Goal: Task Accomplishment & Management: Manage account settings

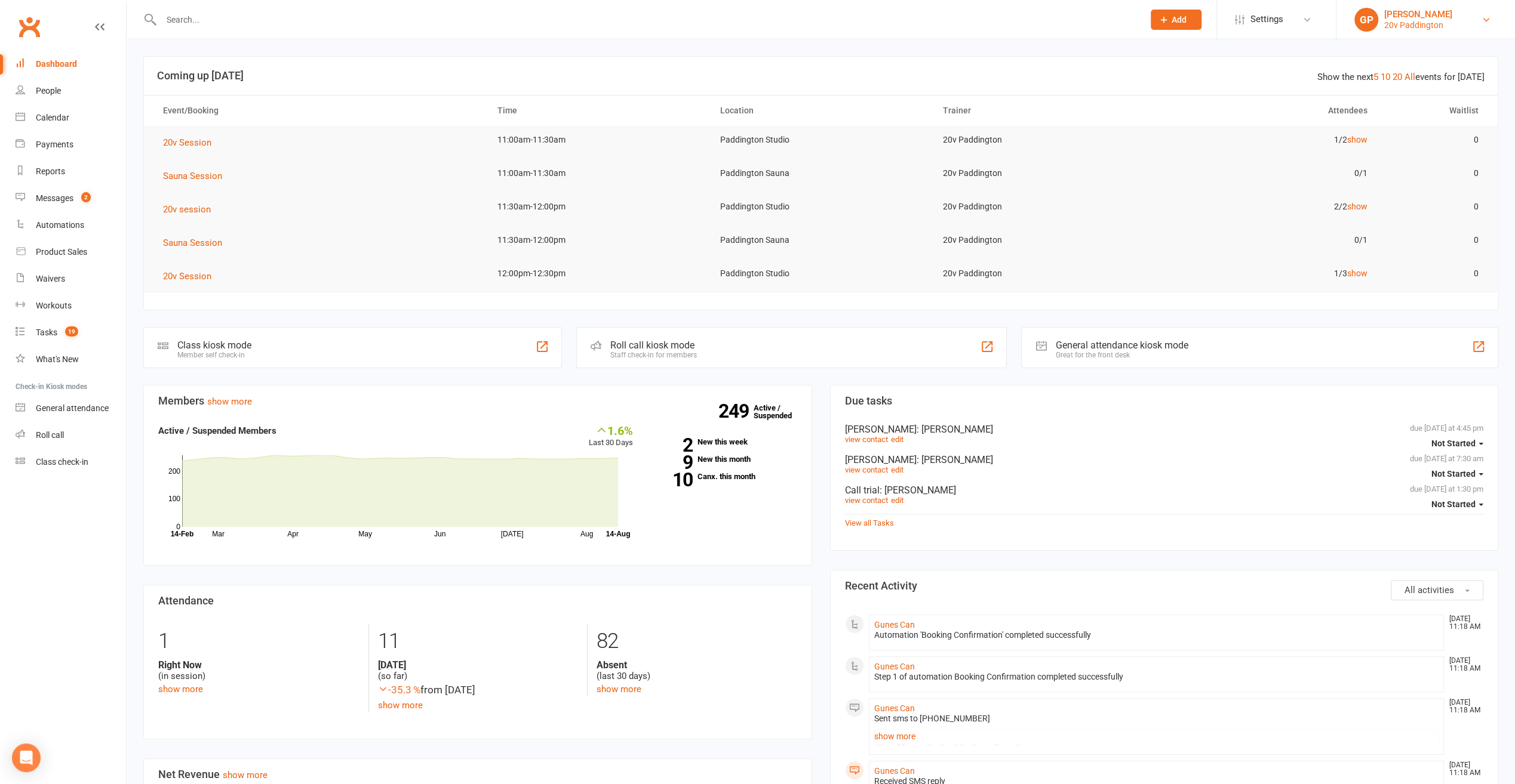
click at [1480, 15] on link "GP Graham Pearson 20v Paddington" at bounding box center [1426, 19] width 143 height 24
click at [1437, 101] on link "Switch to: 20v Toorak" at bounding box center [1426, 109] width 178 height 28
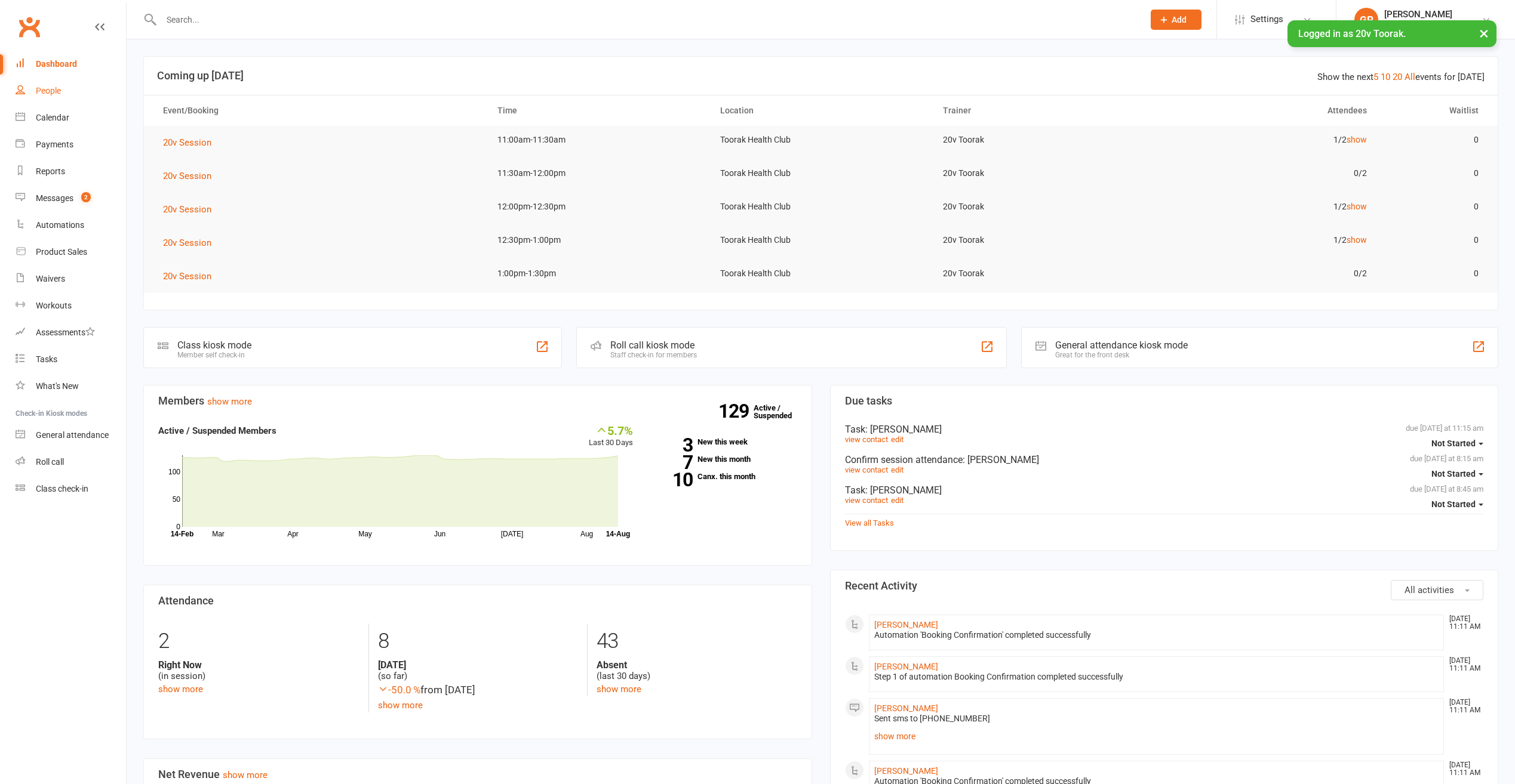
drag, startPoint x: 0, startPoint y: 0, endPoint x: 49, endPoint y: 94, distance: 106.0
click at [49, 94] on div "People" at bounding box center [48, 91] width 25 height 10
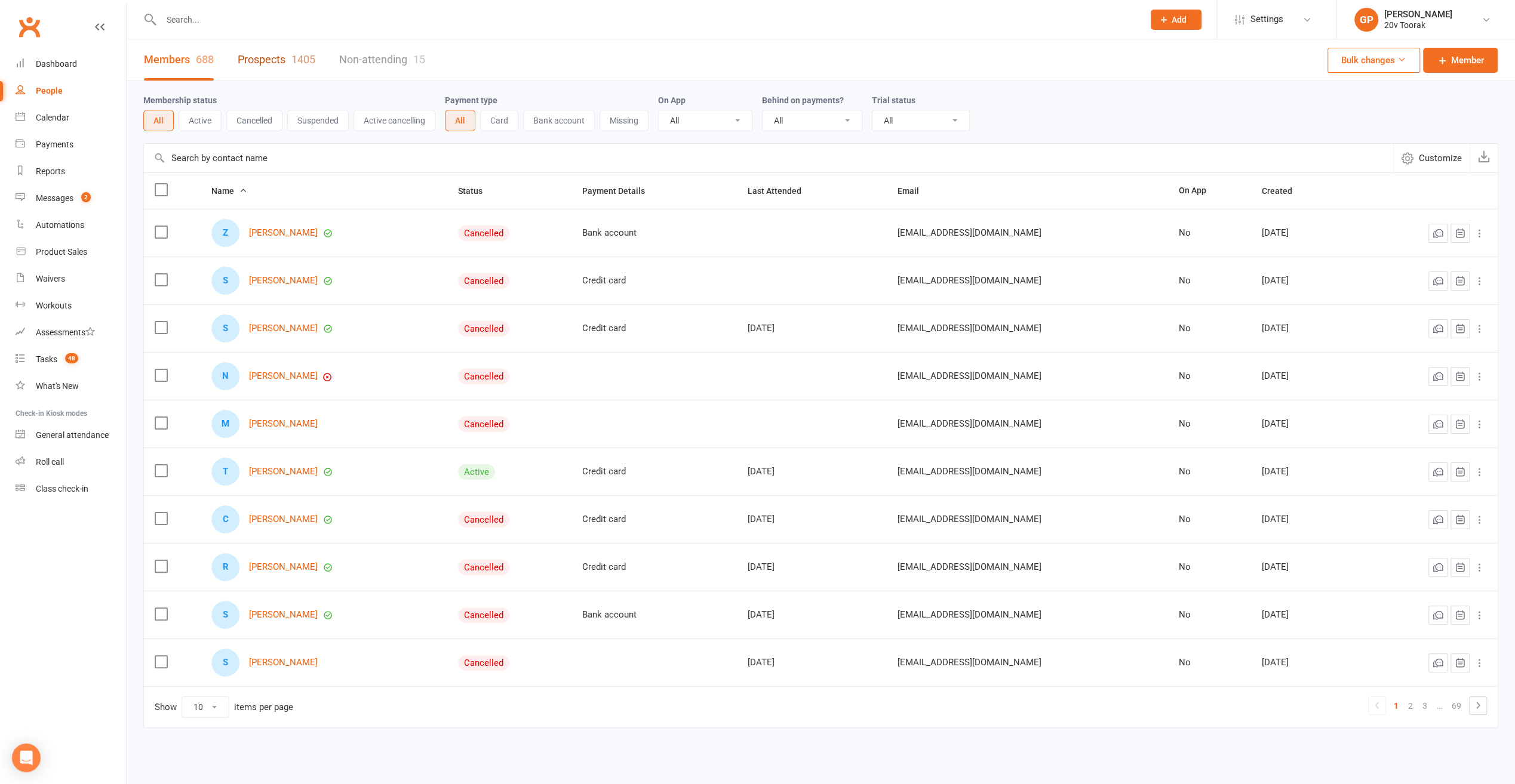
click at [273, 58] on link "Prospects 1405" at bounding box center [276, 60] width 78 height 41
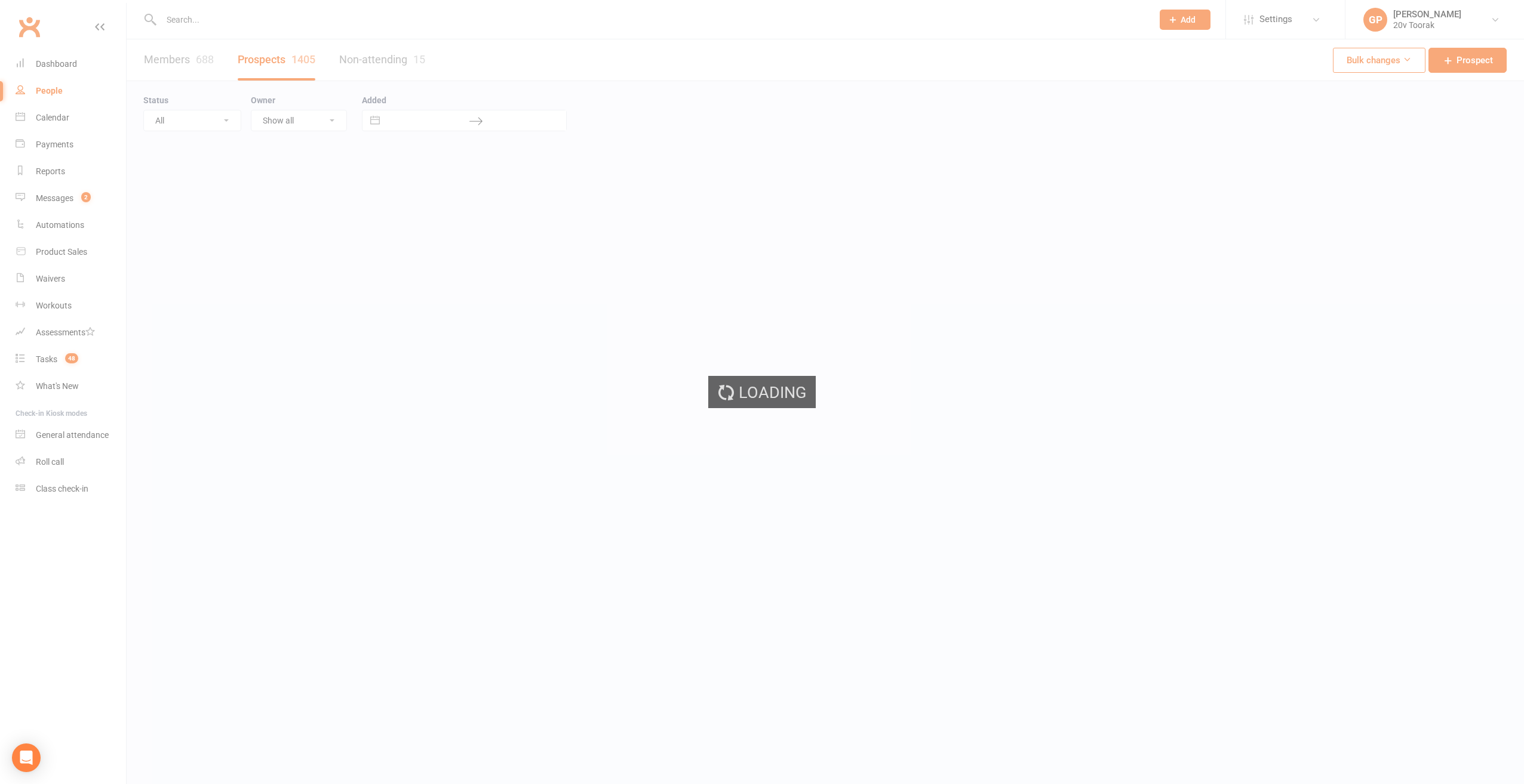
select select "100"
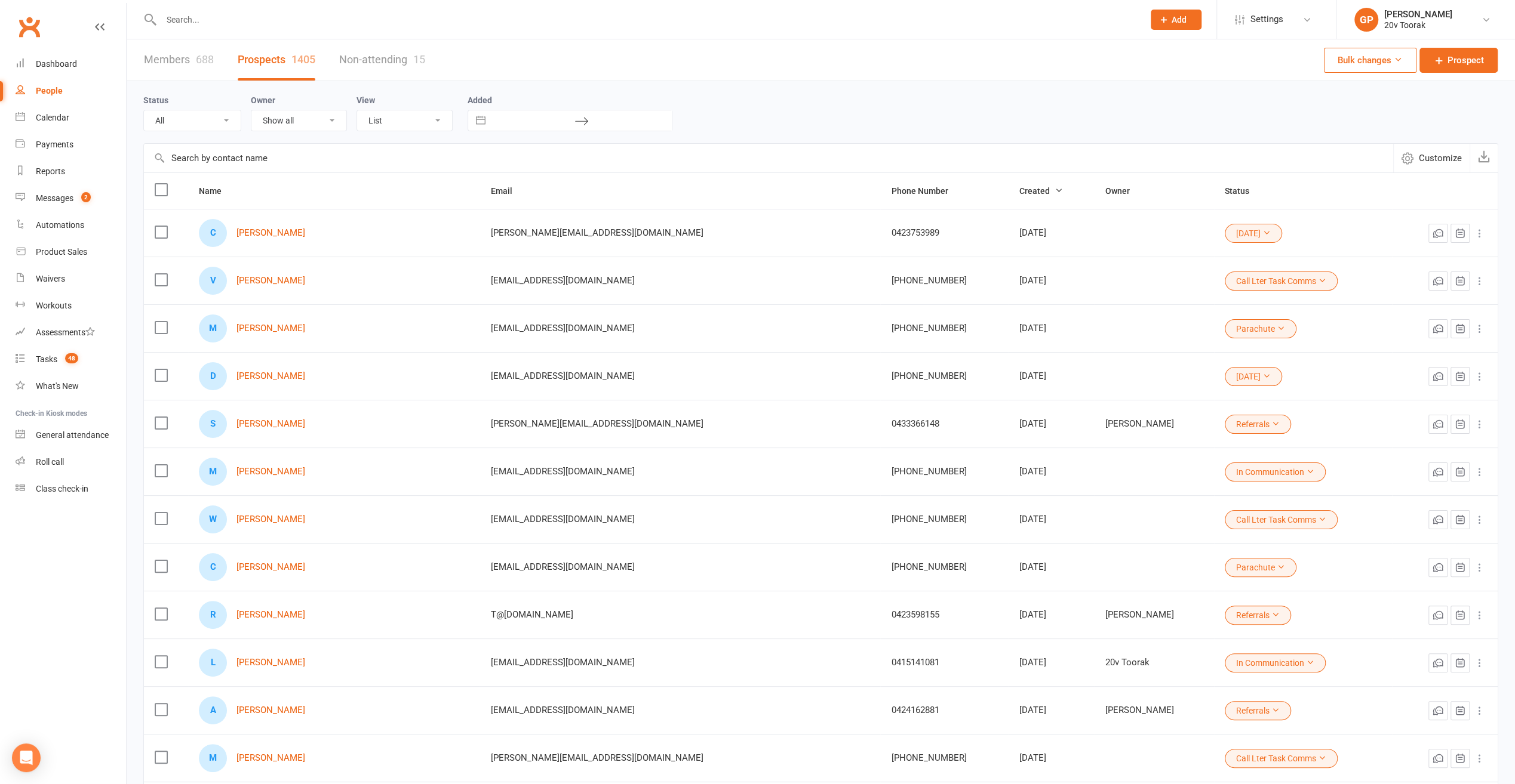
click at [281, 240] on div "C Catherine Prifti" at bounding box center [333, 233] width 270 height 28
click at [279, 235] on link "[PERSON_NAME]" at bounding box center [271, 234] width 69 height 10
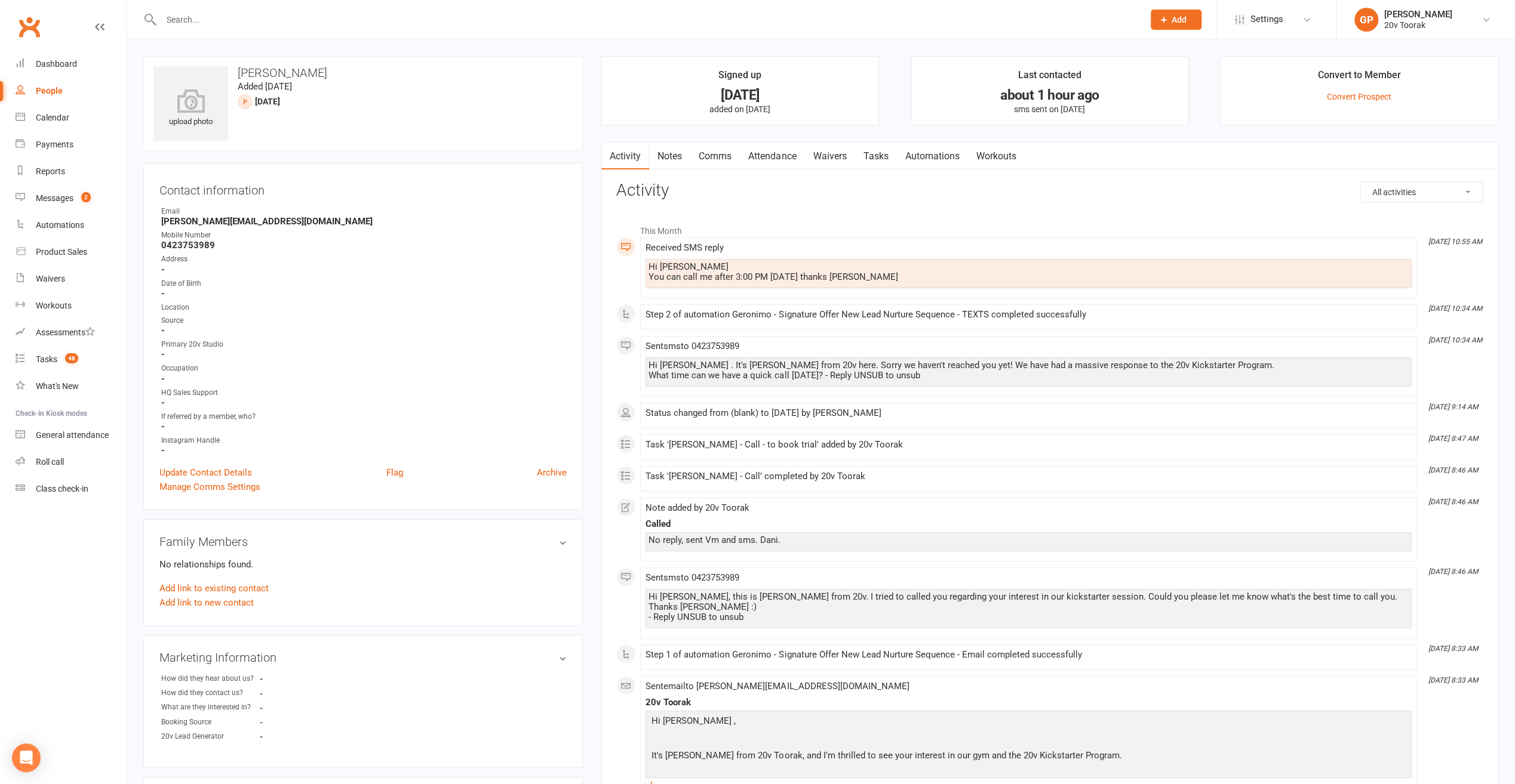
click at [46, 90] on div "People" at bounding box center [49, 91] width 27 height 10
select select "100"
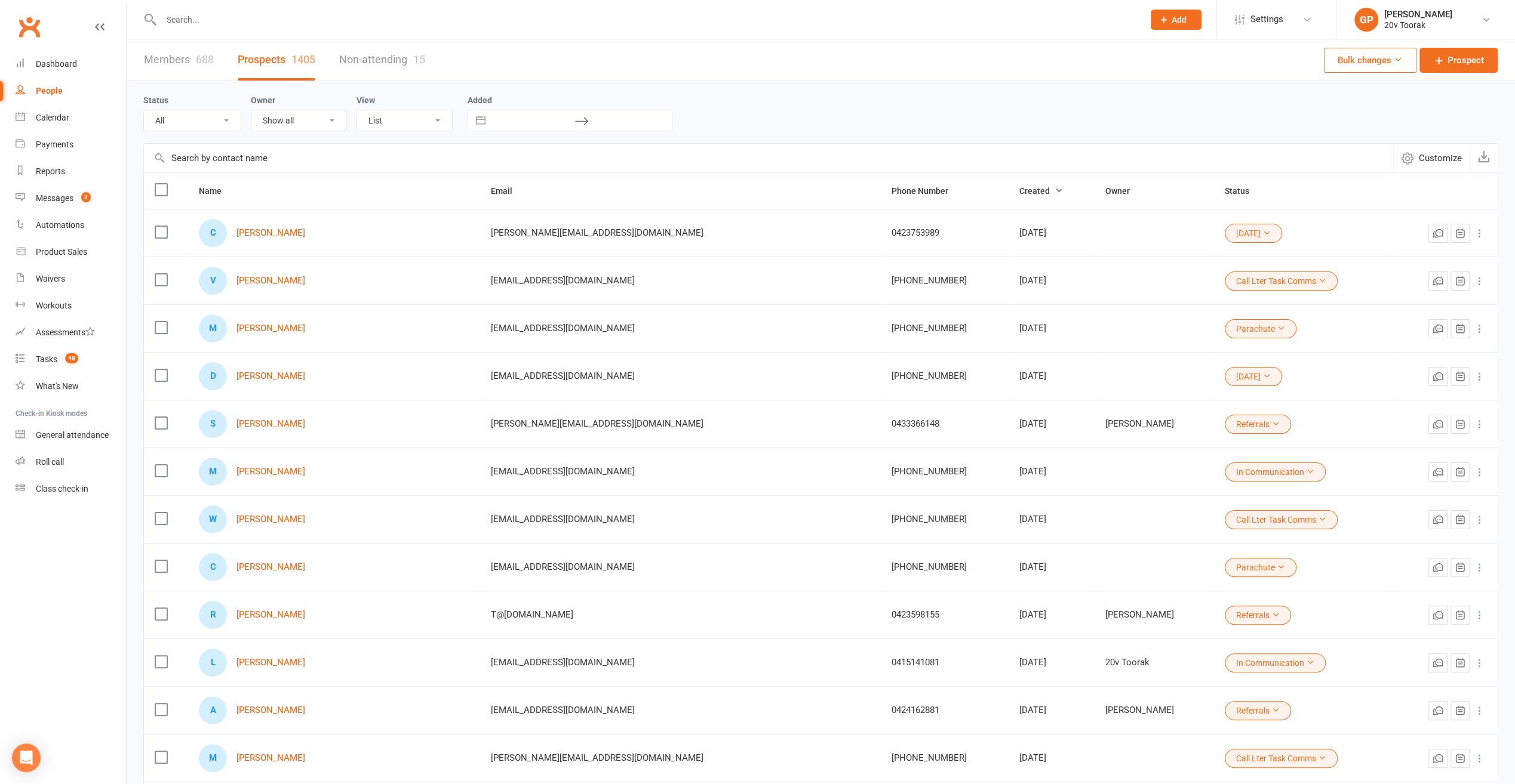
click at [1225, 232] on button "[DATE]" at bounding box center [1254, 234] width 58 height 19
click at [1160, 307] on link "In Communication" at bounding box center [1159, 306] width 118 height 24
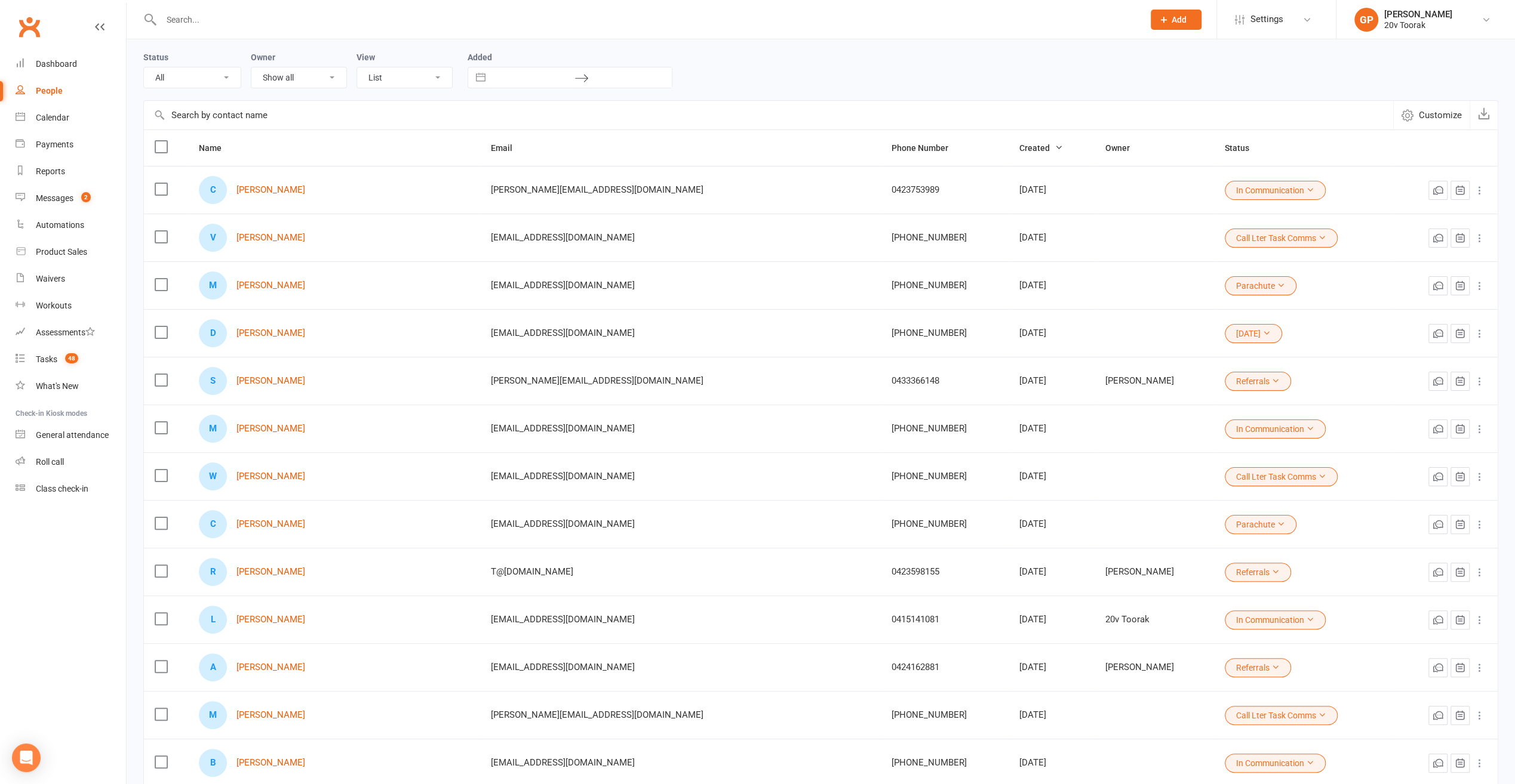
scroll to position [60, 0]
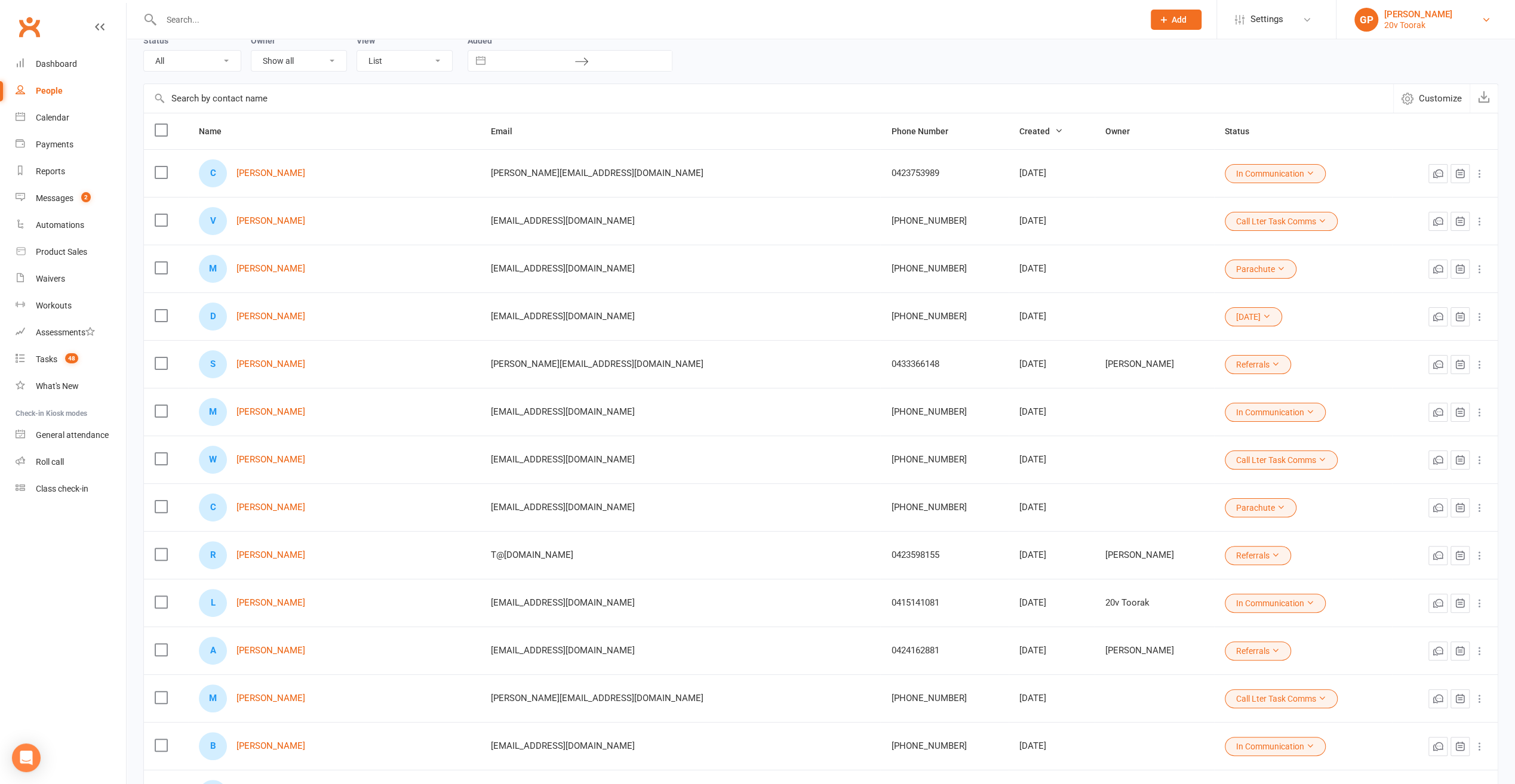
click at [1448, 20] on div "20v Toorak" at bounding box center [1418, 25] width 68 height 10
click at [1409, 99] on link "Switch to: 20v Paddington" at bounding box center [1426, 109] width 178 height 28
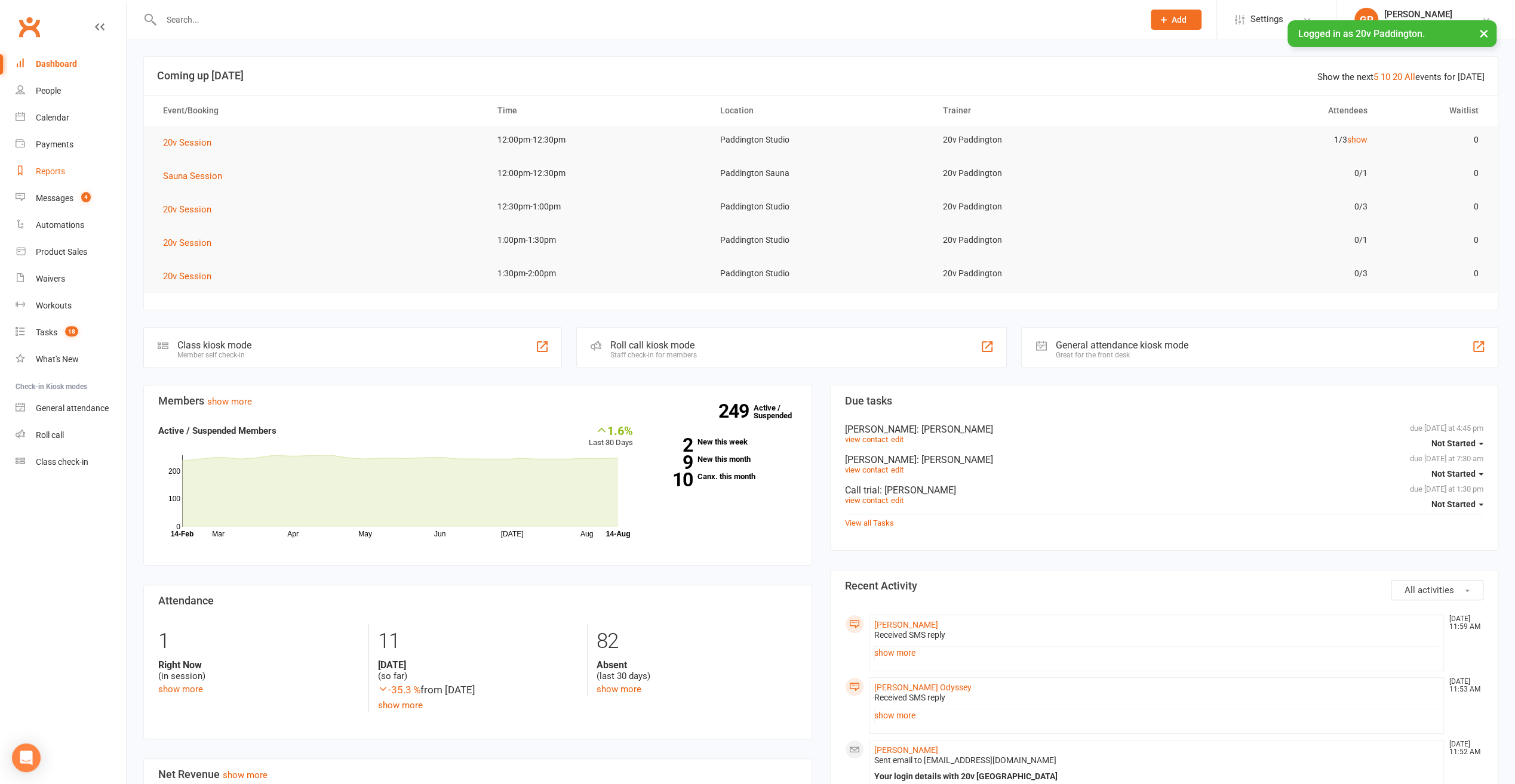
click at [53, 168] on div "Reports" at bounding box center [50, 171] width 29 height 10
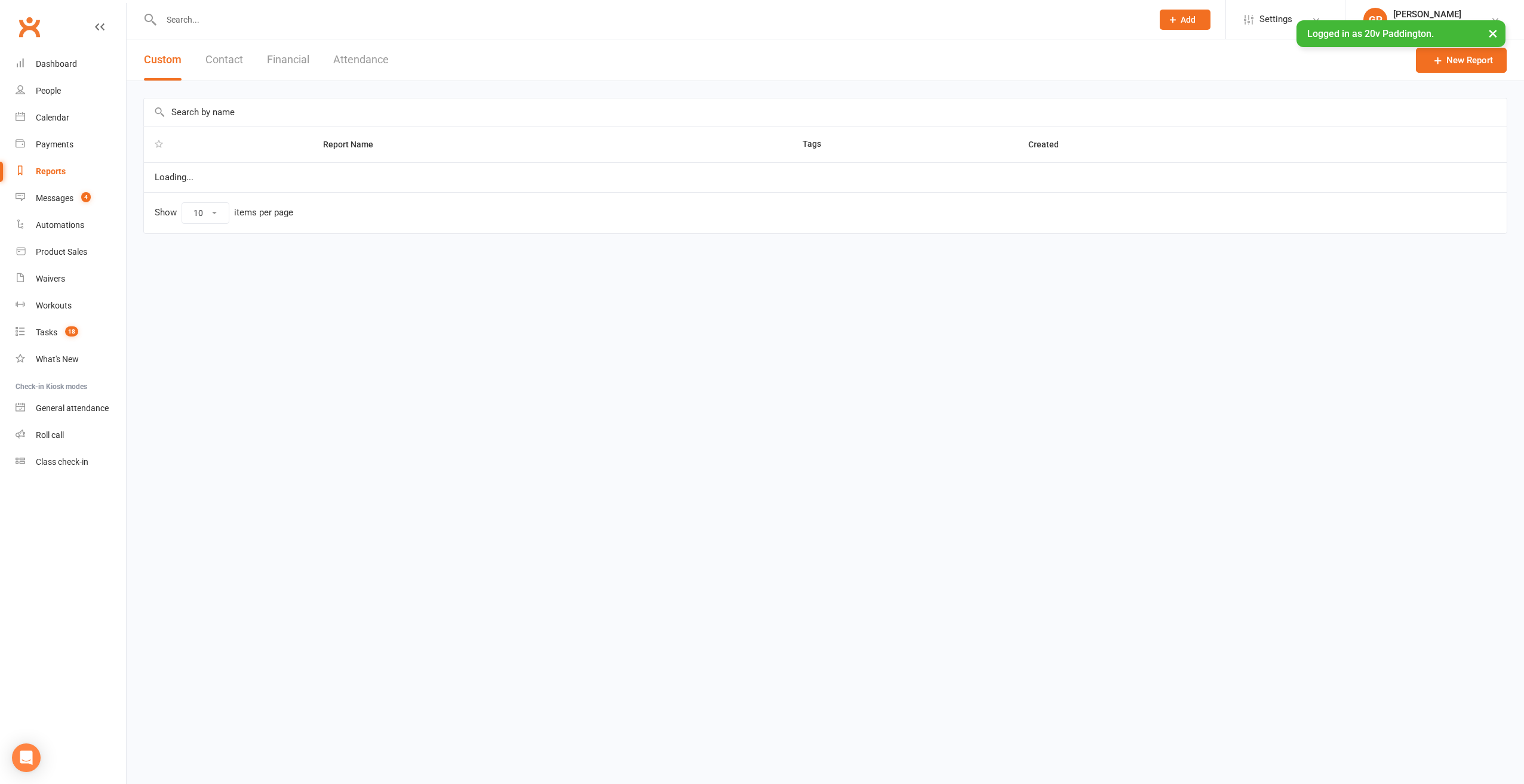
select select "25"
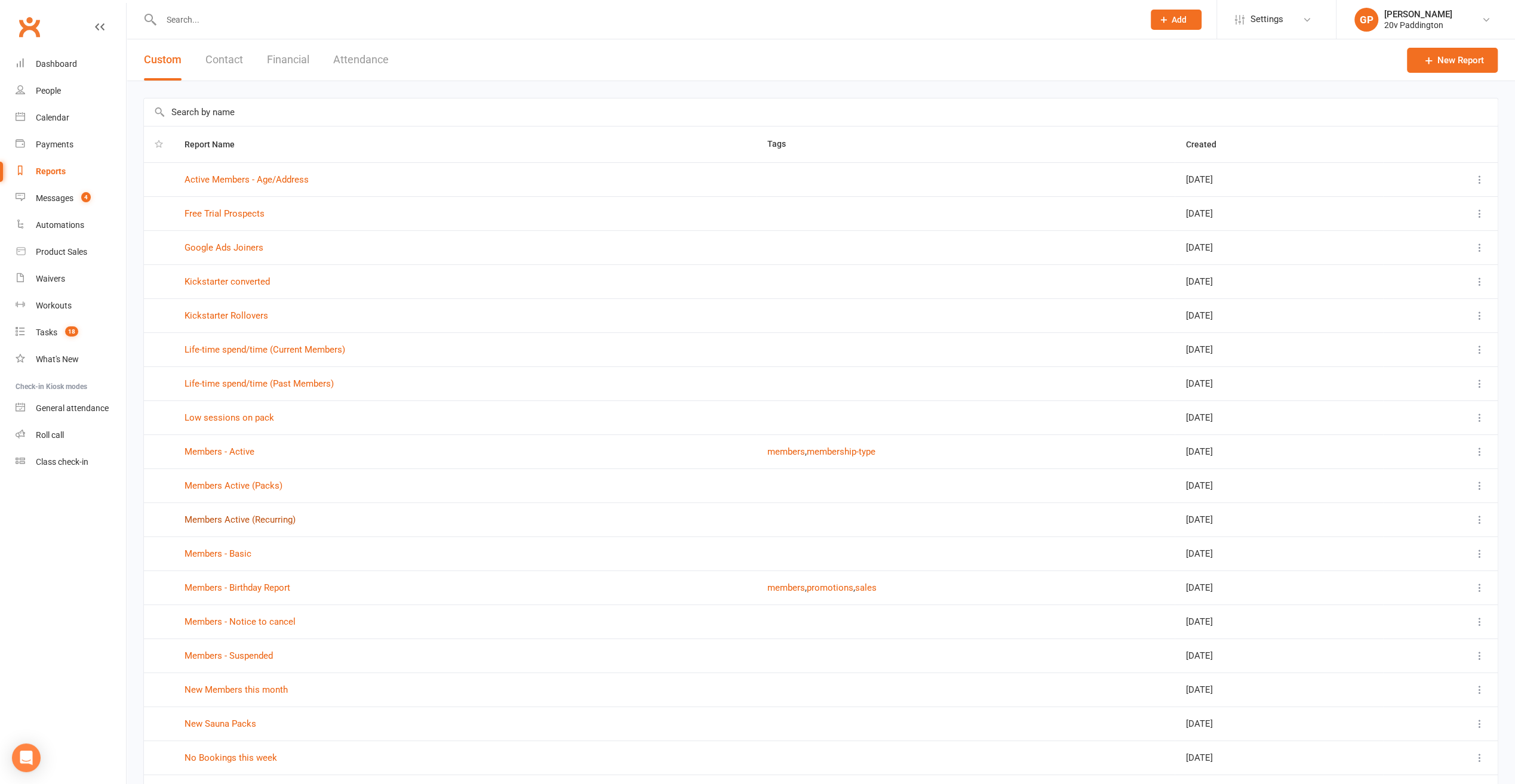
click at [233, 517] on link "Members Active (Recurring)" at bounding box center [240, 520] width 111 height 10
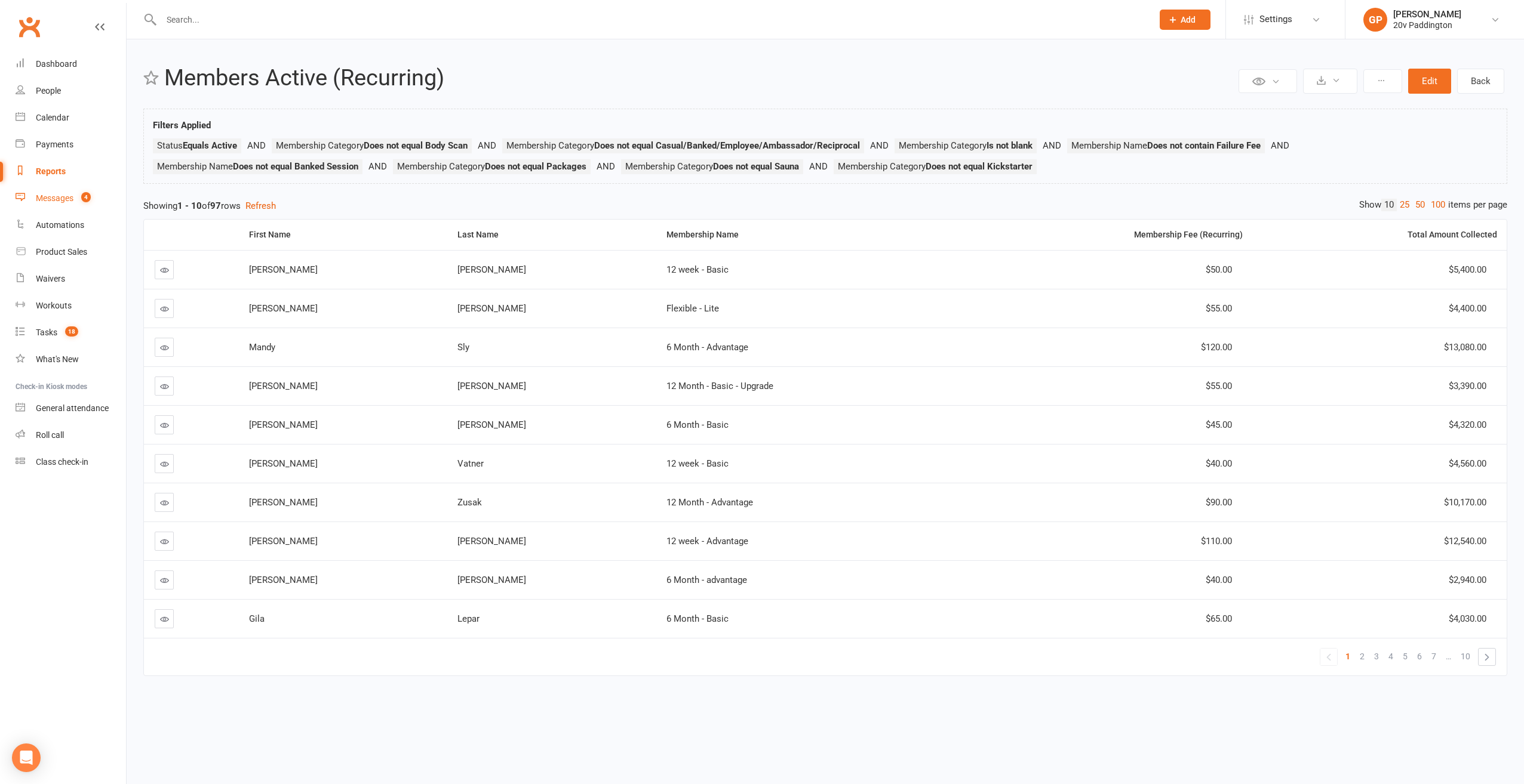
click at [49, 195] on div "Messages" at bounding box center [55, 198] width 37 height 10
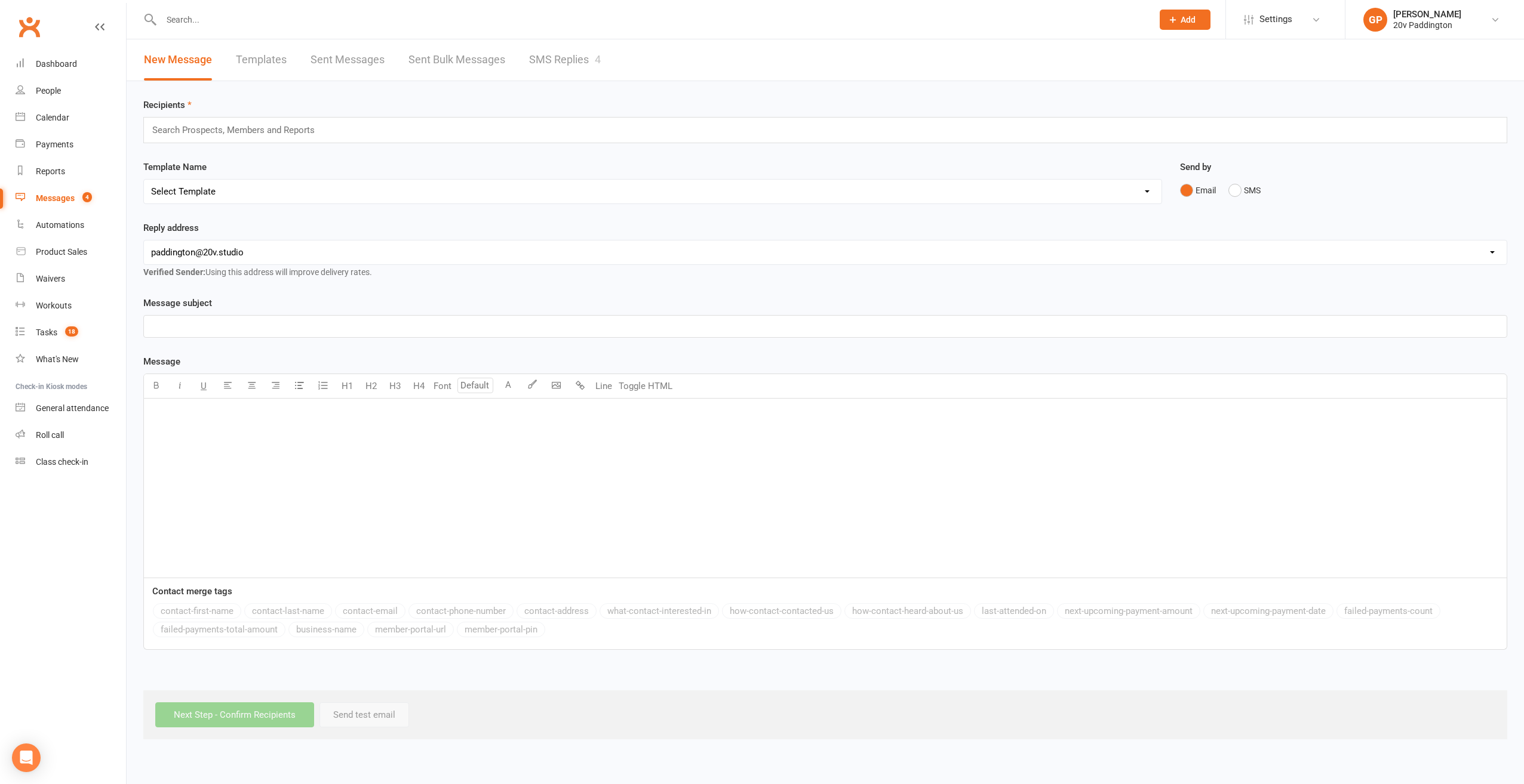
click at [239, 129] on input "text" at bounding box center [239, 130] width 175 height 16
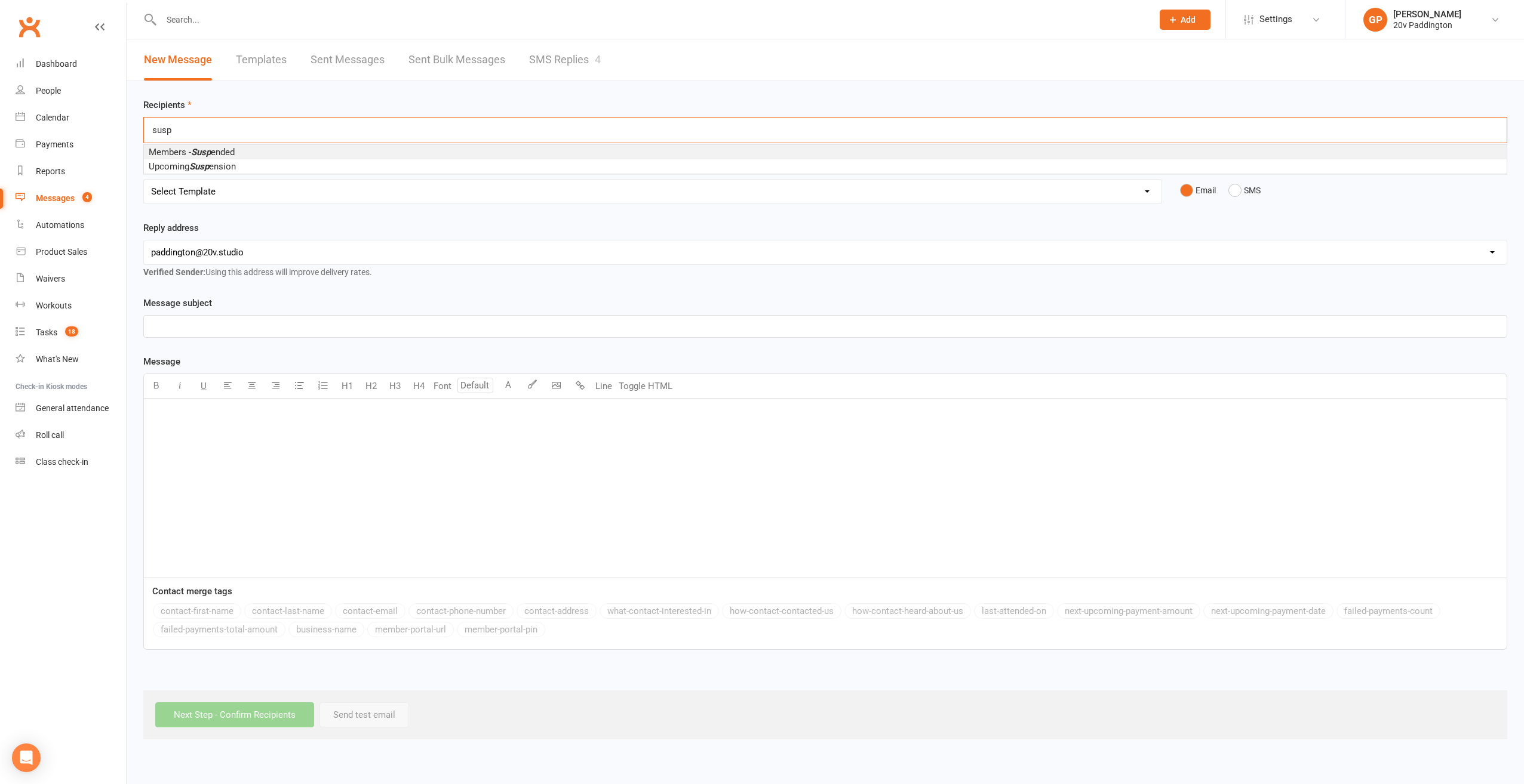
type input "susp"
click at [211, 151] on em "Susp" at bounding box center [201, 152] width 19 height 10
click at [68, 61] on div "Dashboard" at bounding box center [56, 64] width 41 height 10
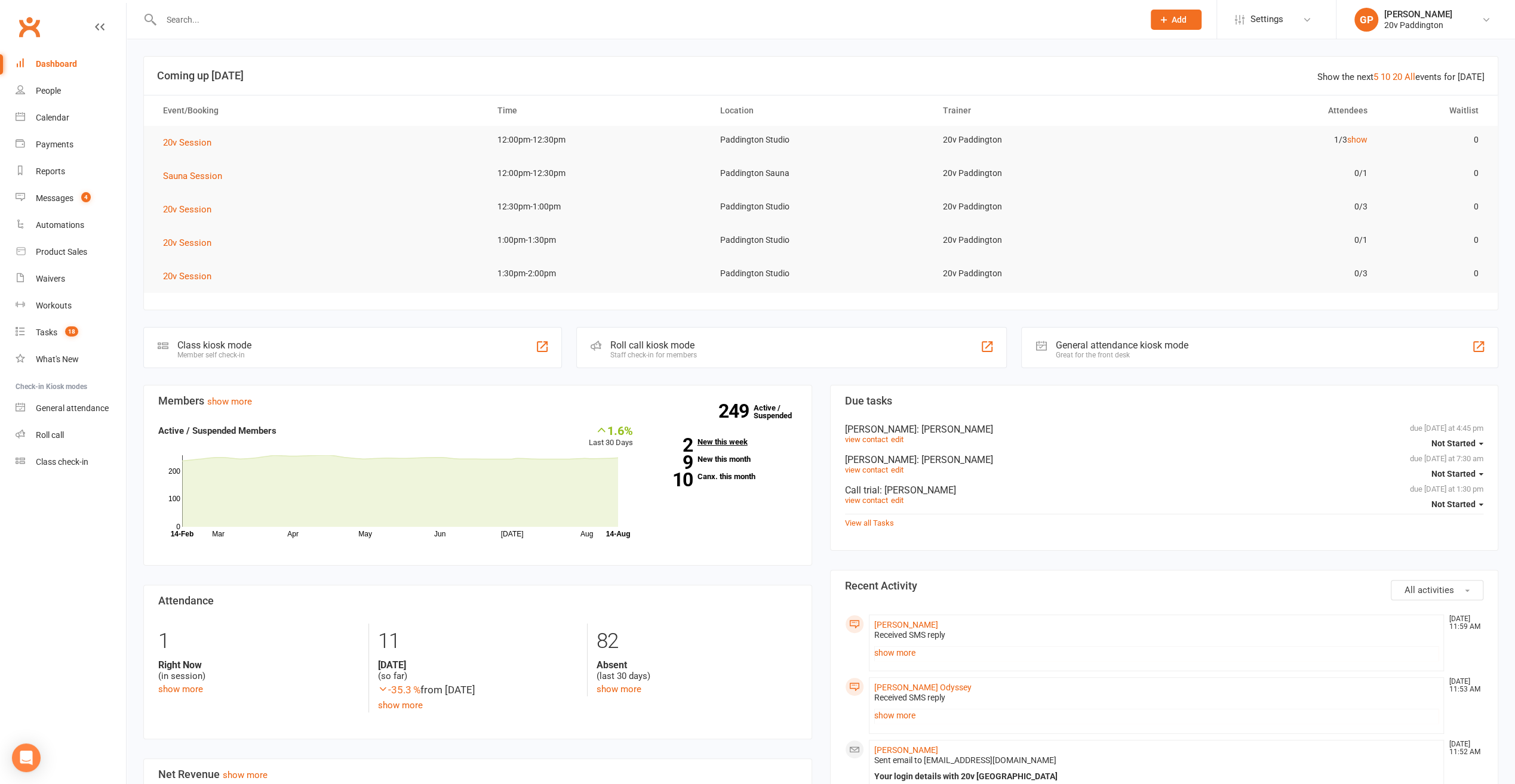
click at [719, 438] on link "2 New this week" at bounding box center [724, 442] width 146 height 7
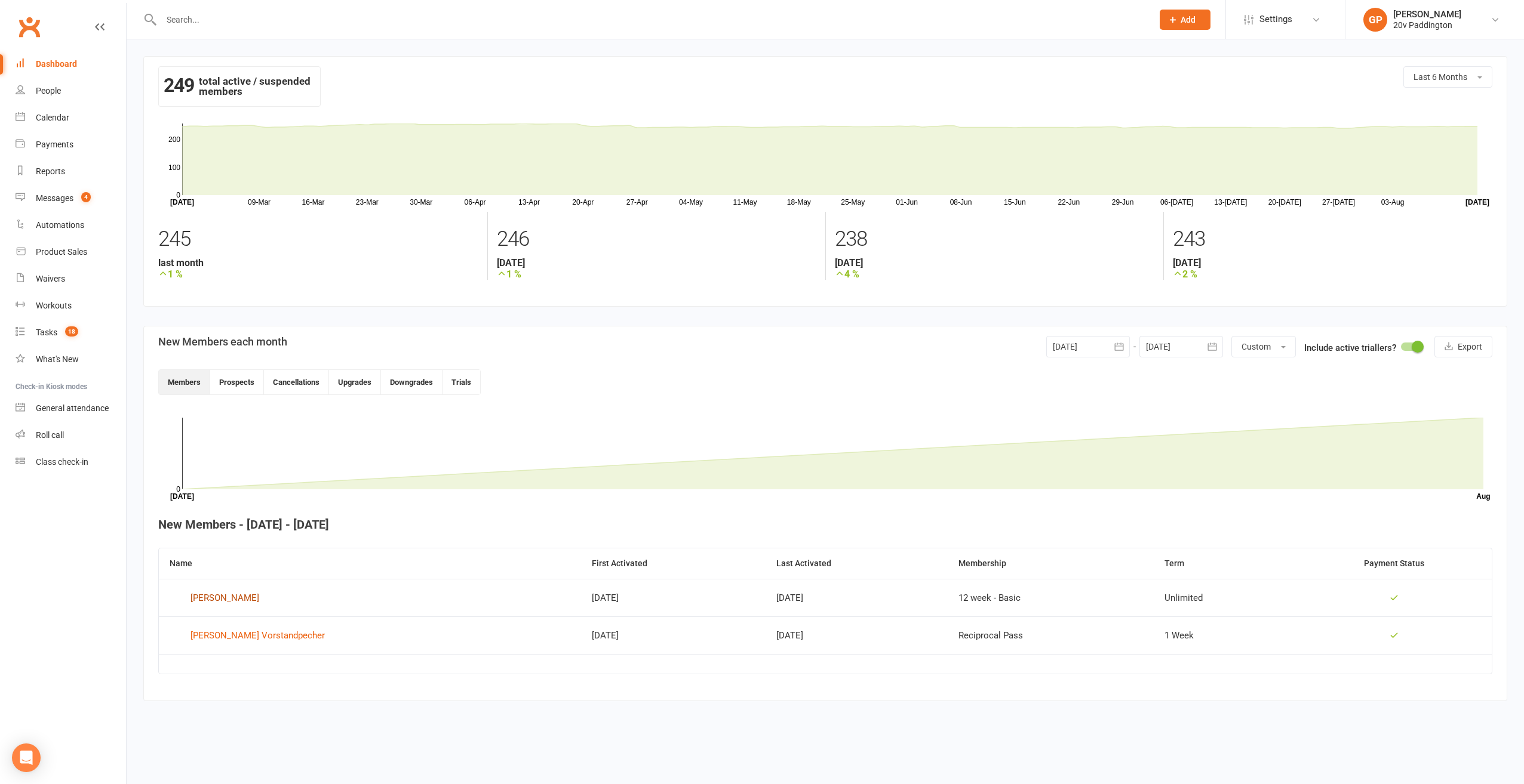
click at [208, 592] on div "Lucy Harrington" at bounding box center [225, 598] width 69 height 18
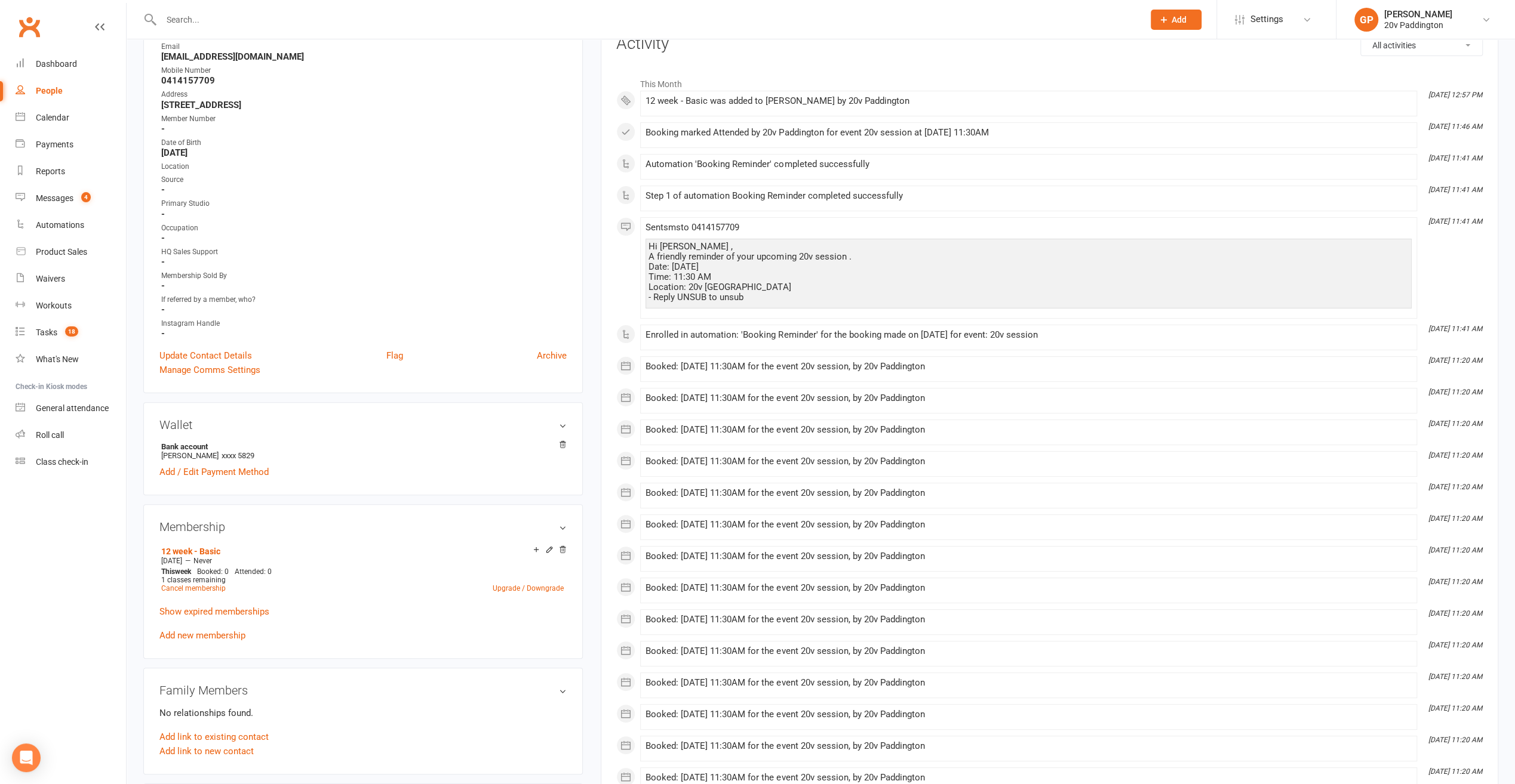
scroll to position [179, 0]
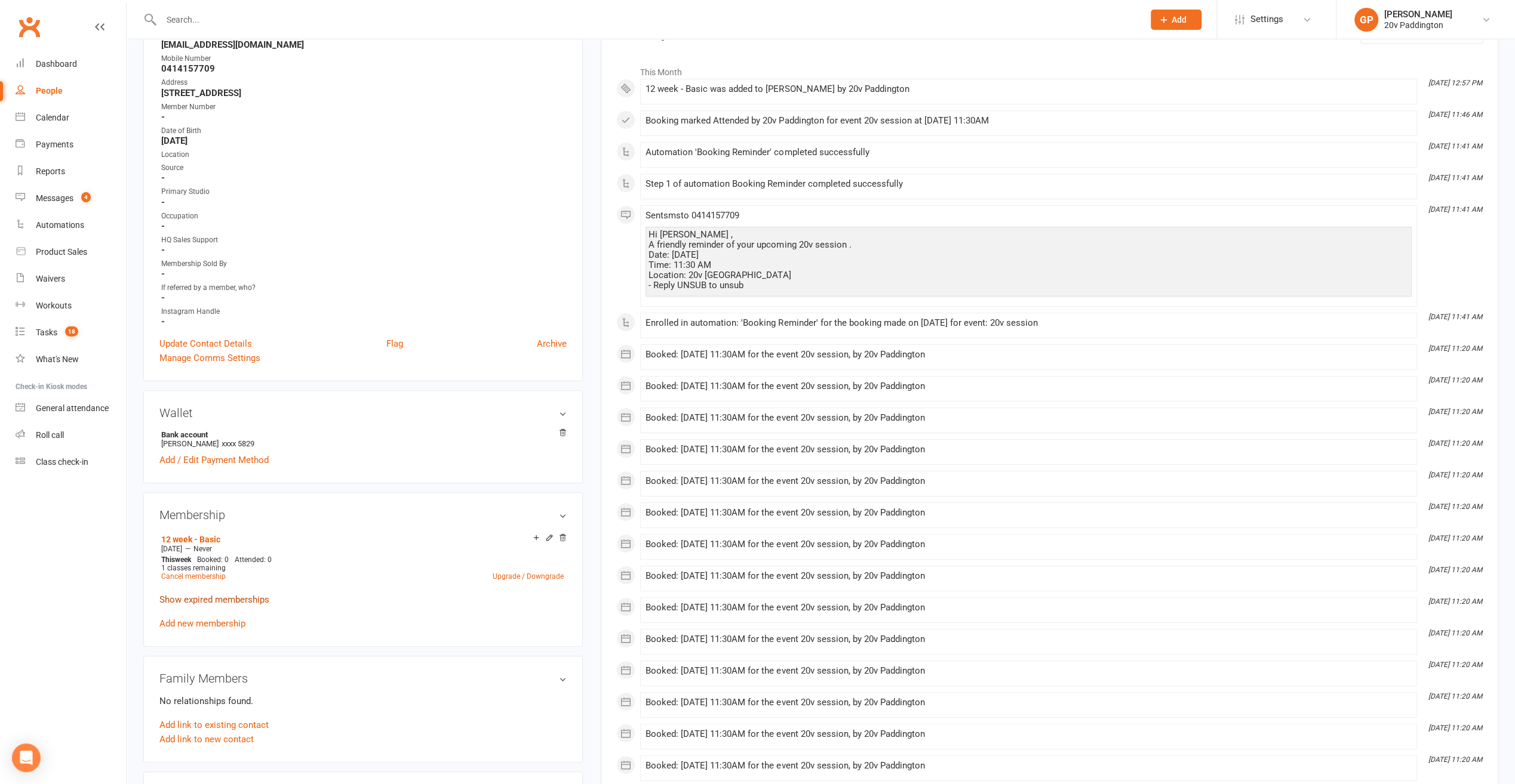
click at [193, 596] on link "Show expired memberships" at bounding box center [214, 600] width 110 height 10
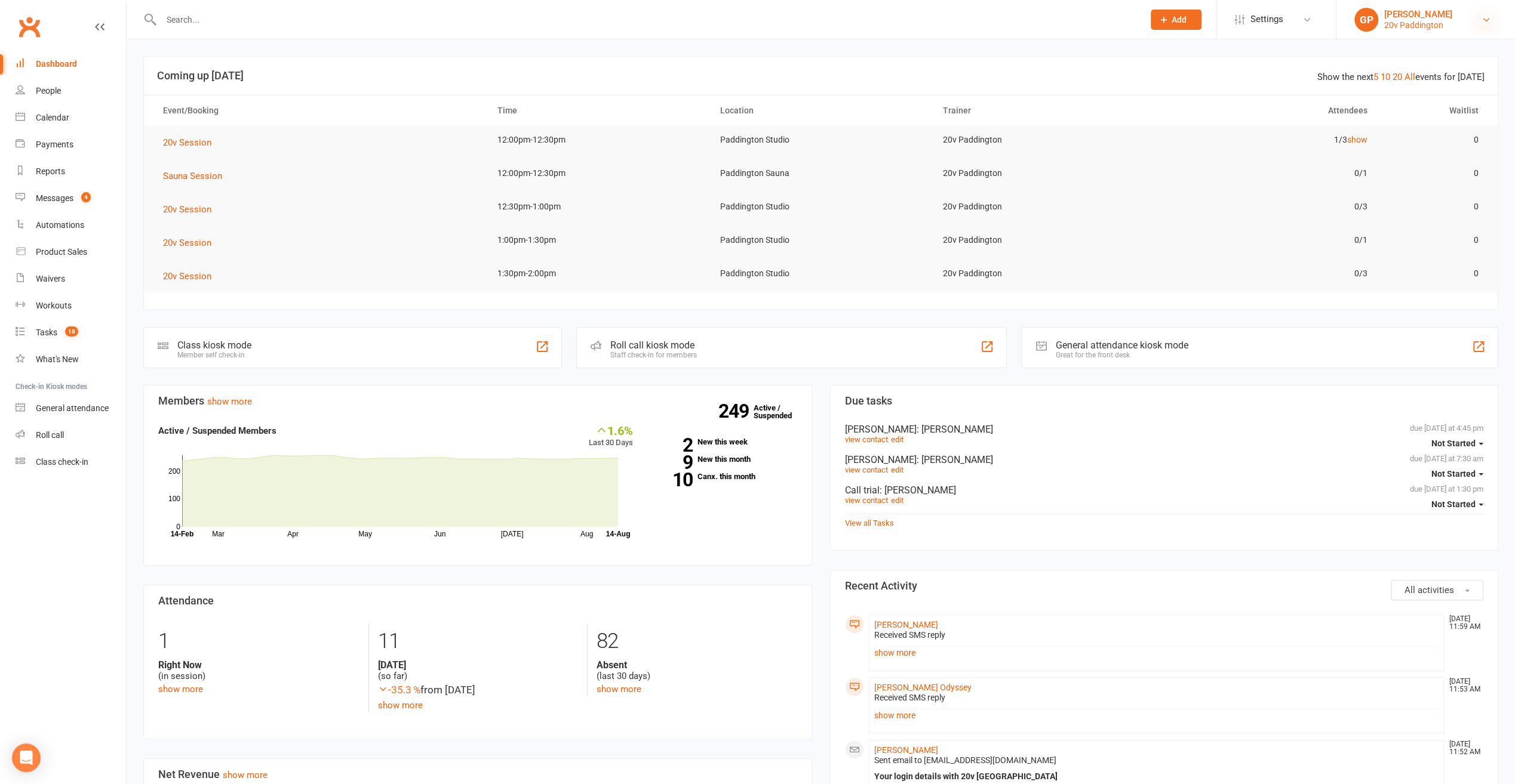
click at [1488, 23] on icon at bounding box center [1487, 19] width 10 height 10
click at [1427, 81] on link "Switch to: 20v Gold Coast" at bounding box center [1426, 81] width 178 height 28
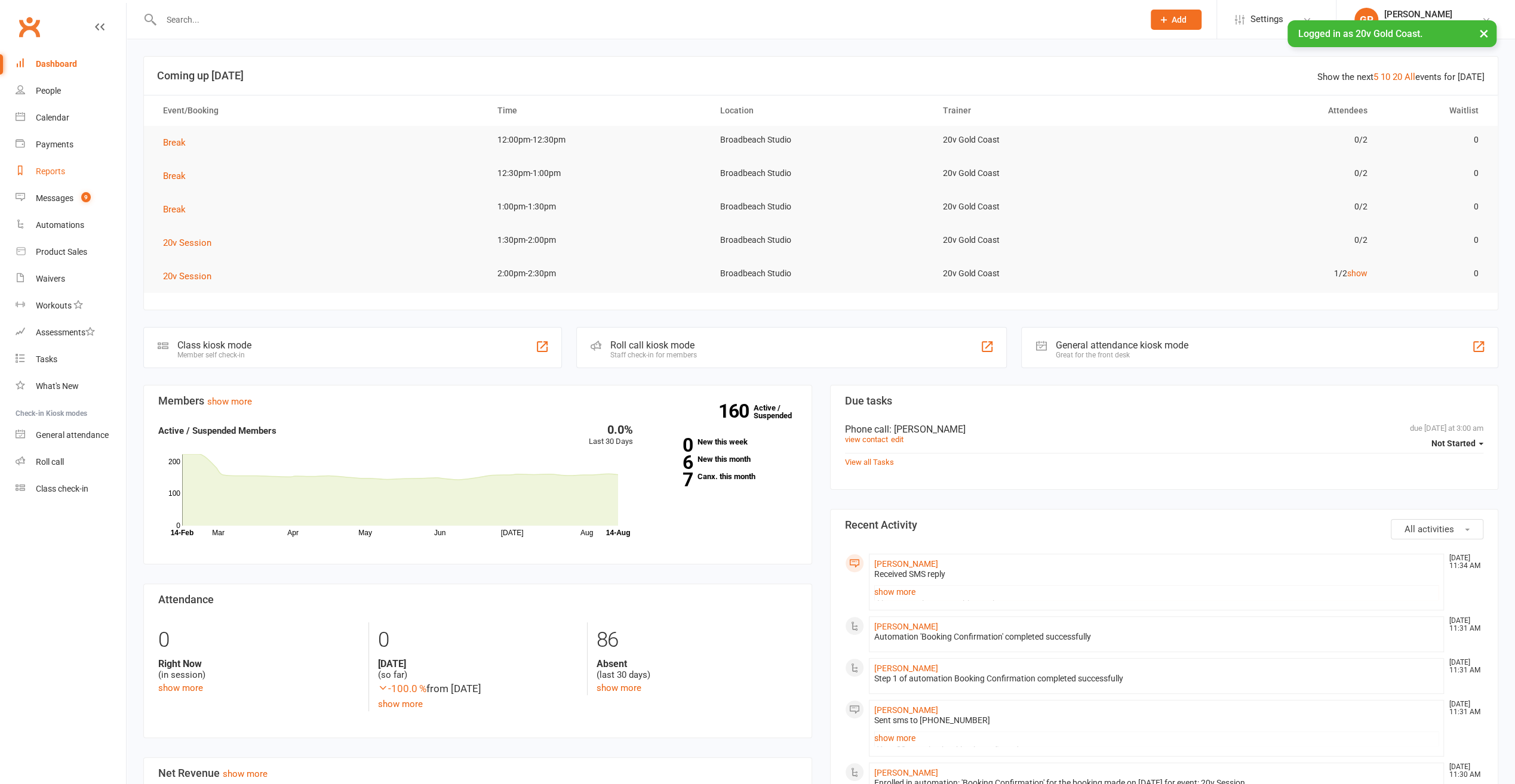
click at [40, 173] on div "Reports" at bounding box center [50, 171] width 29 height 10
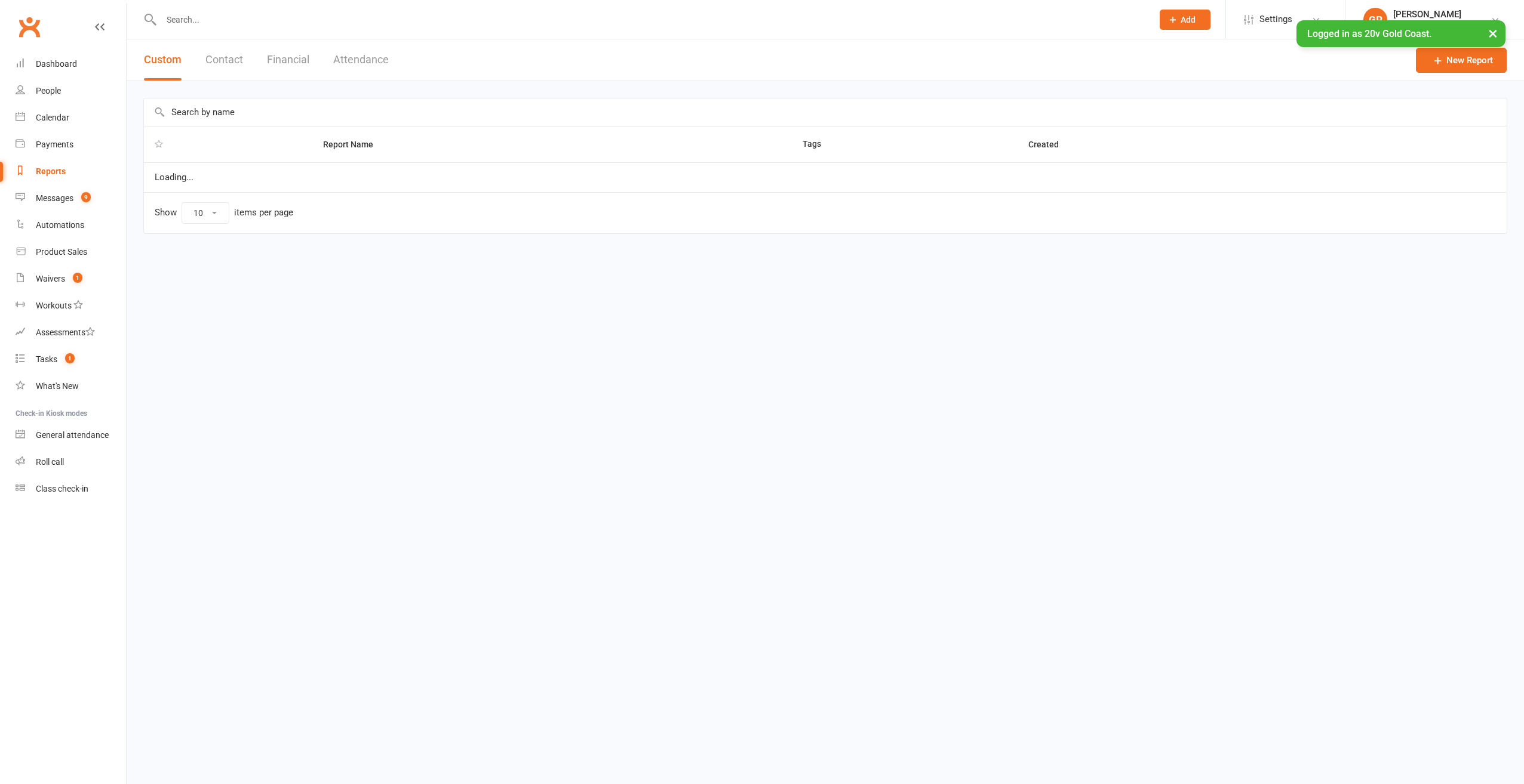
select select "100"
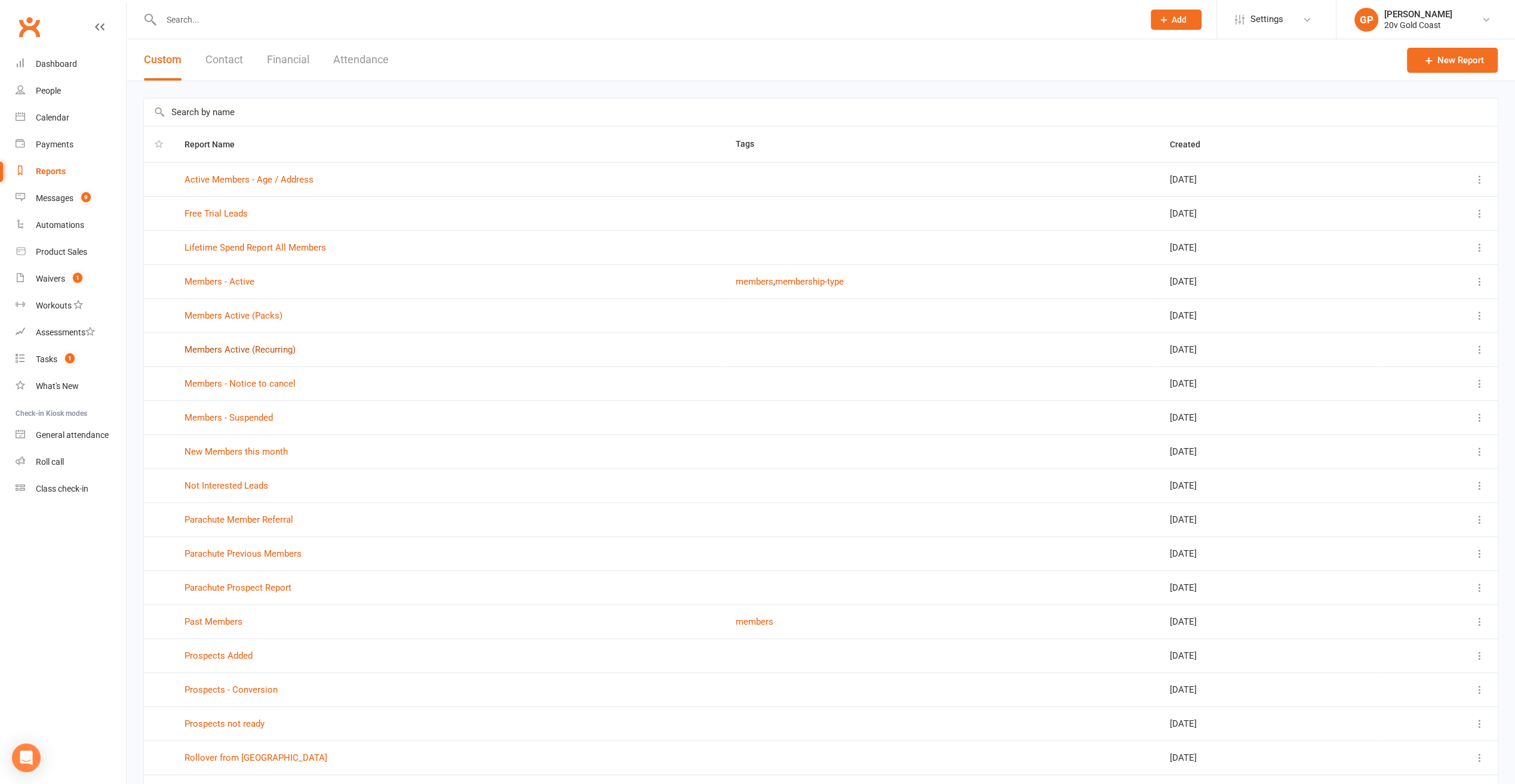
click at [250, 352] on link "Members Active (Recurring)" at bounding box center [240, 350] width 111 height 10
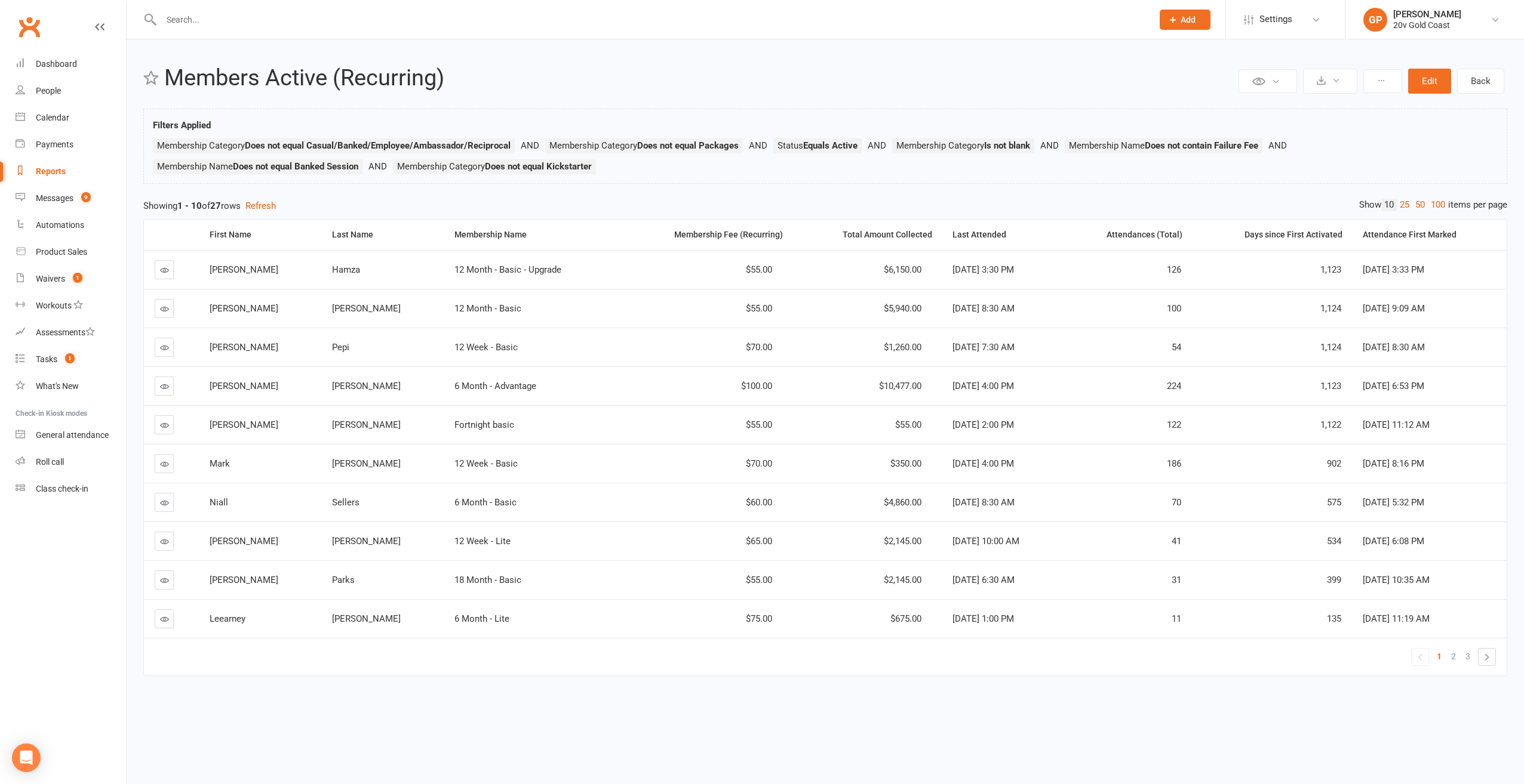
click at [54, 172] on div "Reports" at bounding box center [51, 171] width 30 height 10
select select "100"
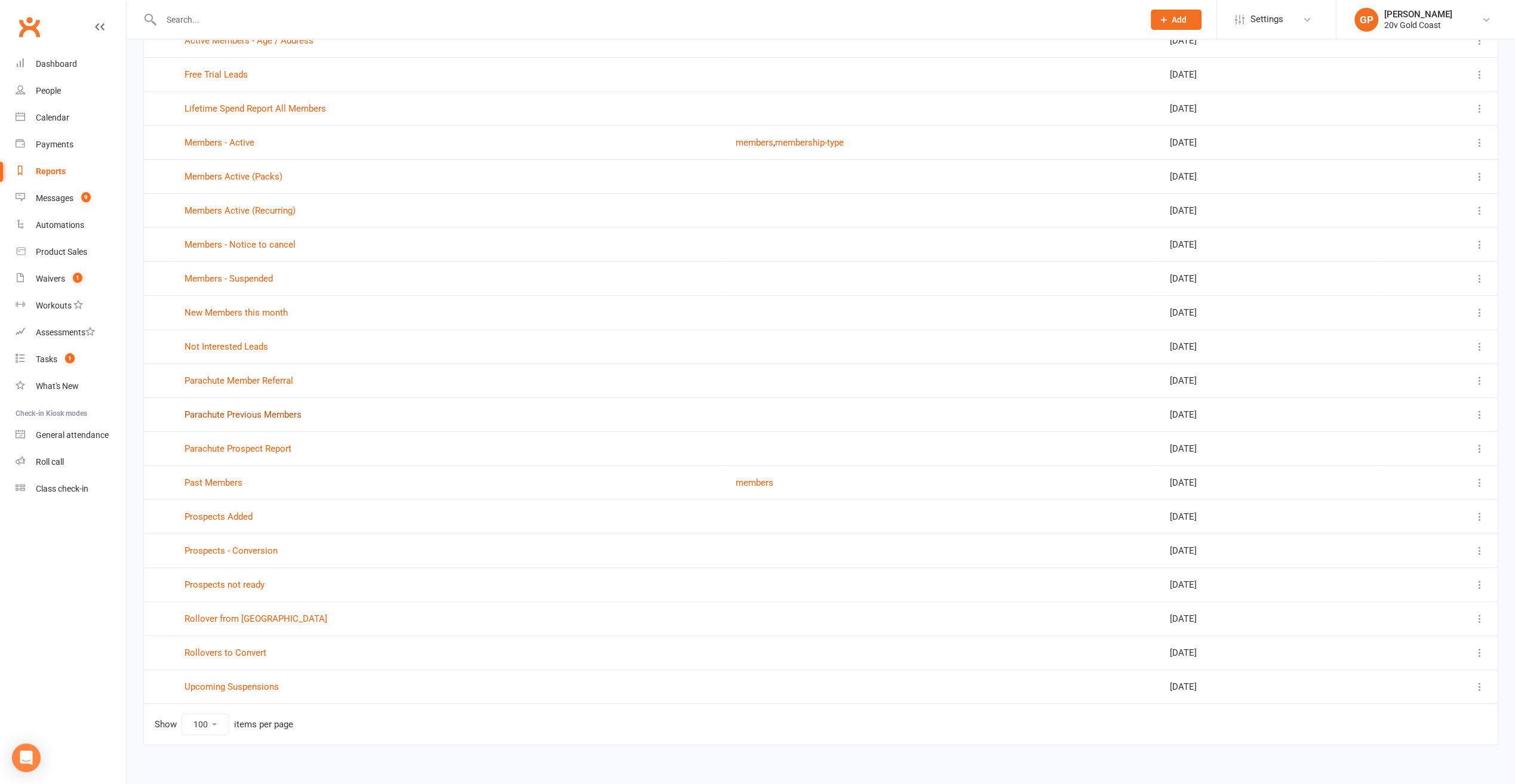
scroll to position [146, 0]
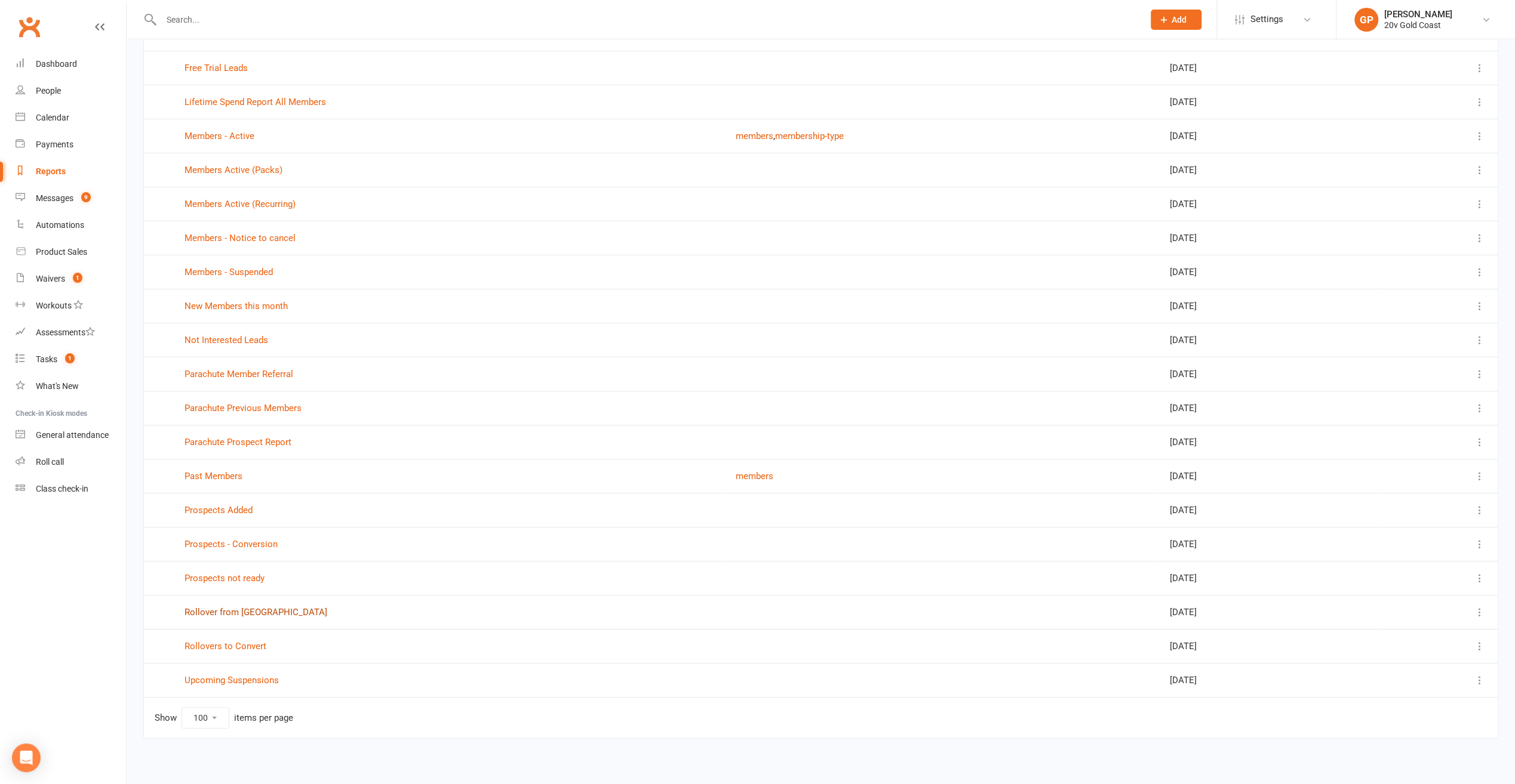
click at [226, 607] on link "Rollover from [GEOGRAPHIC_DATA]" at bounding box center [255, 613] width 143 height 10
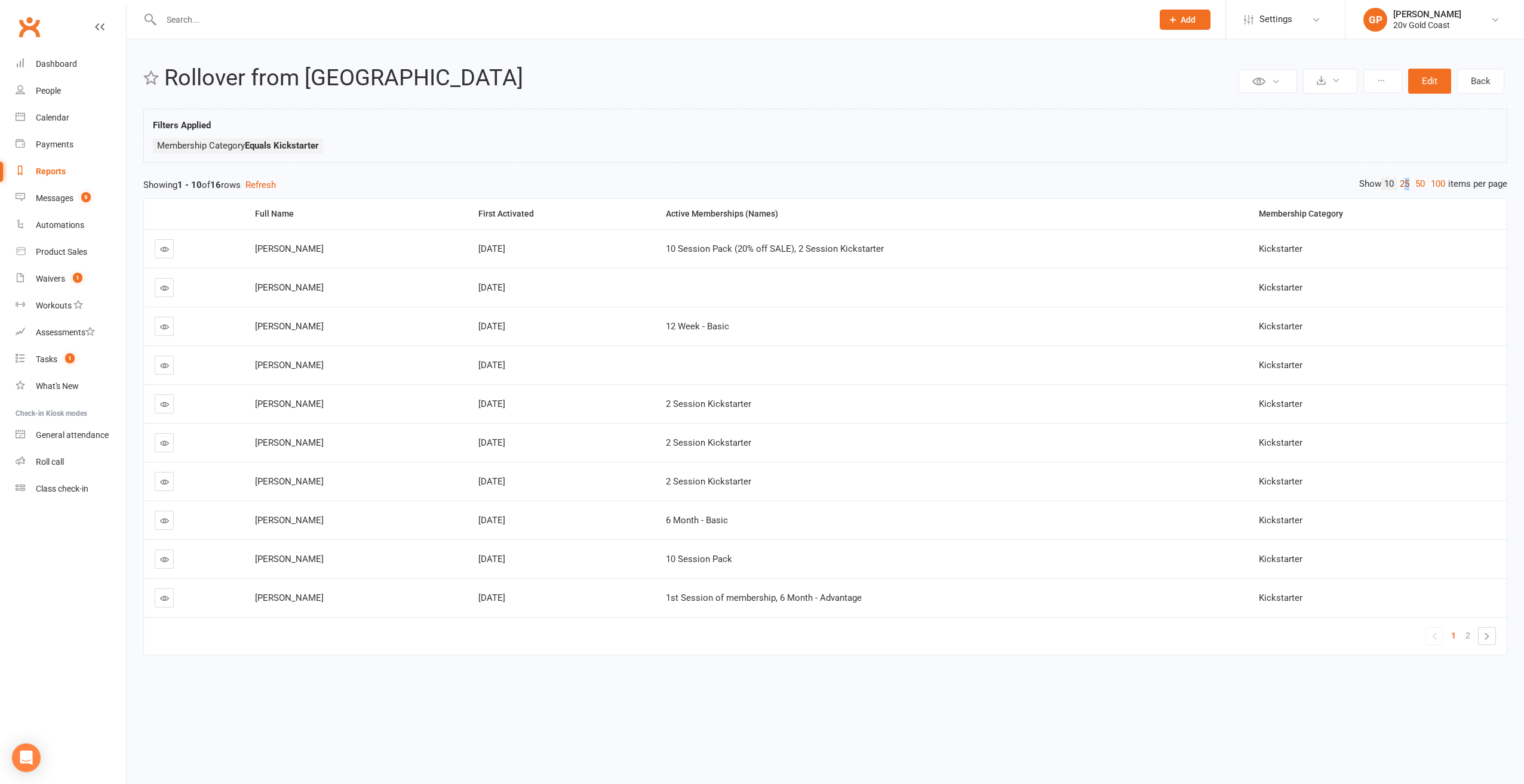
click at [1403, 184] on link "25" at bounding box center [1405, 184] width 16 height 13
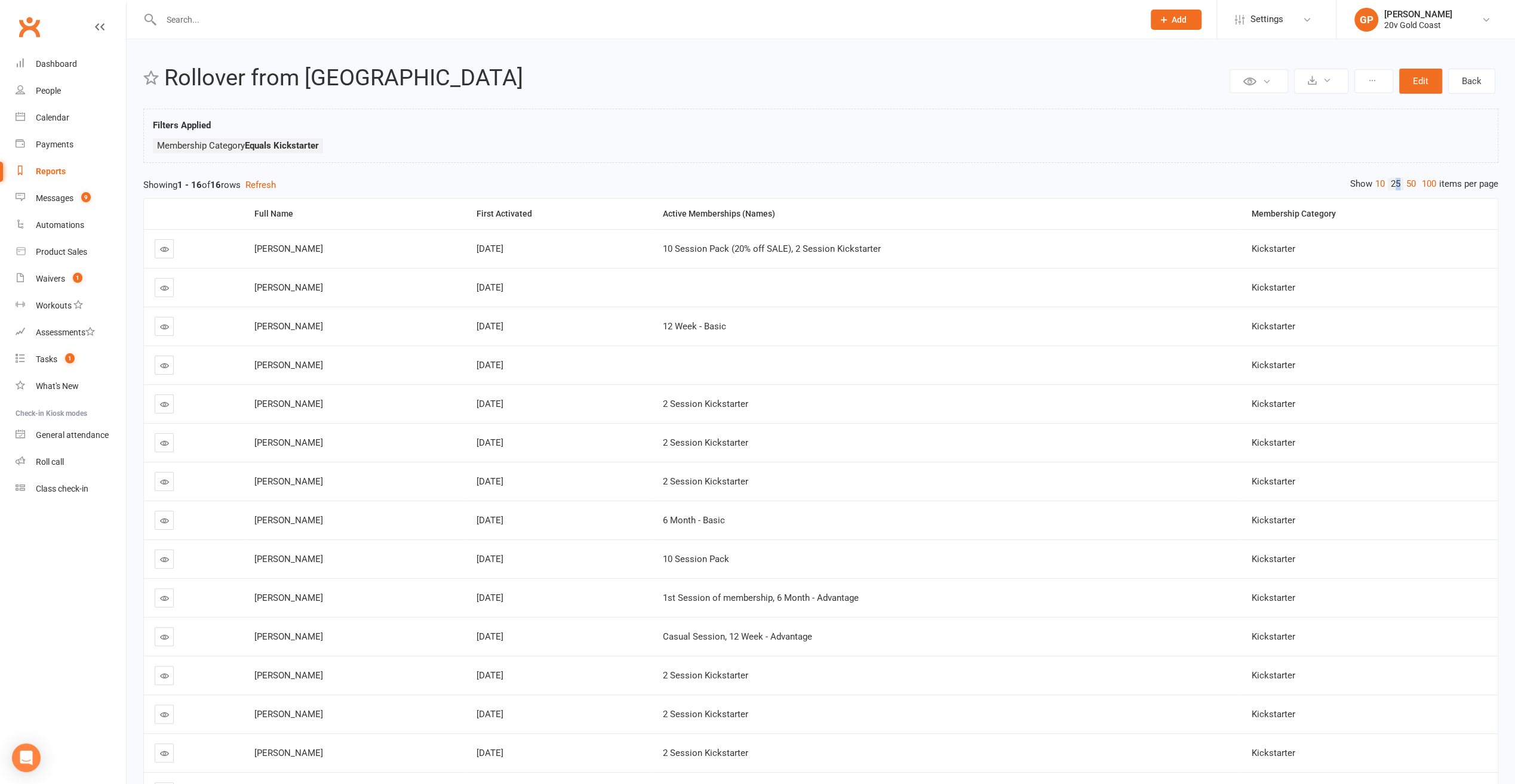
click at [53, 177] on link "Reports" at bounding box center [70, 171] width 110 height 27
select select "100"
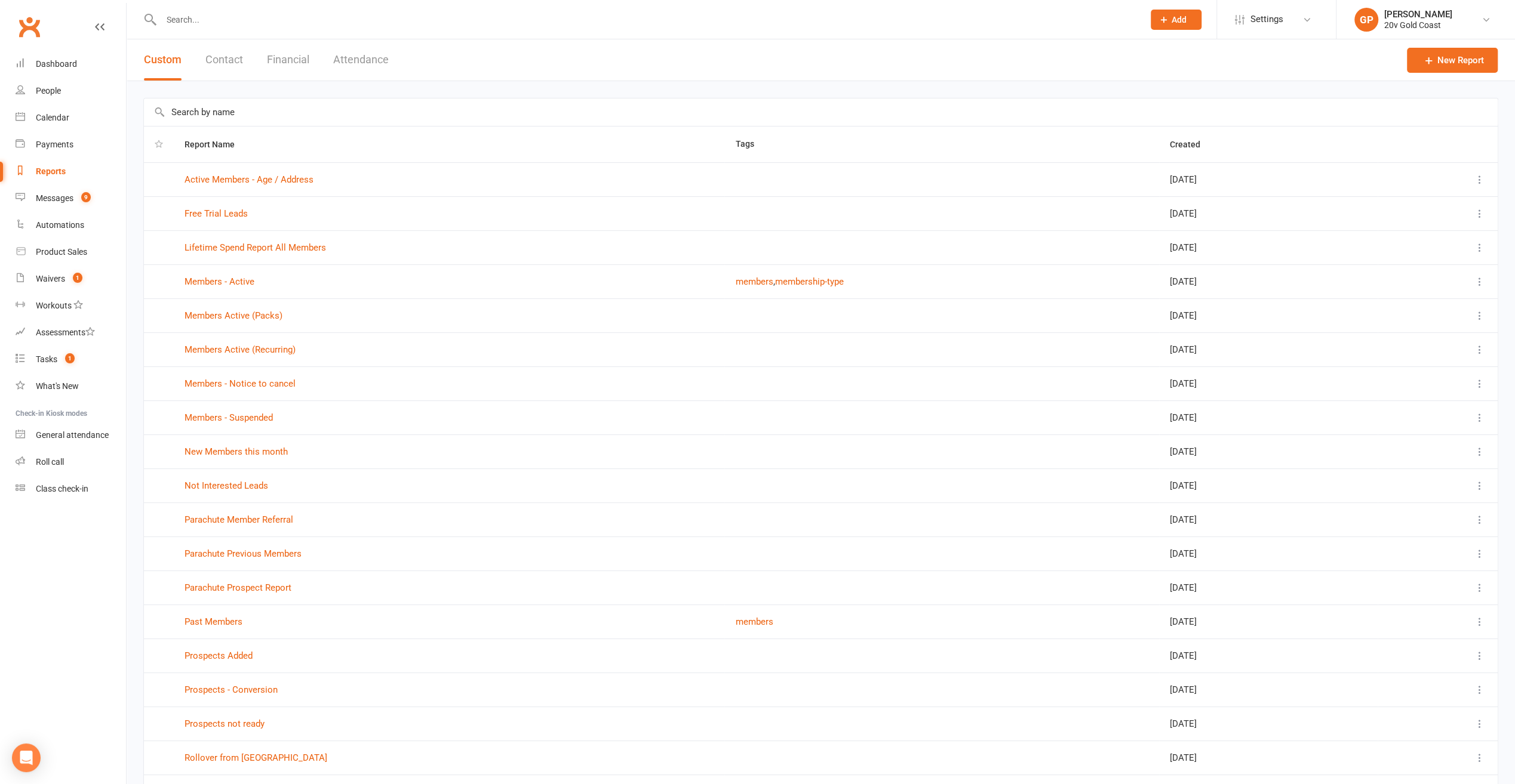
scroll to position [60, 0]
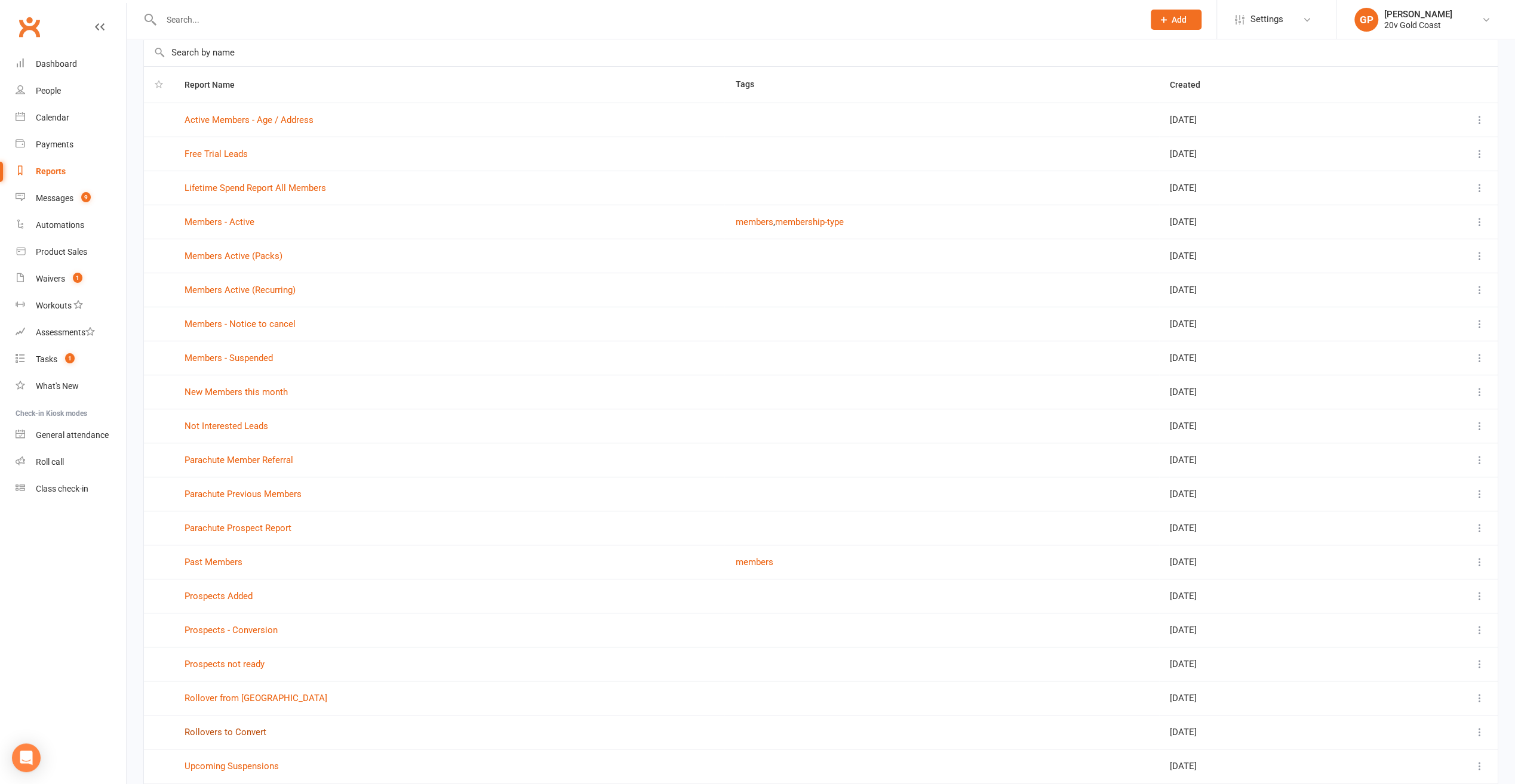
click at [226, 729] on link "Rollovers to Convert" at bounding box center [225, 732] width 82 height 10
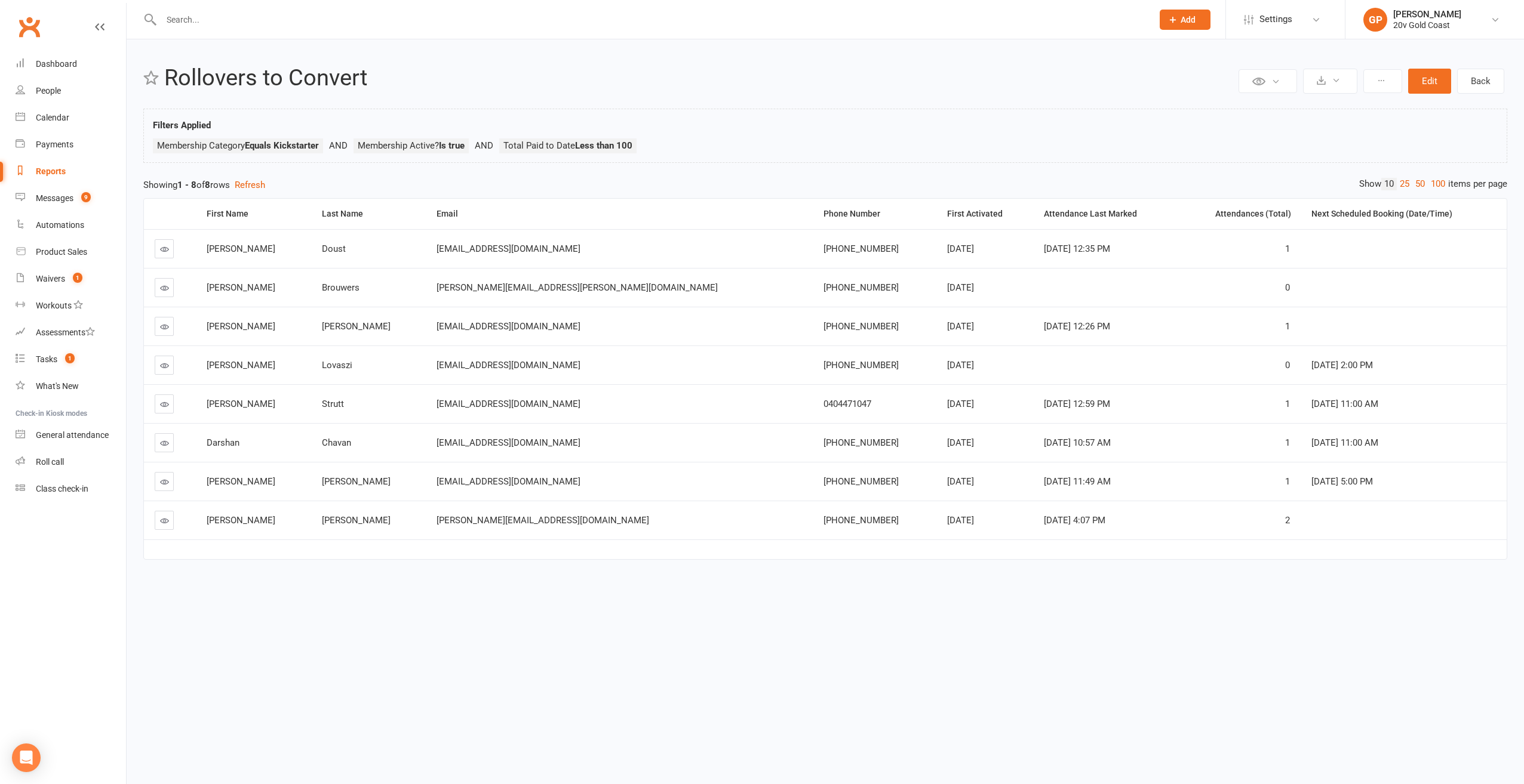
click at [156, 518] on link at bounding box center [164, 520] width 19 height 19
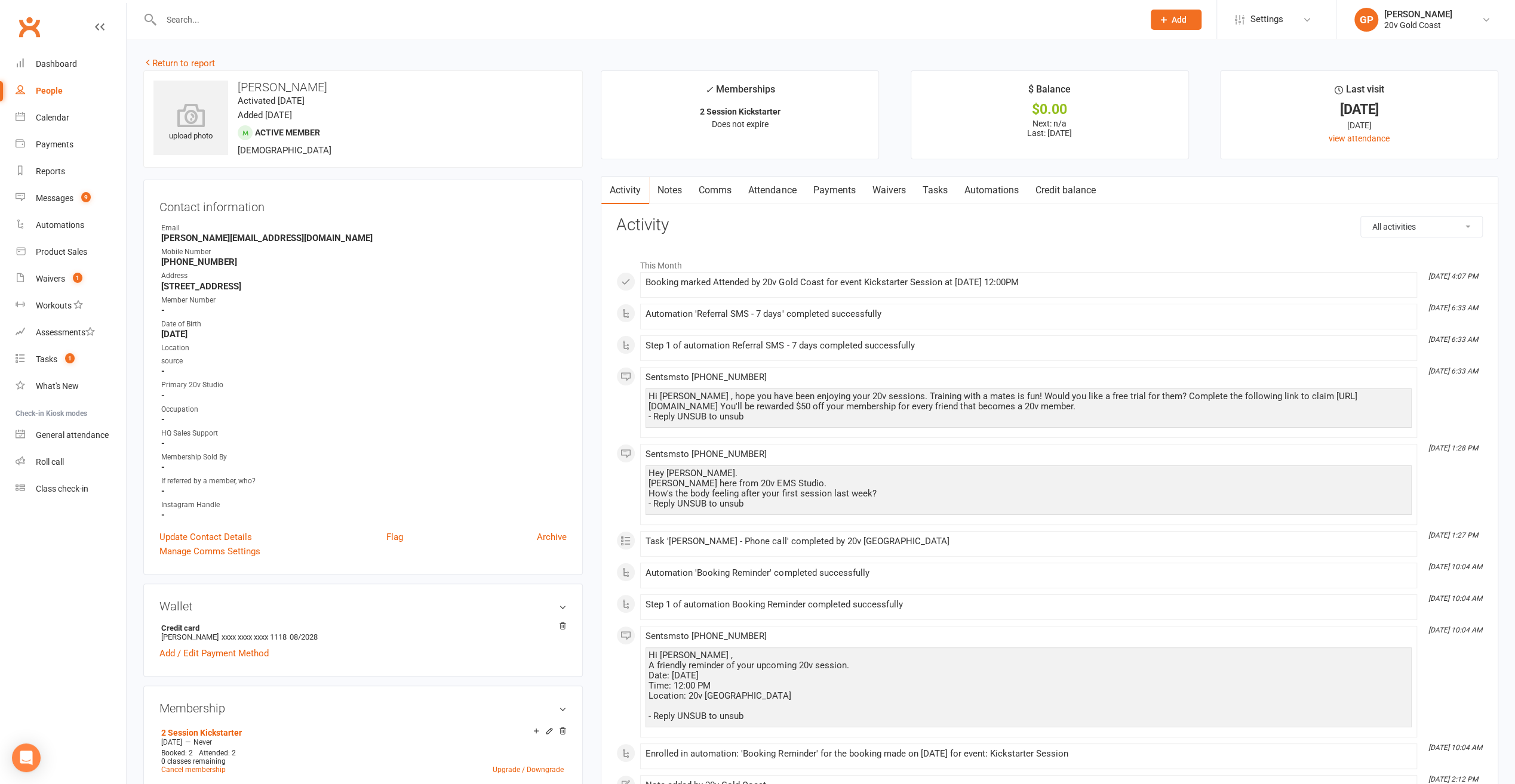
click at [55, 88] on div "People" at bounding box center [49, 91] width 27 height 10
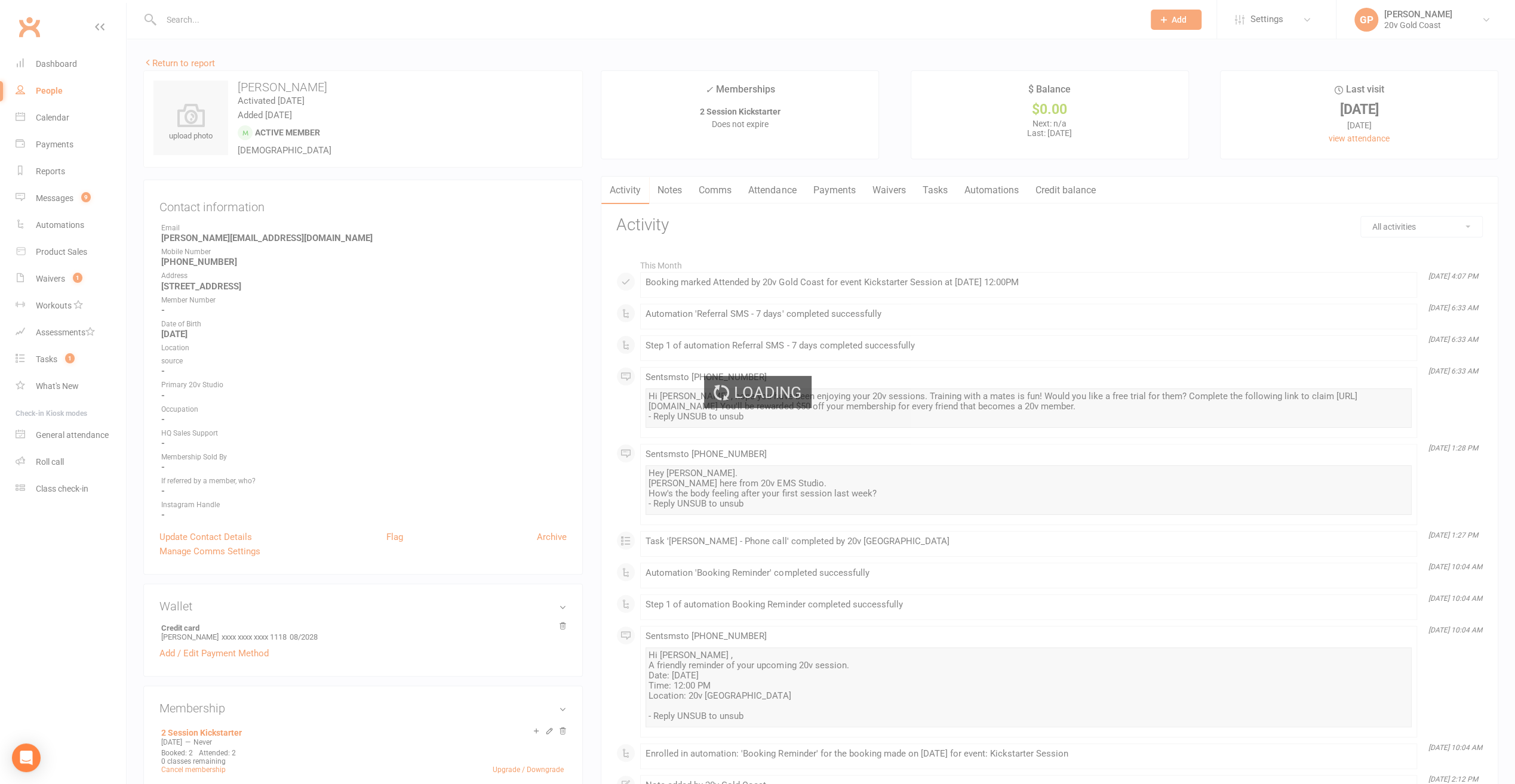
select select "100"
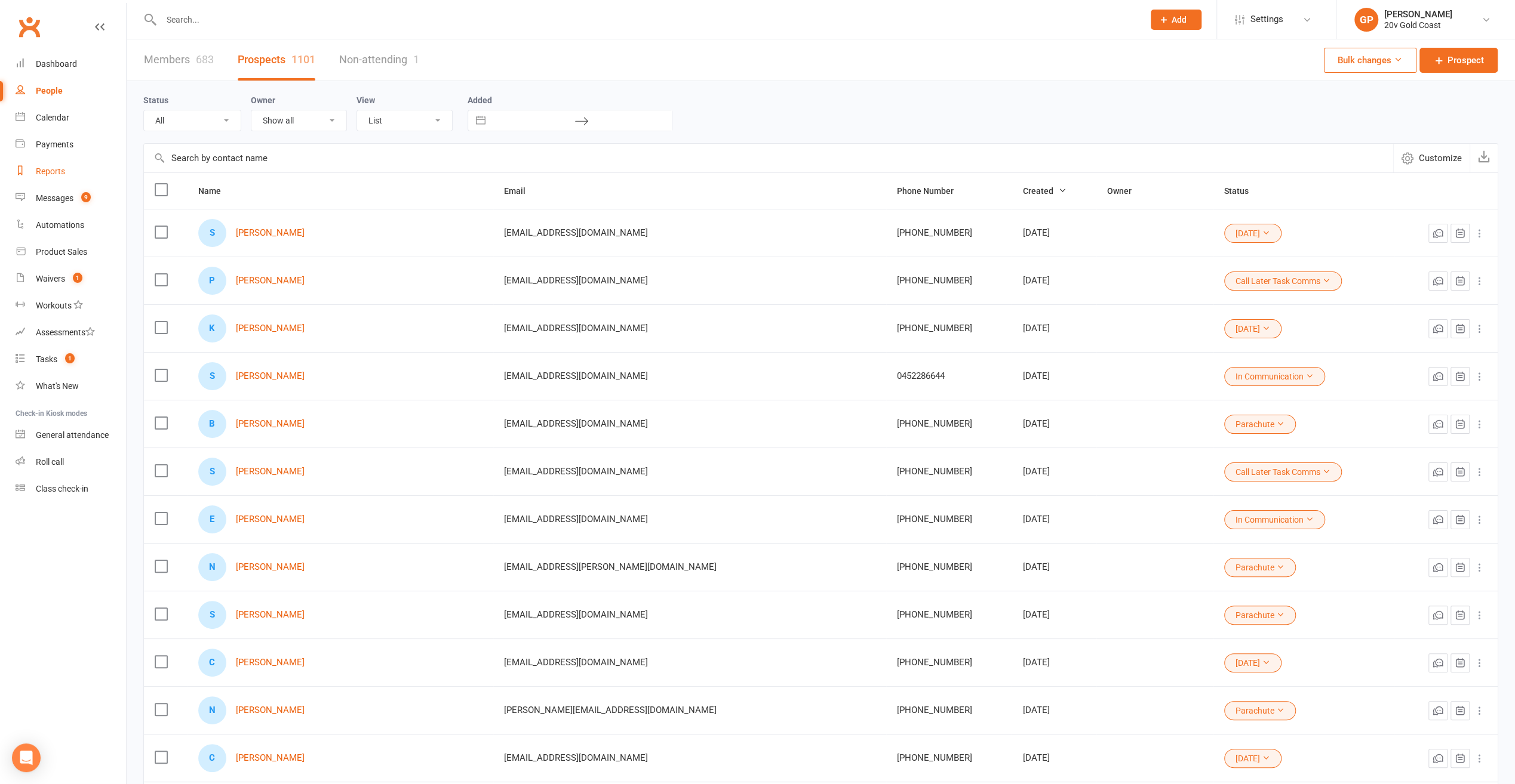
click at [52, 174] on div "Reports" at bounding box center [50, 171] width 29 height 10
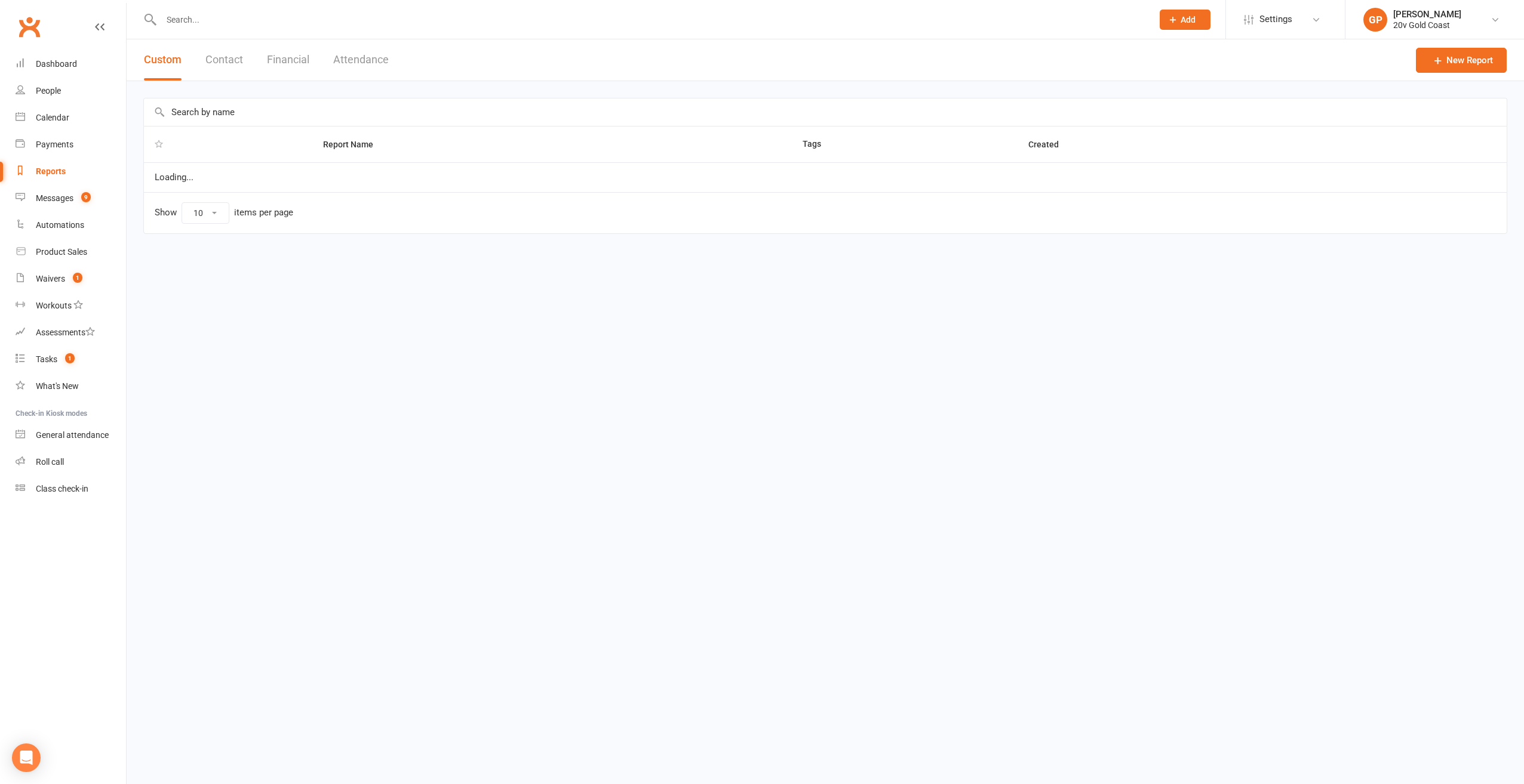
select select "100"
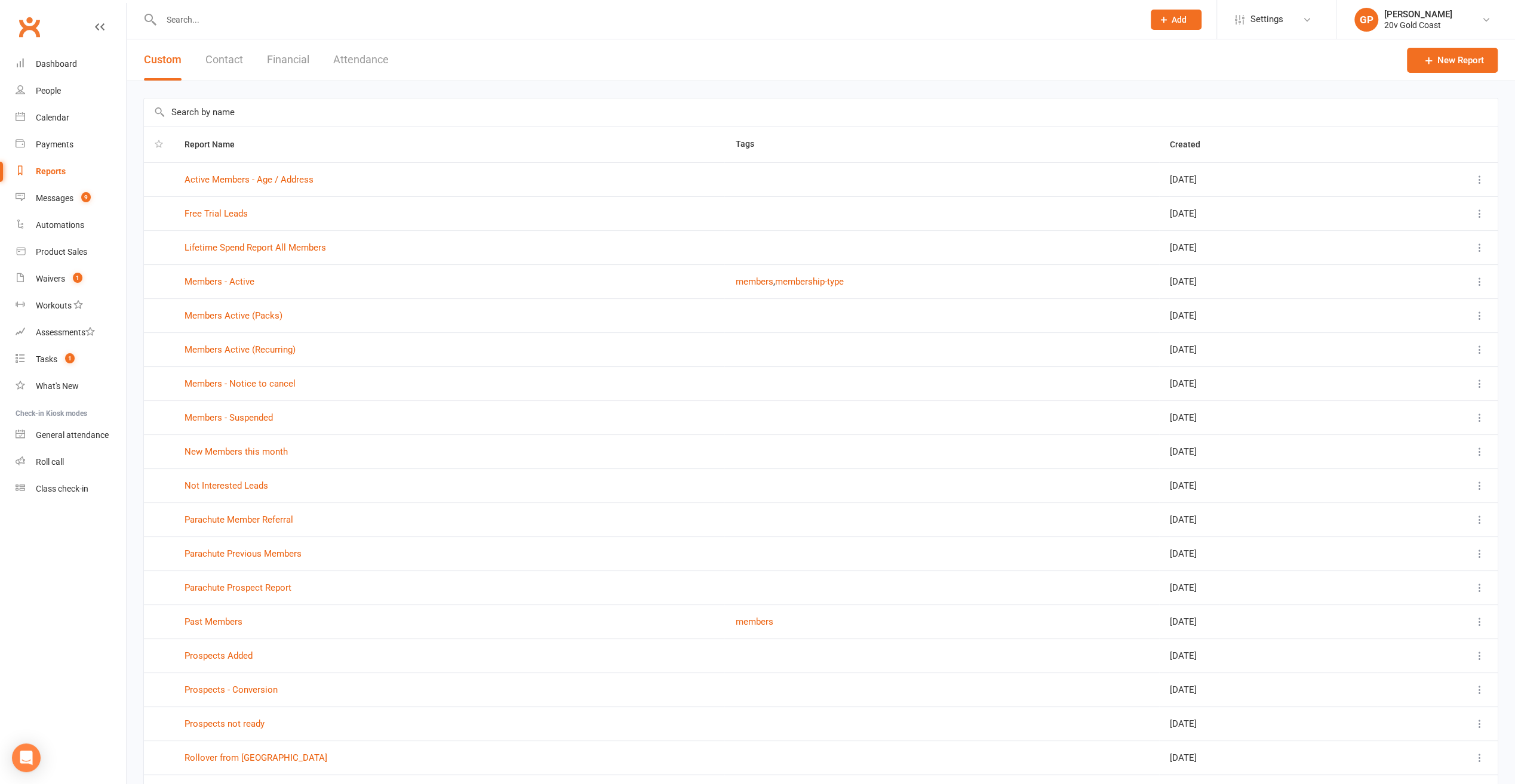
scroll to position [60, 0]
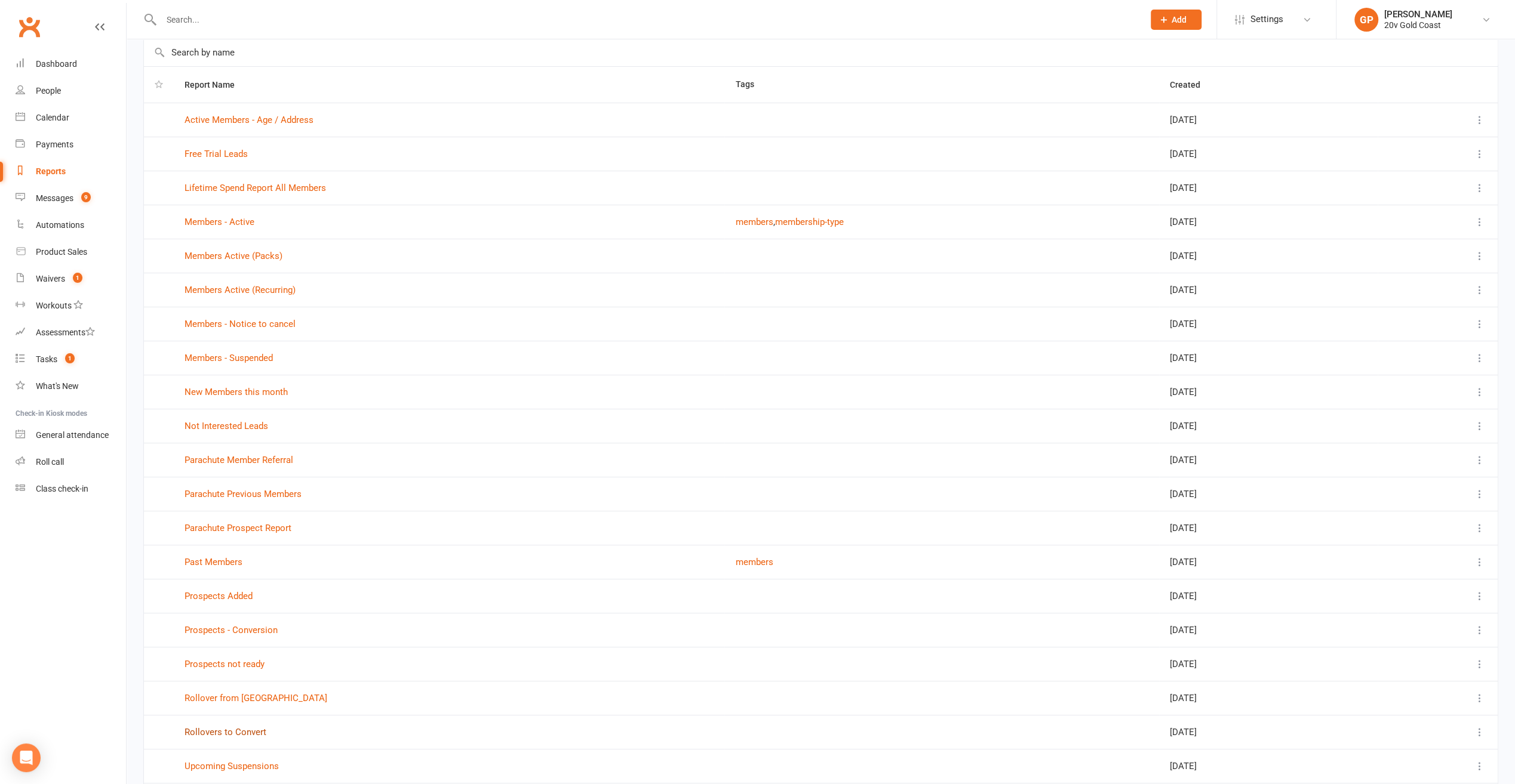
click at [221, 727] on link "Rollovers to Convert" at bounding box center [225, 732] width 82 height 10
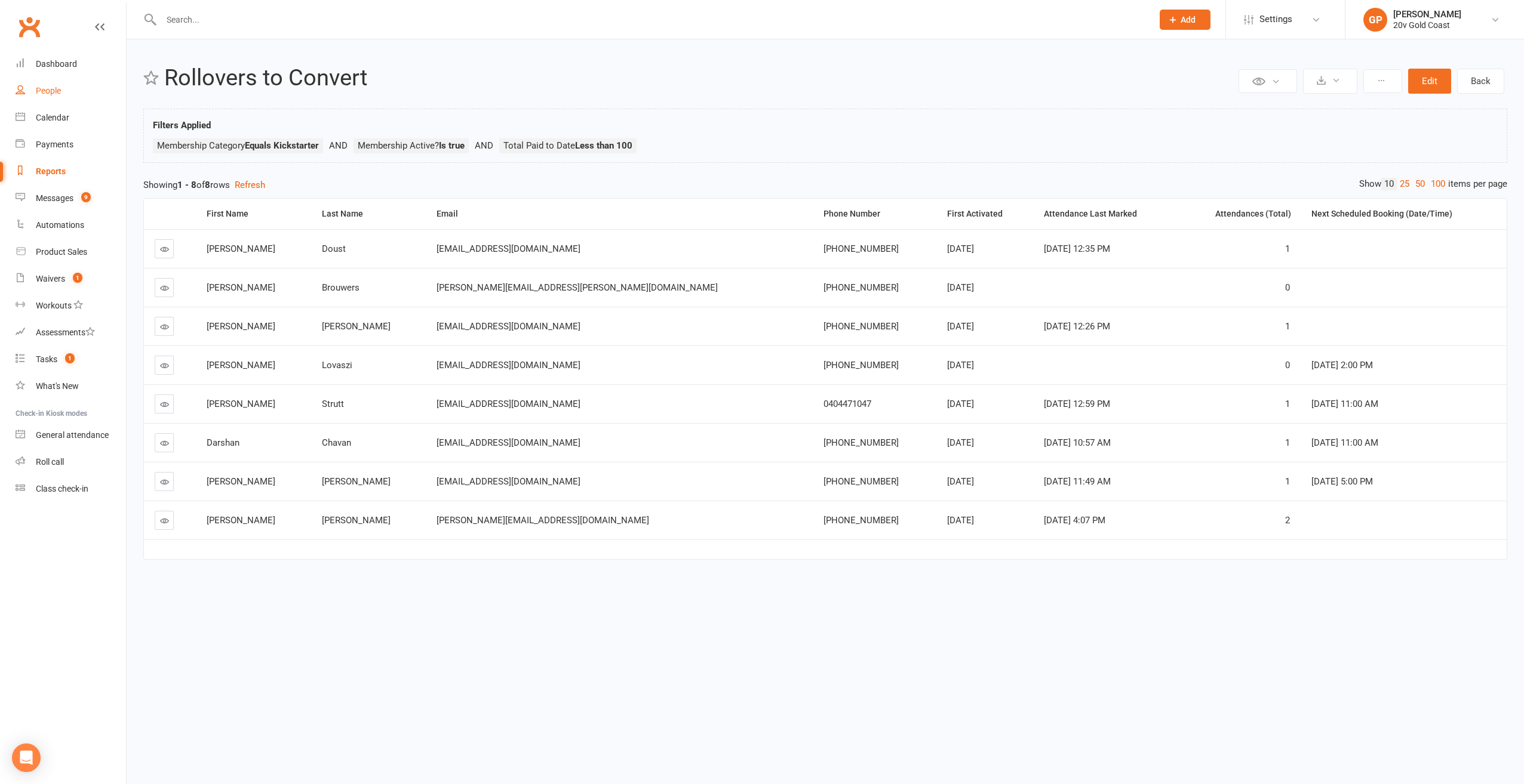
click at [41, 86] on div "People" at bounding box center [48, 91] width 25 height 10
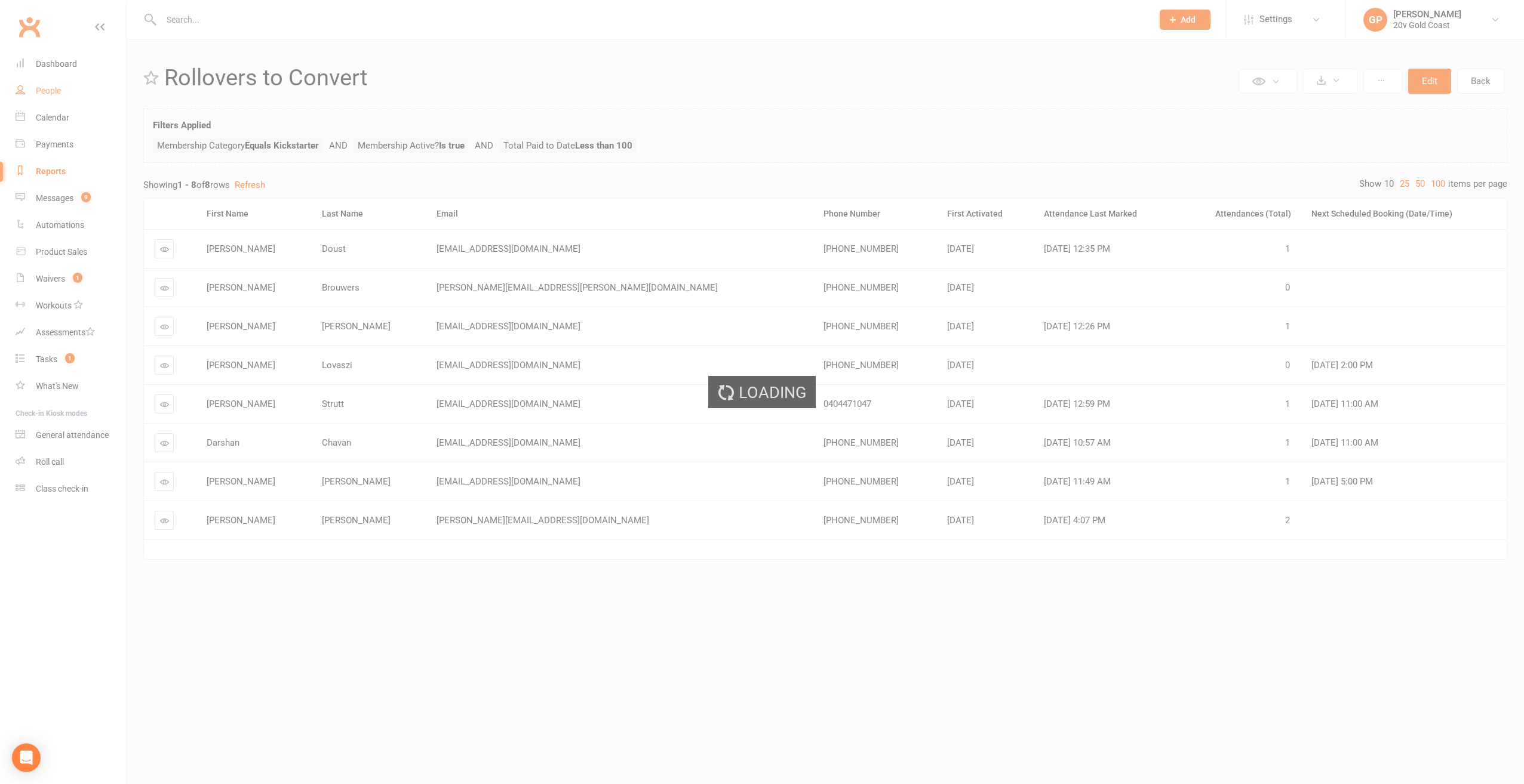
select select "100"
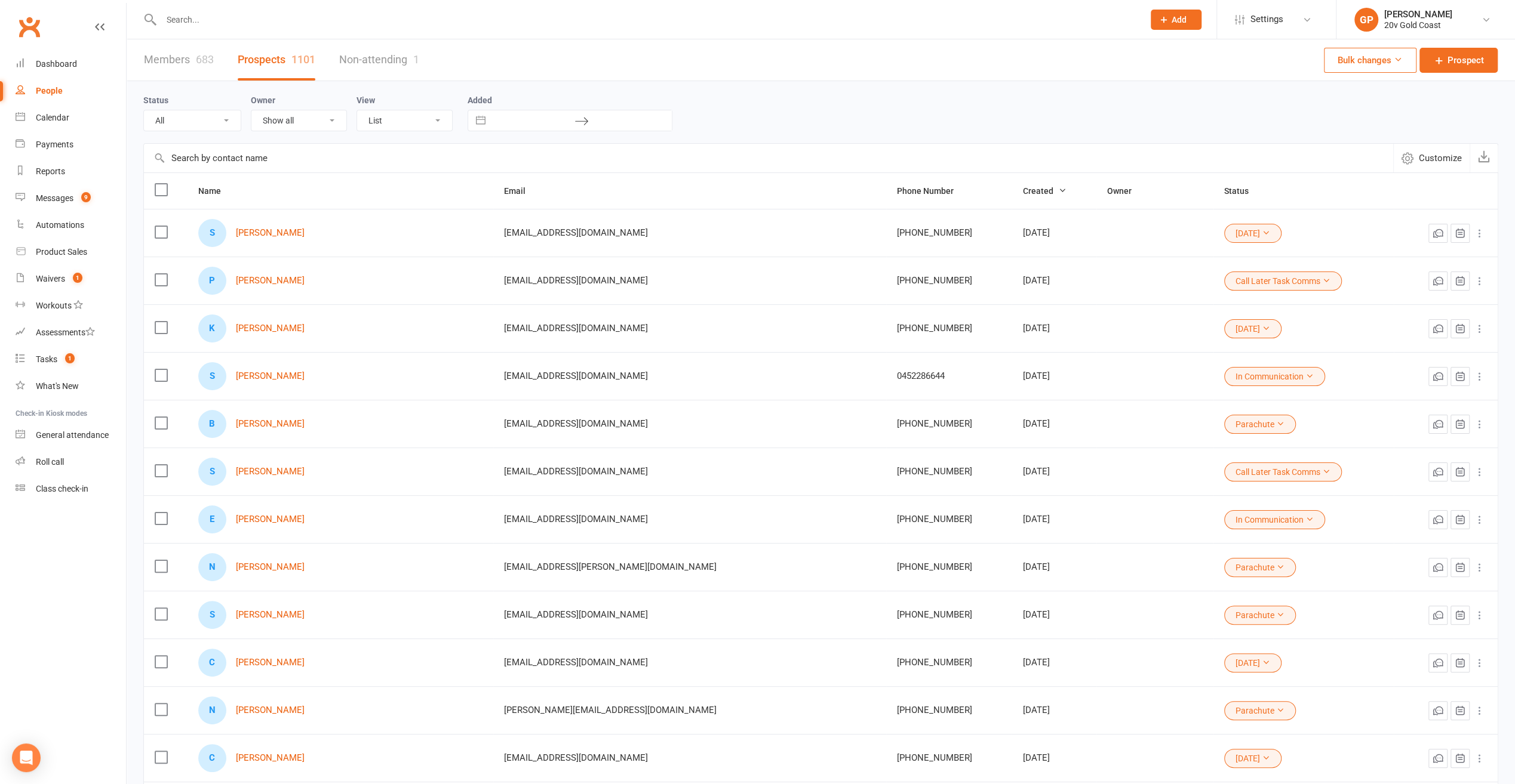
click at [189, 118] on select "All (No status set) (Invalid status) Parachute Referrals In Communication Call …" at bounding box center [192, 120] width 97 height 20
select select "Call Later Task Comms"
click at [144, 110] on select "All (No status set) (Invalid status) Parachute Referrals In Communication Call …" at bounding box center [192, 120] width 97 height 20
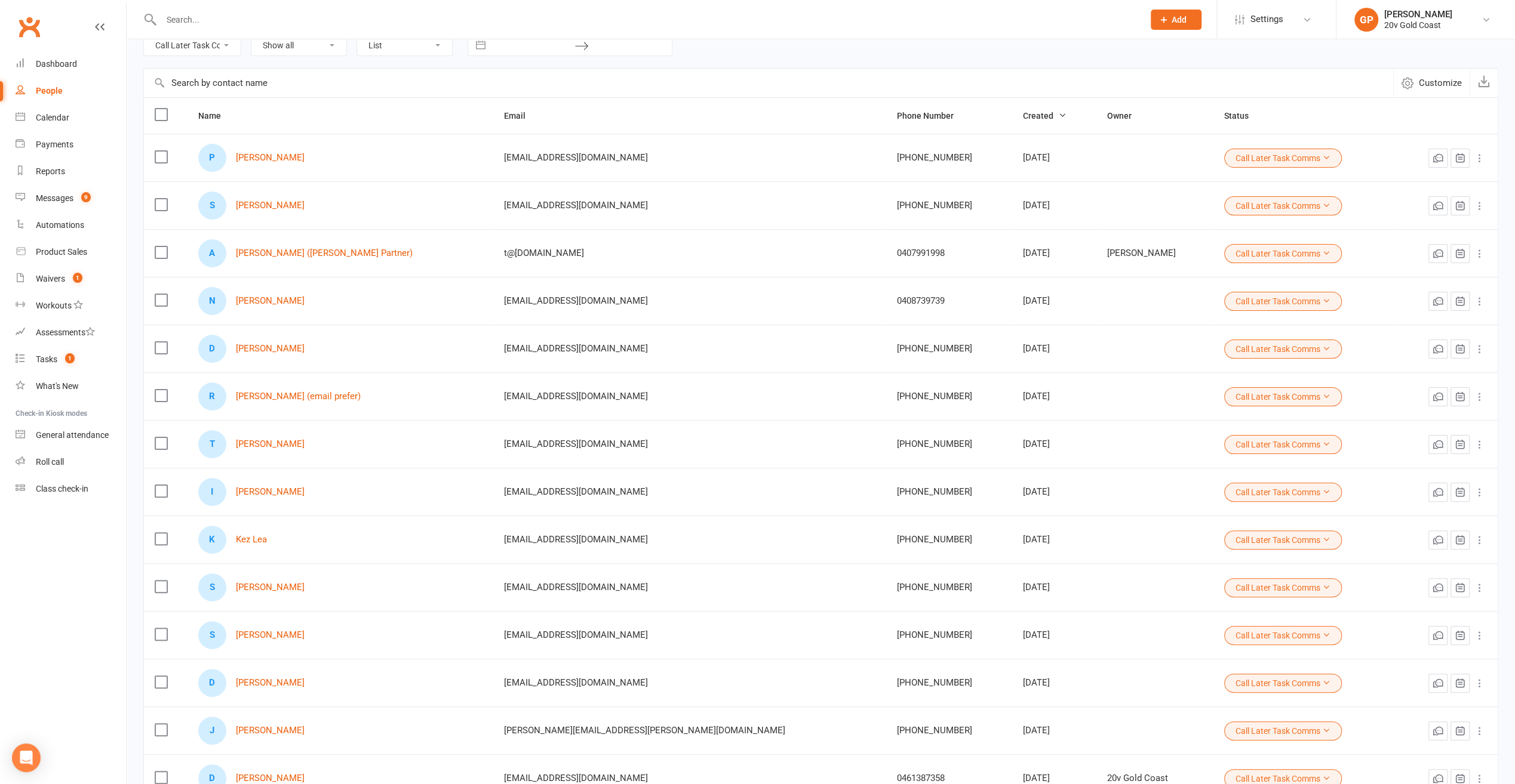
scroll to position [75, 0]
click at [272, 301] on link "Nitin Kashid" at bounding box center [270, 302] width 69 height 10
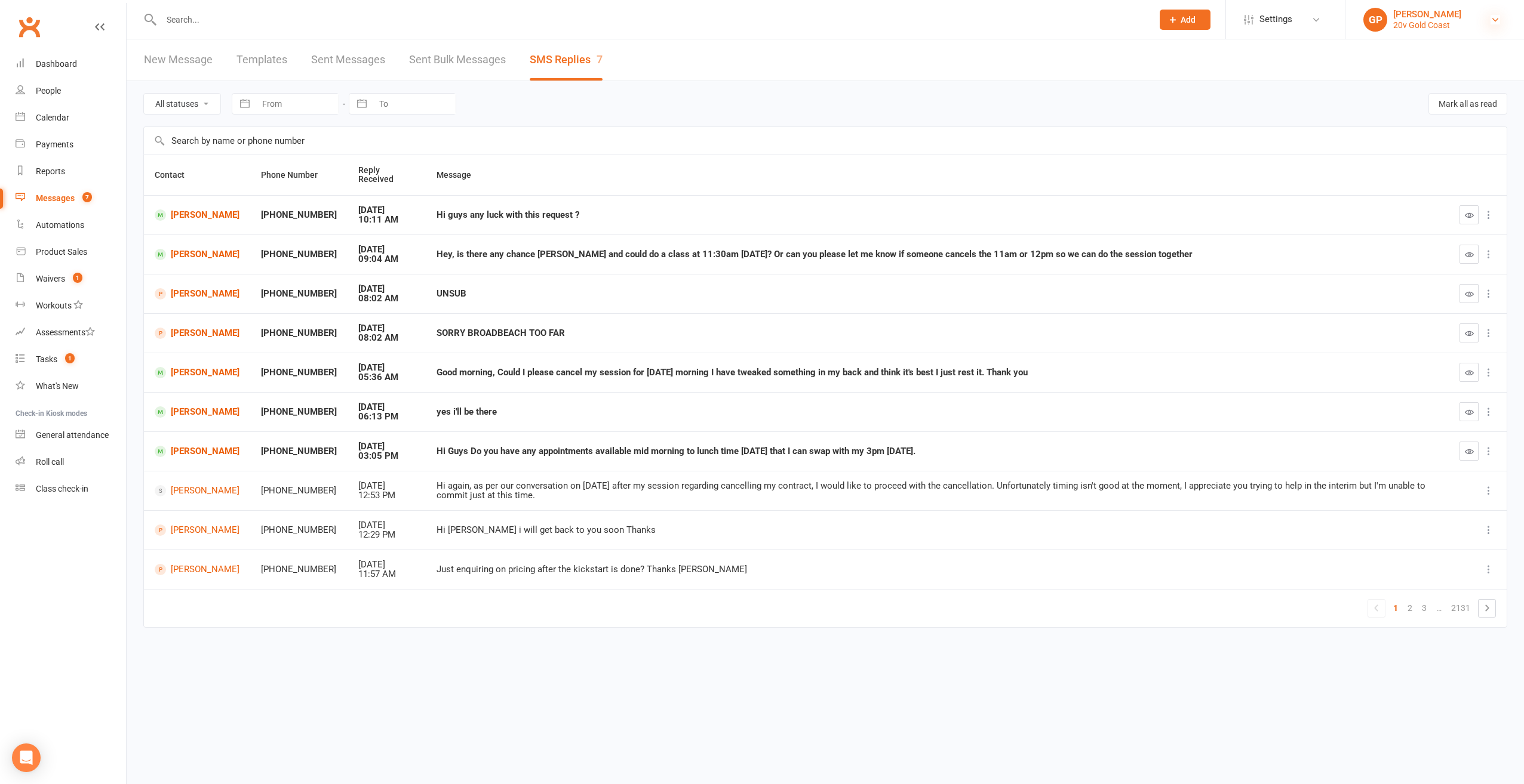
click at [1499, 16] on icon at bounding box center [1496, 19] width 10 height 10
click at [1434, 105] on link "Switch to: 20v Toorak" at bounding box center [1435, 109] width 178 height 28
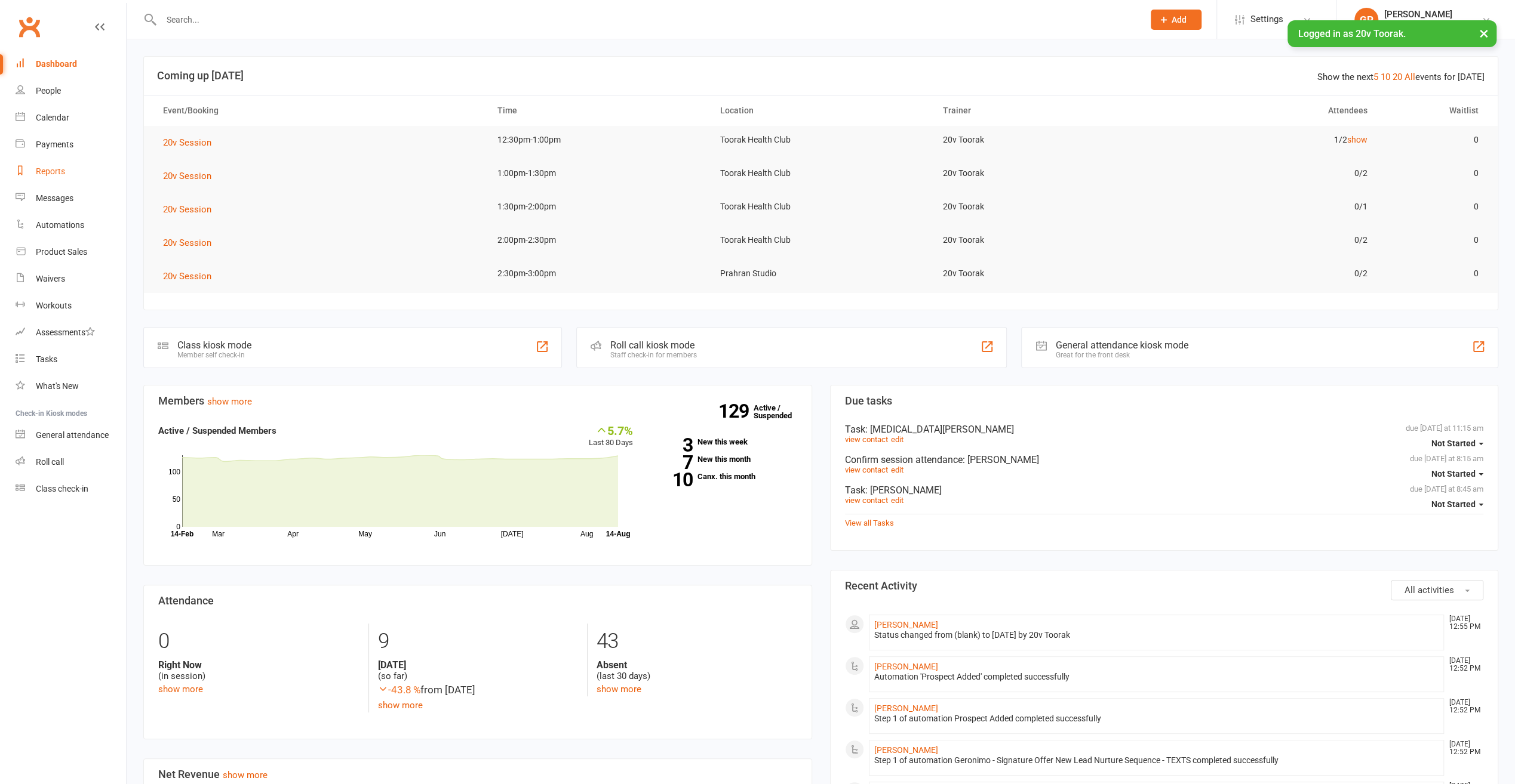
click at [52, 174] on div "Reports" at bounding box center [50, 171] width 29 height 10
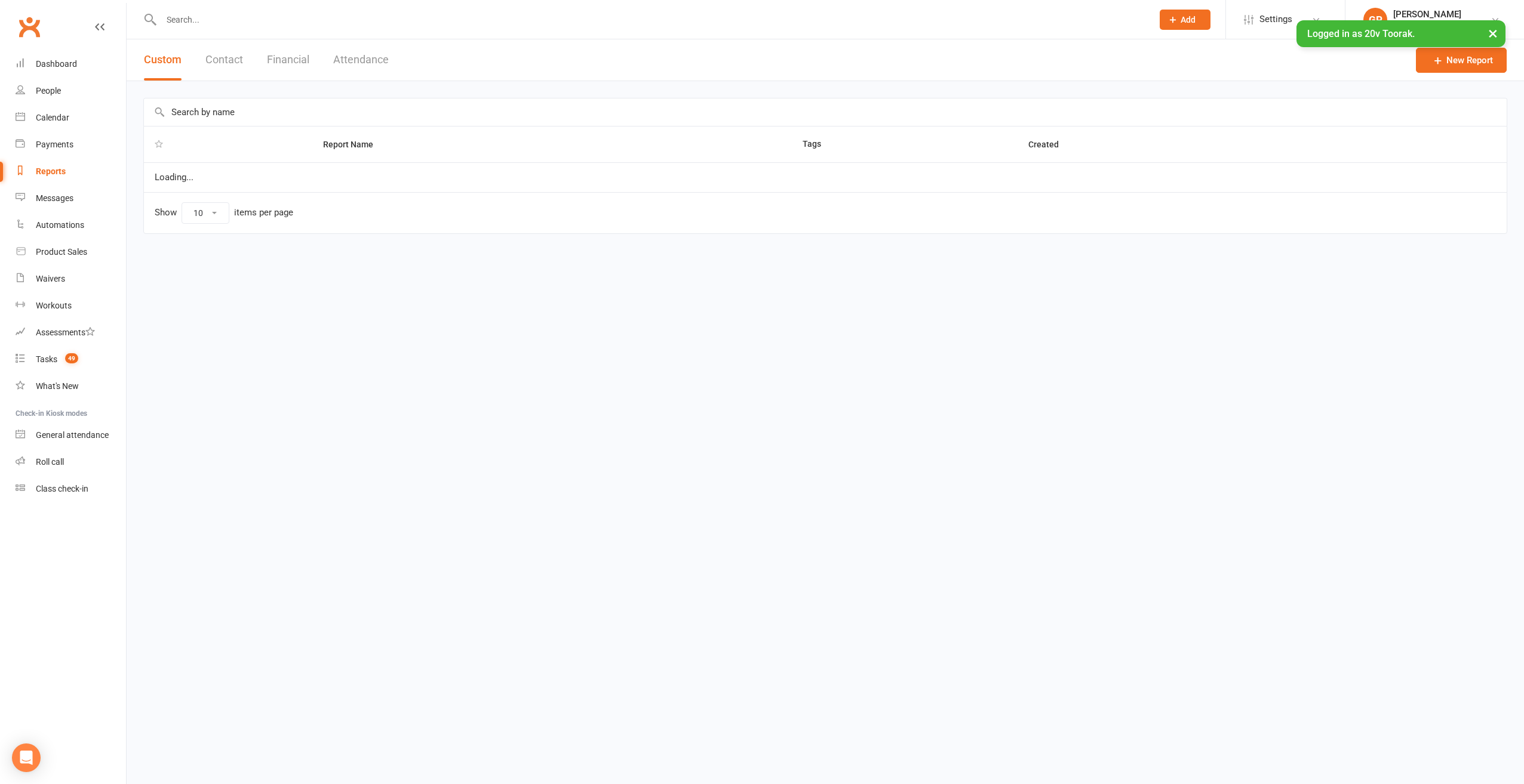
select select "100"
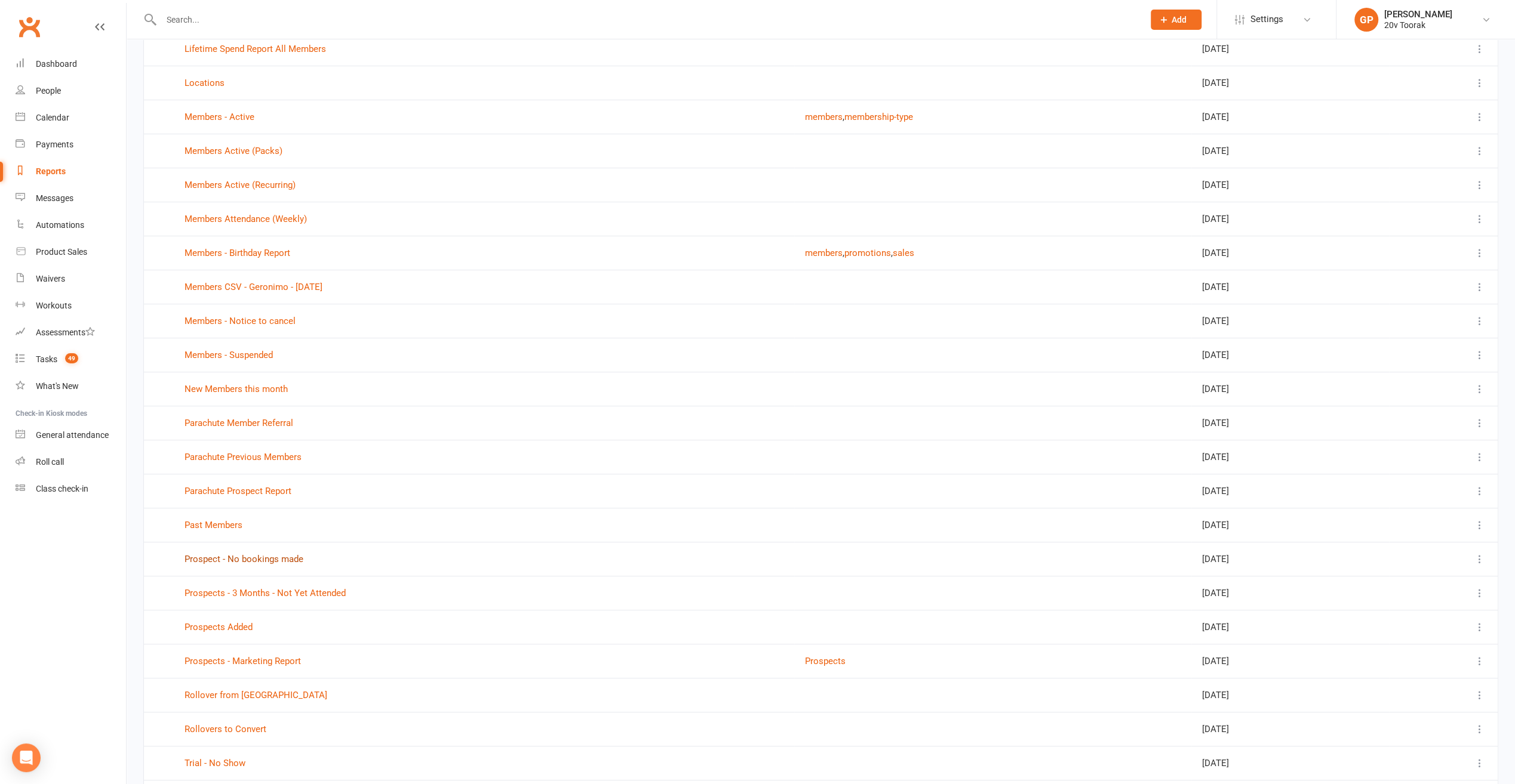
scroll to position [239, 0]
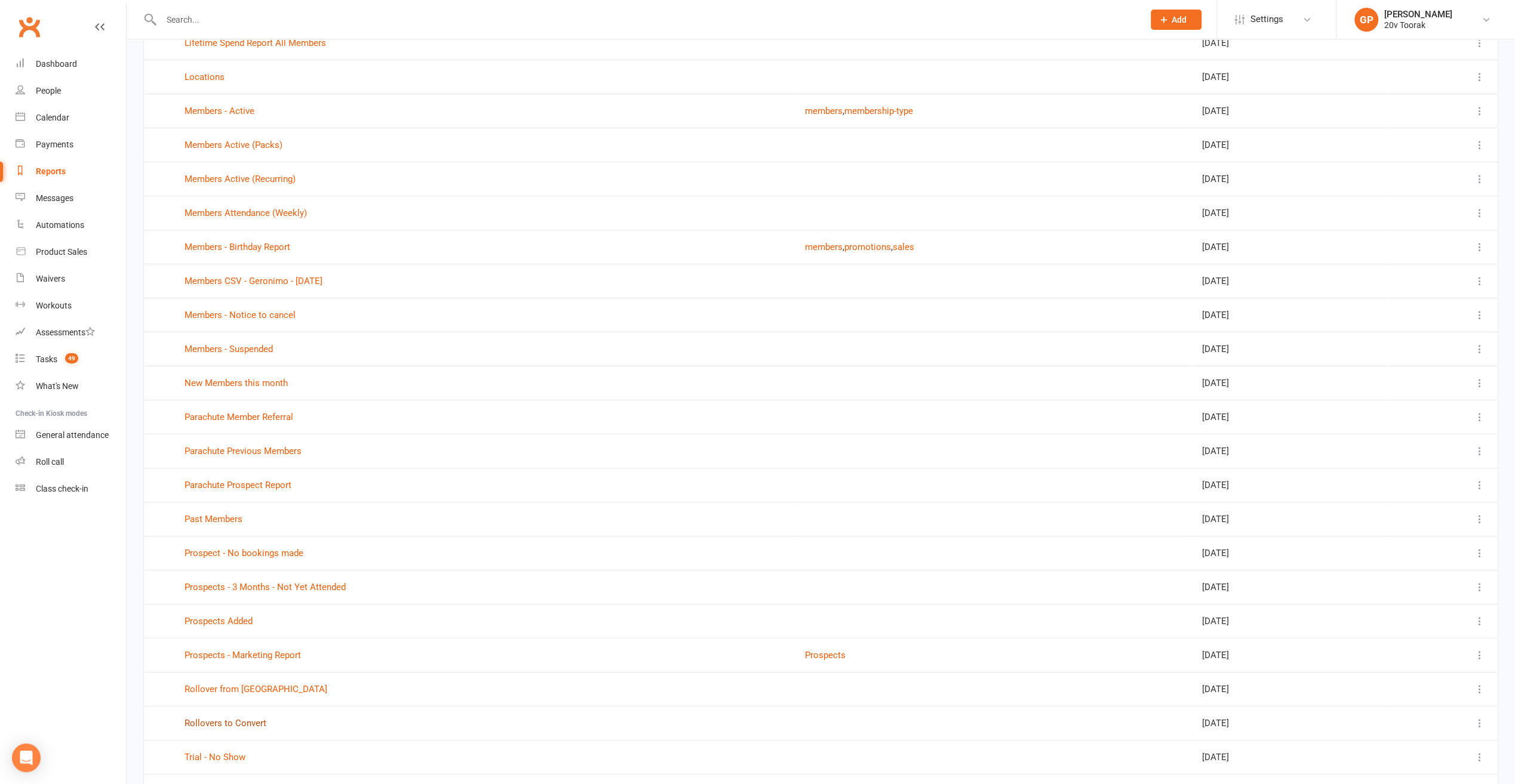
click at [213, 718] on link "Rollovers to Convert" at bounding box center [225, 723] width 82 height 10
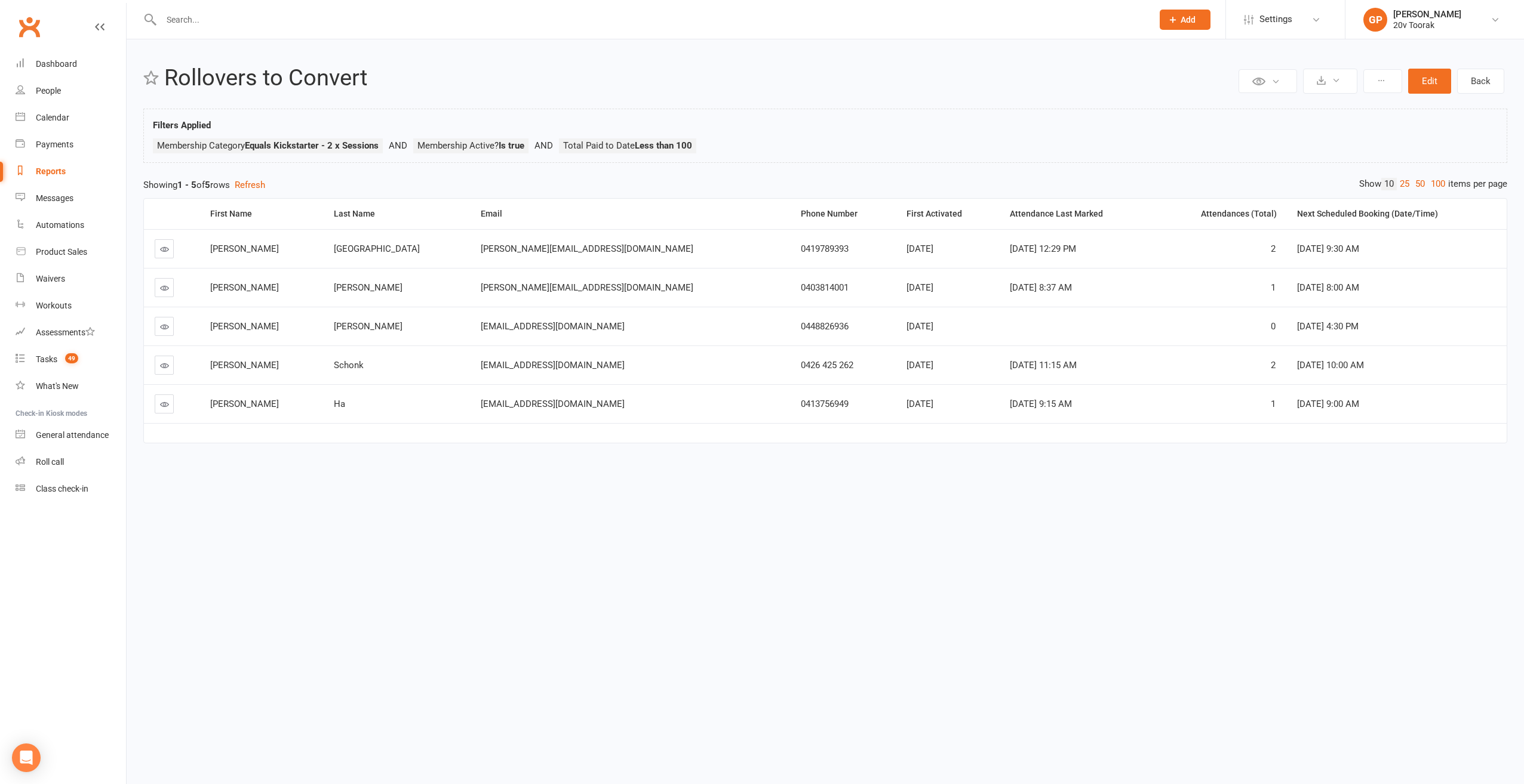
click at [171, 249] on link at bounding box center [164, 249] width 19 height 19
click at [166, 369] on link at bounding box center [164, 365] width 19 height 19
click at [55, 174] on div "Reports" at bounding box center [51, 171] width 30 height 10
select select "100"
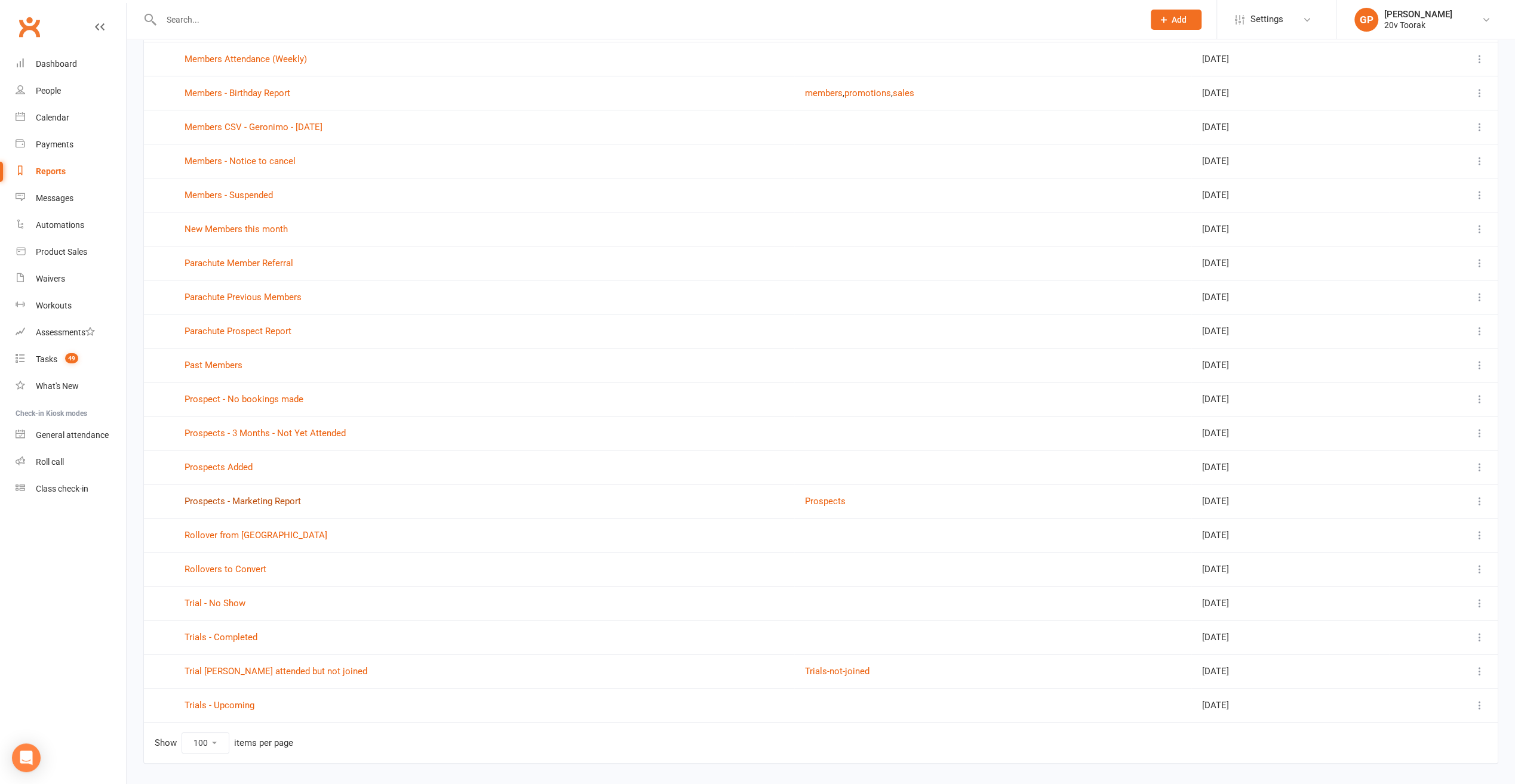
scroll to position [416, 0]
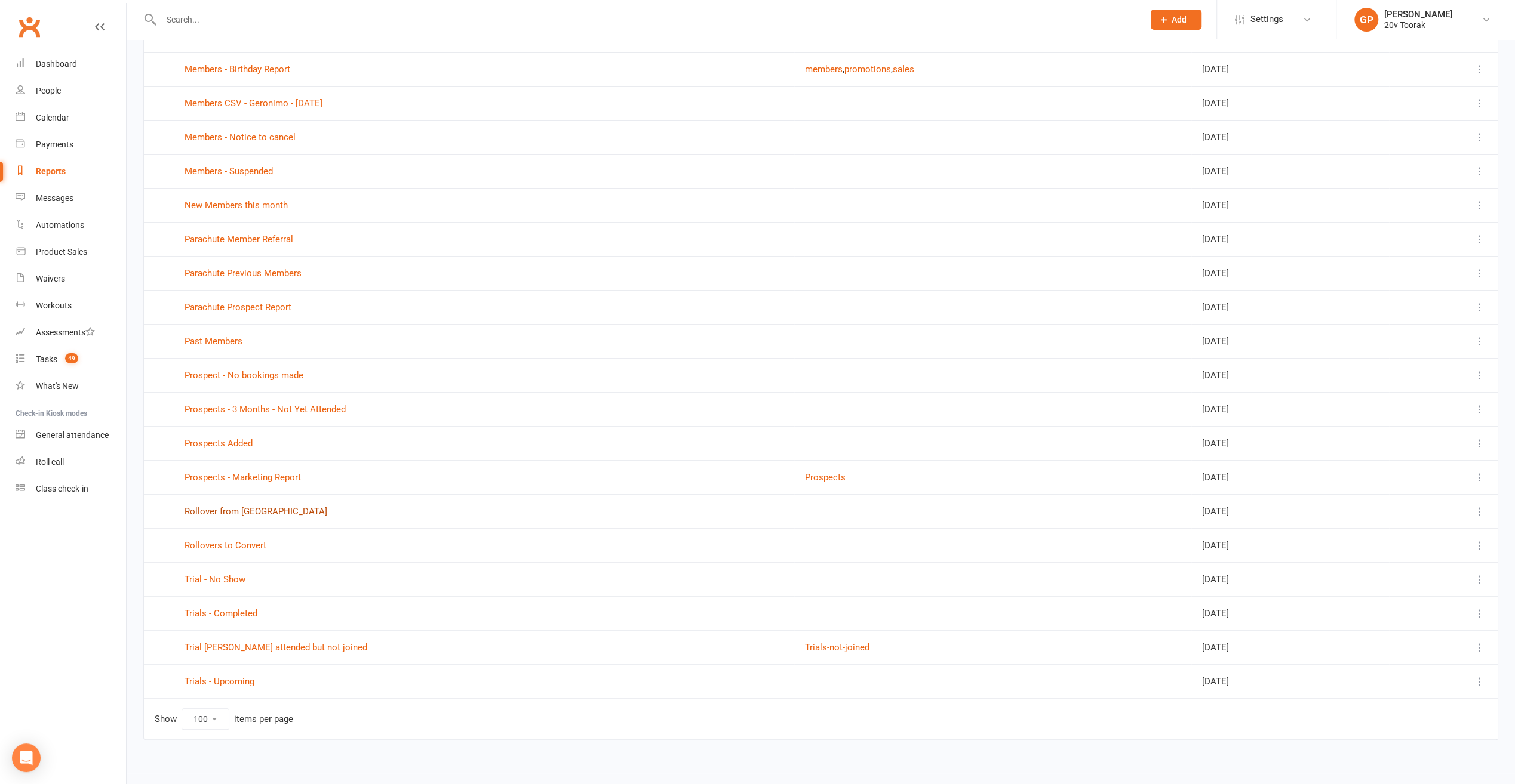
click at [215, 508] on link "Rollover from [GEOGRAPHIC_DATA]" at bounding box center [255, 511] width 143 height 10
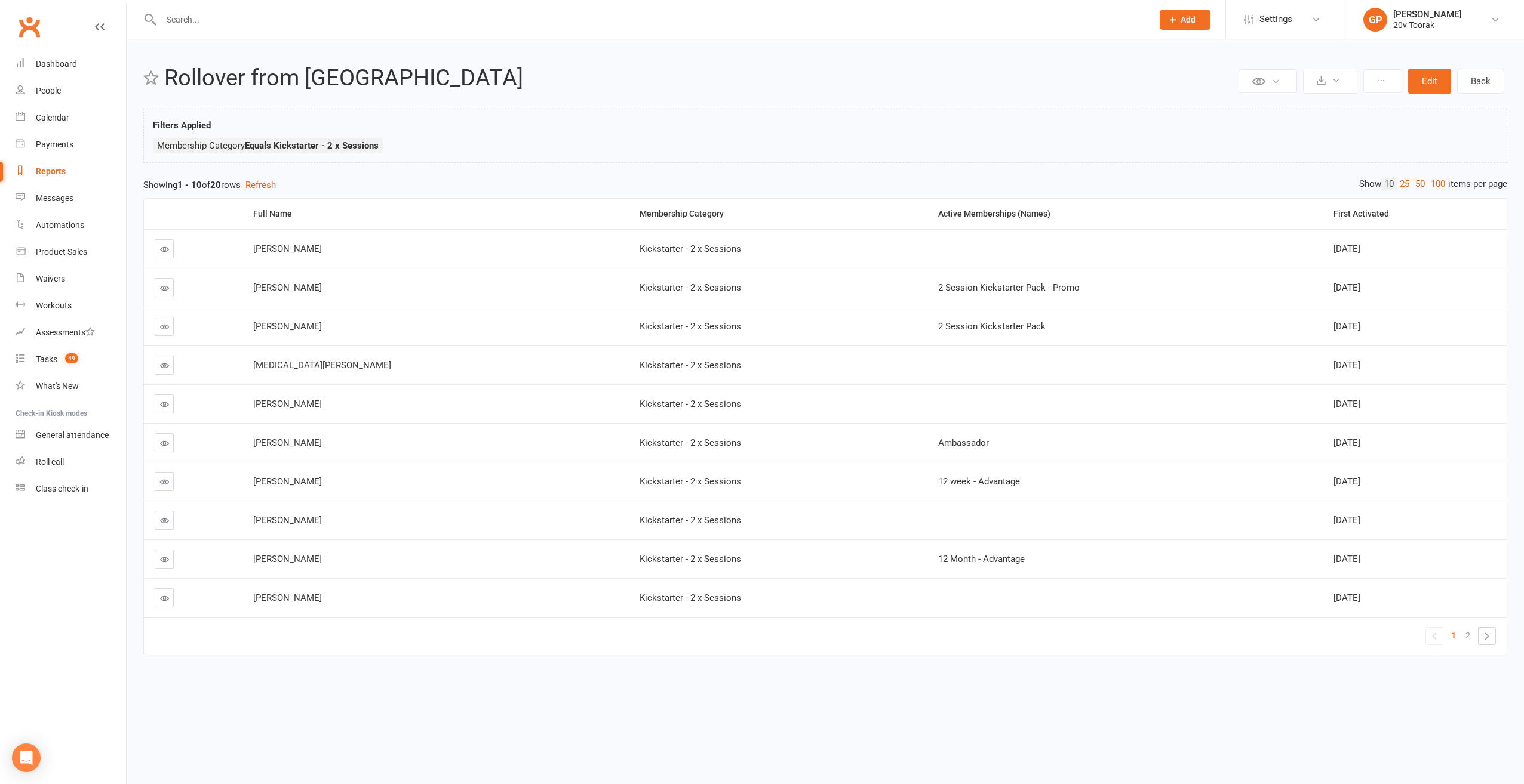
click at [1412, 180] on link "50" at bounding box center [1420, 184] width 16 height 13
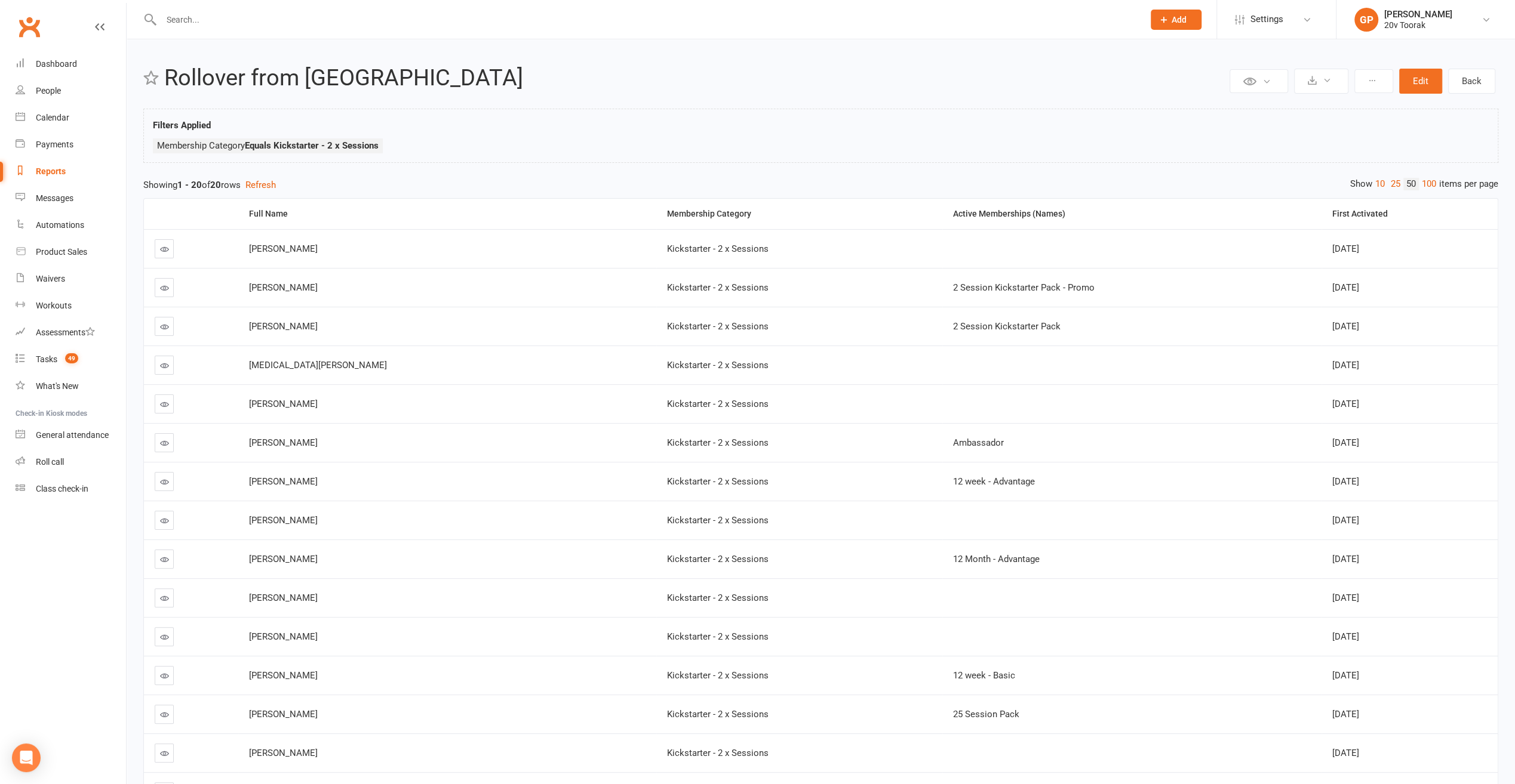
click at [46, 170] on div "Reports" at bounding box center [51, 171] width 30 height 10
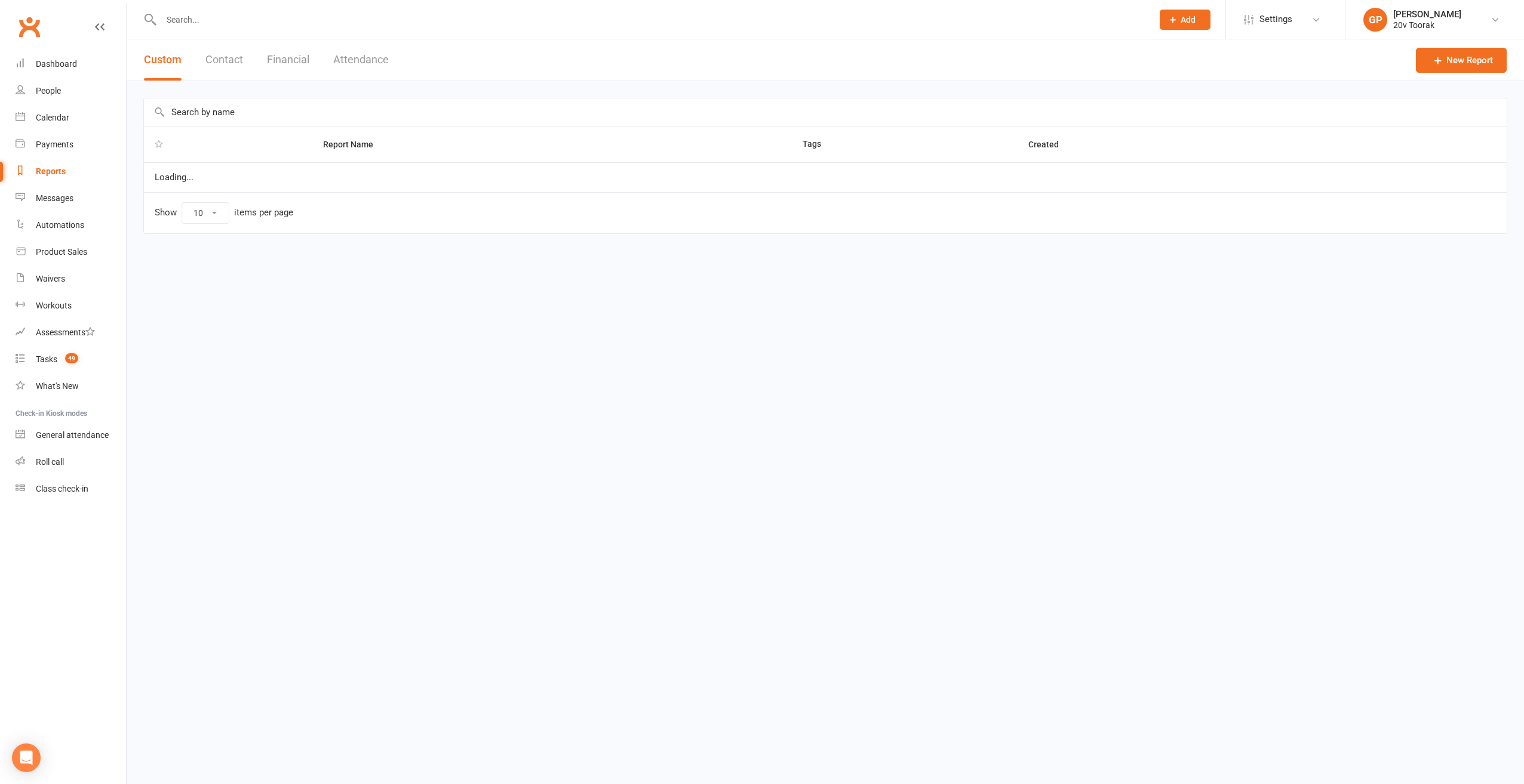
select select "100"
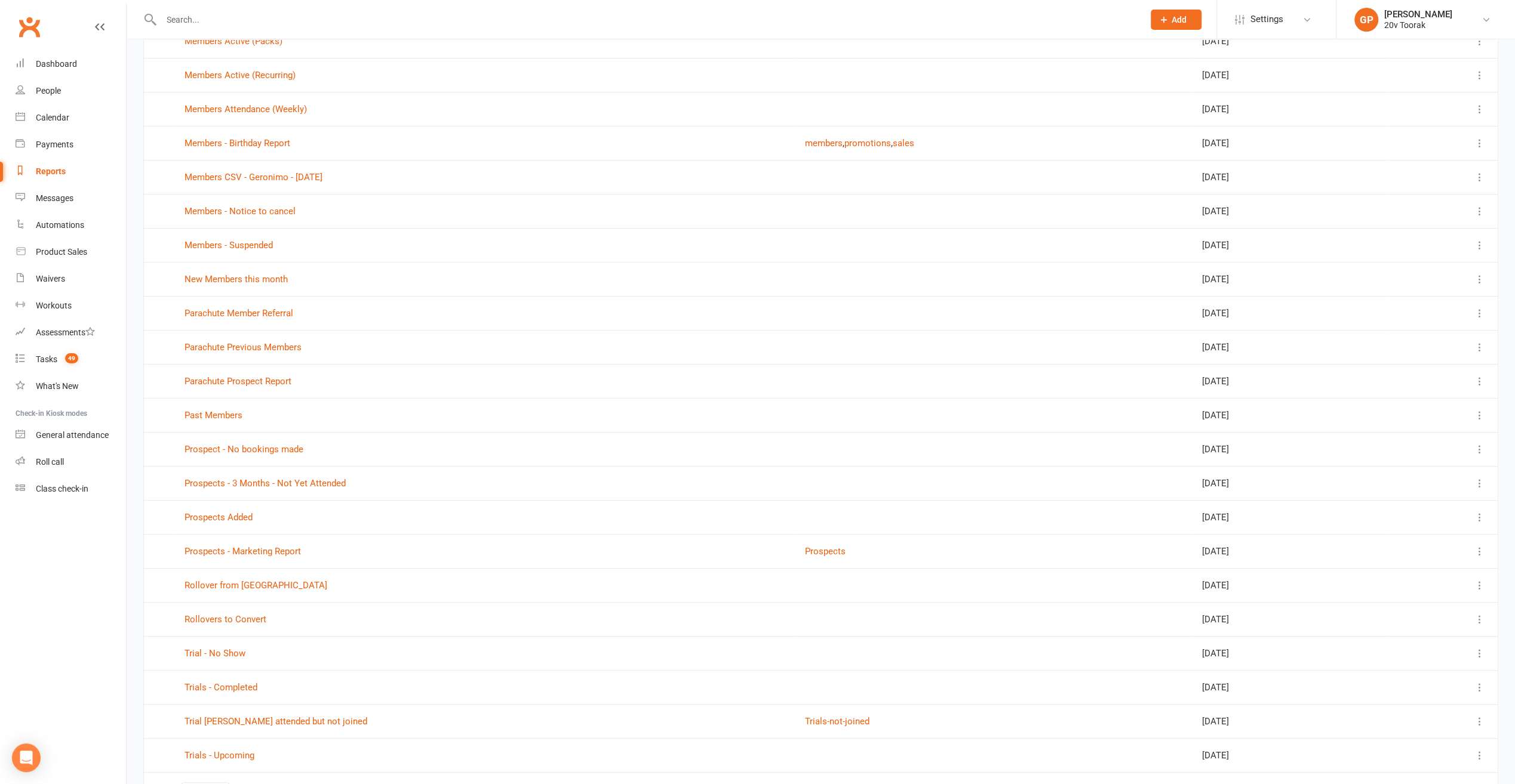
scroll to position [416, 0]
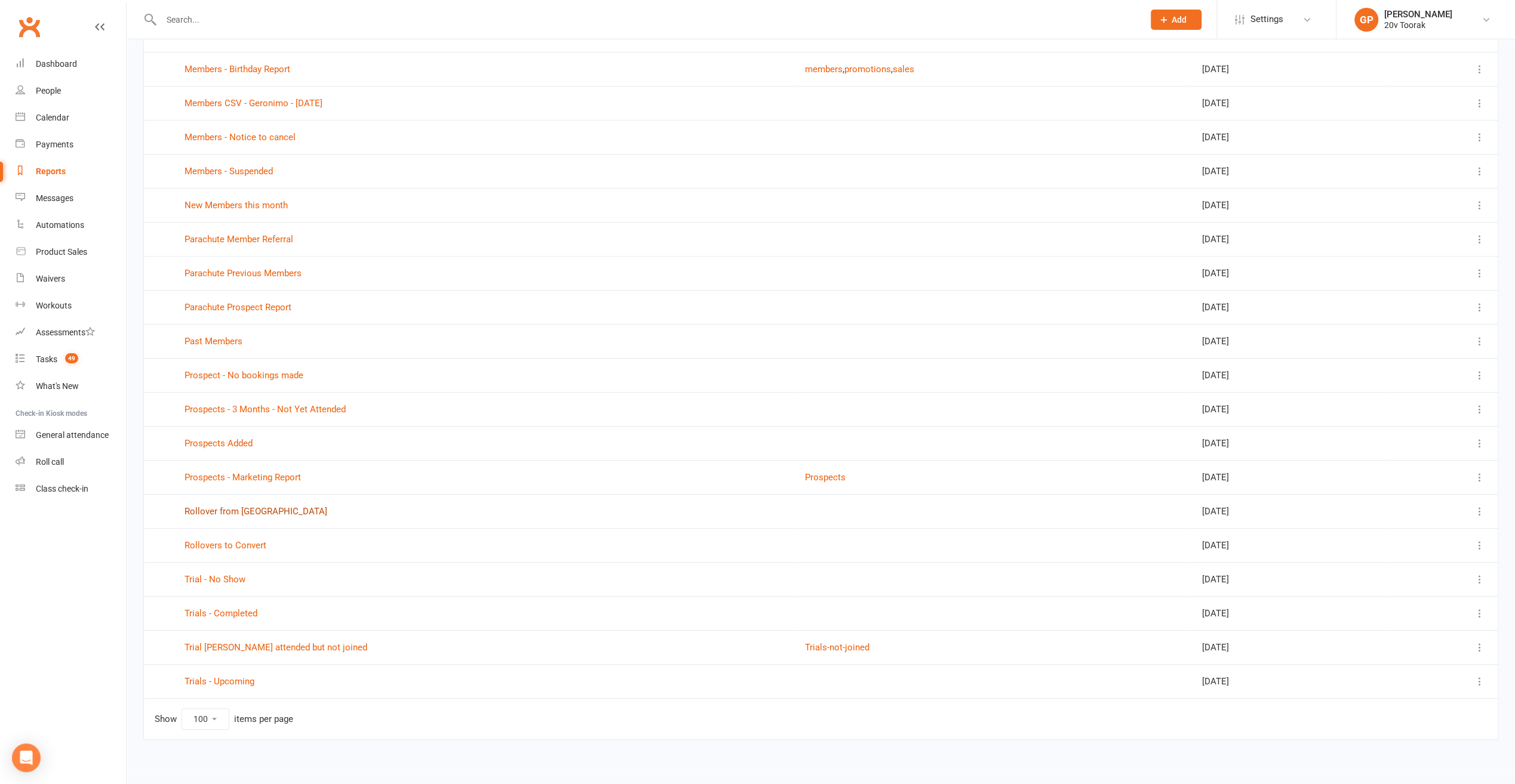
click at [223, 506] on link "Rollover from [GEOGRAPHIC_DATA]" at bounding box center [255, 511] width 143 height 10
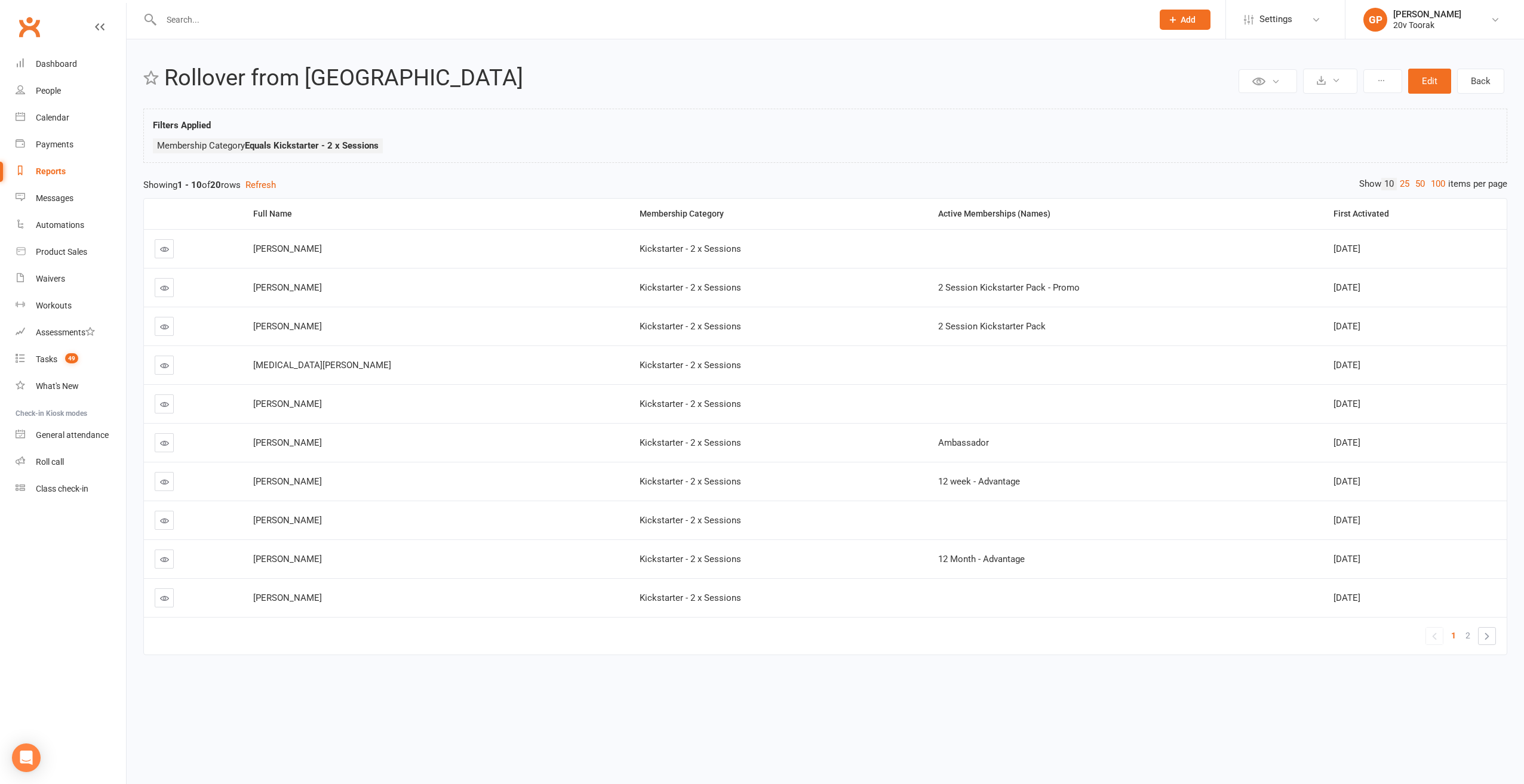
click at [52, 171] on div "Reports" at bounding box center [51, 171] width 30 height 10
select select "100"
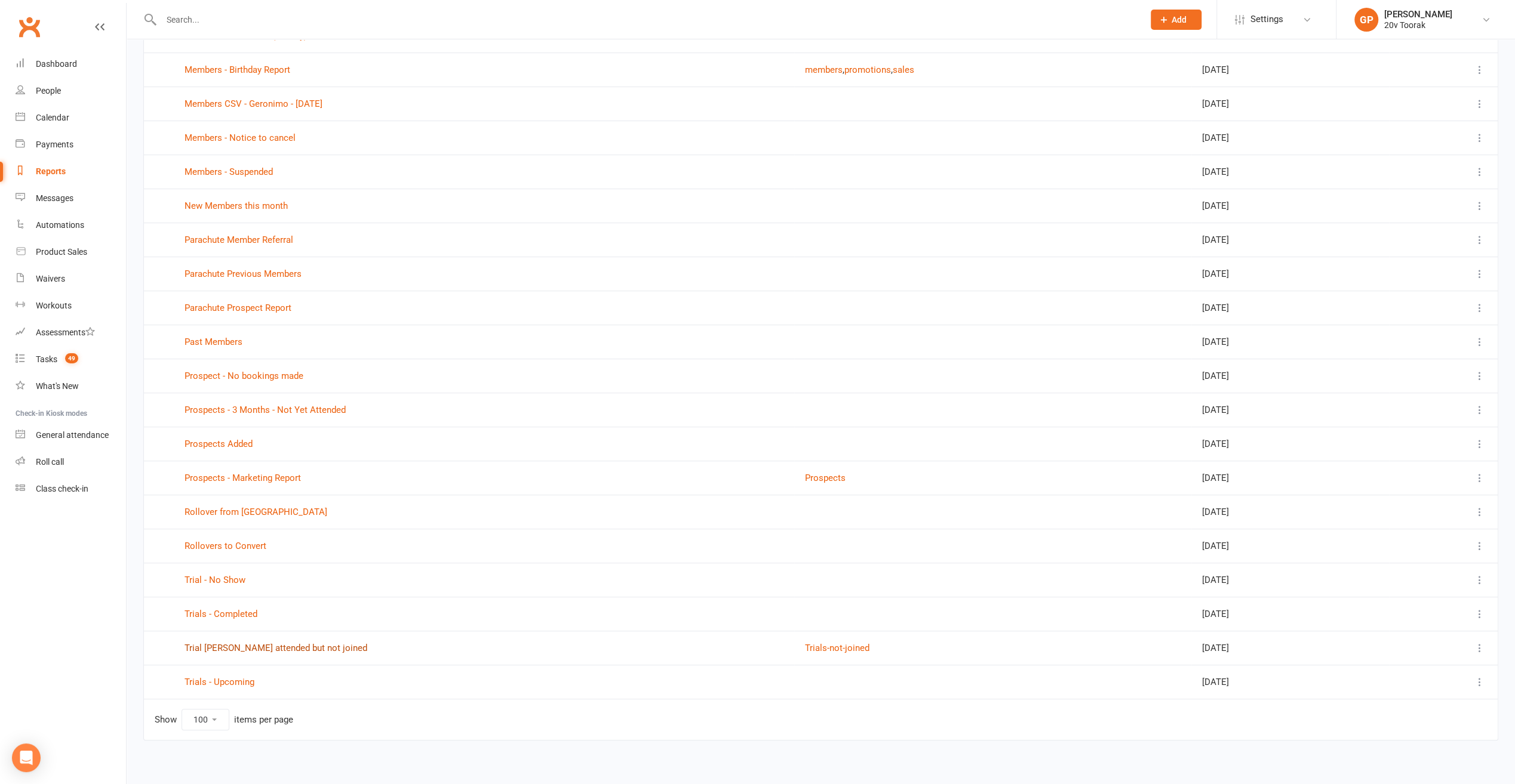
scroll to position [416, 0]
click at [224, 540] on link "Rollovers to Convert" at bounding box center [225, 545] width 82 height 10
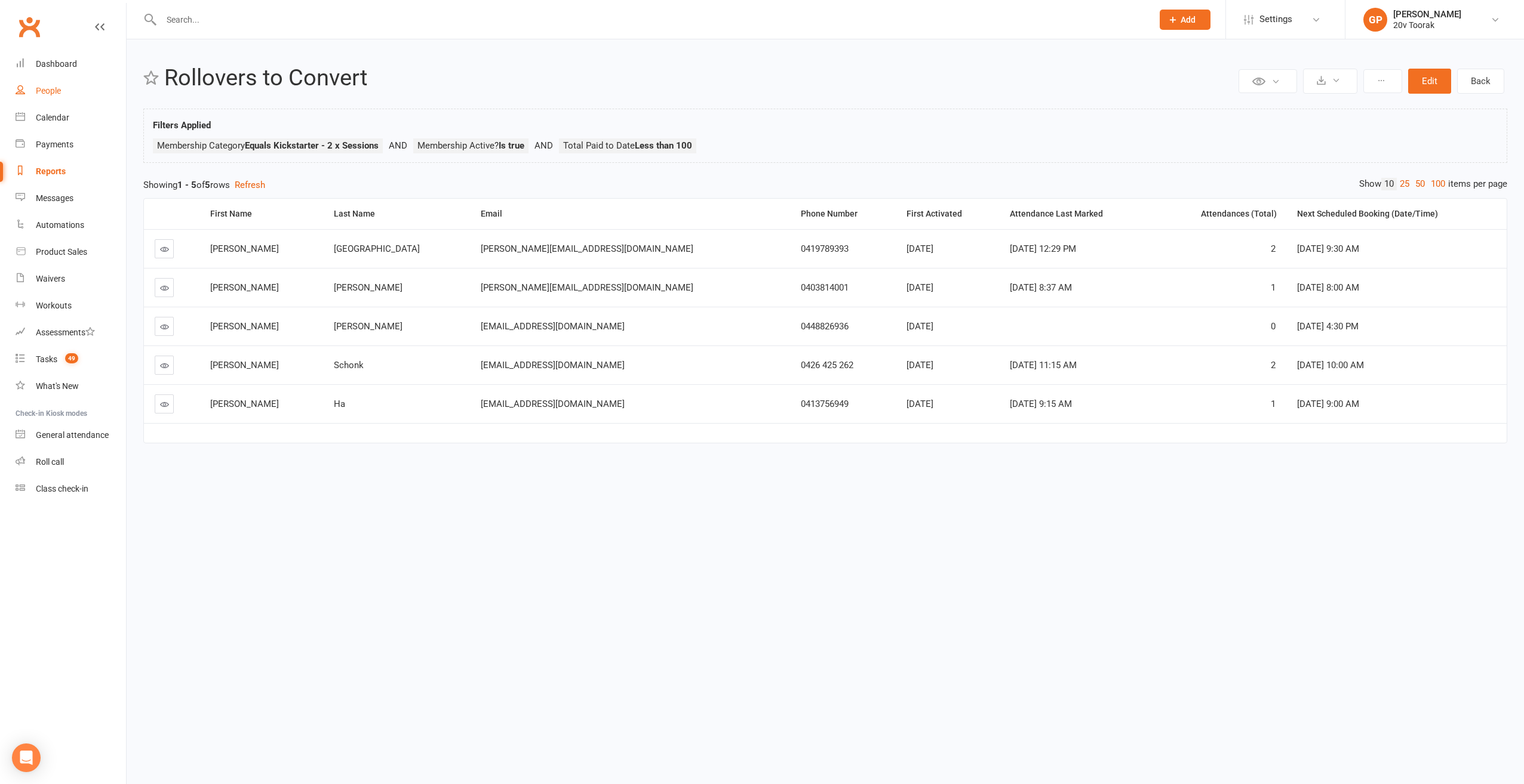
click at [56, 93] on div "People" at bounding box center [48, 91] width 25 height 10
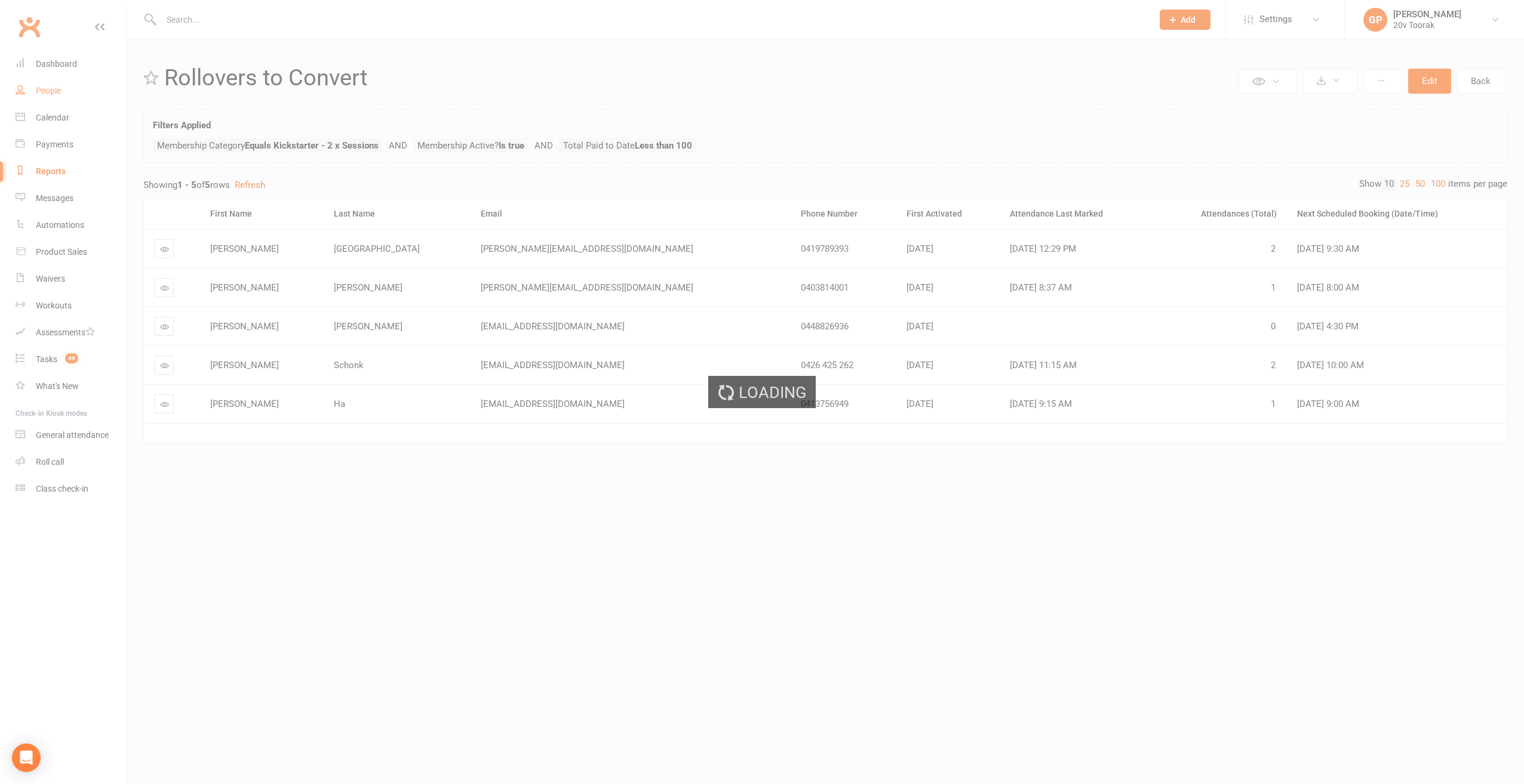
select select "100"
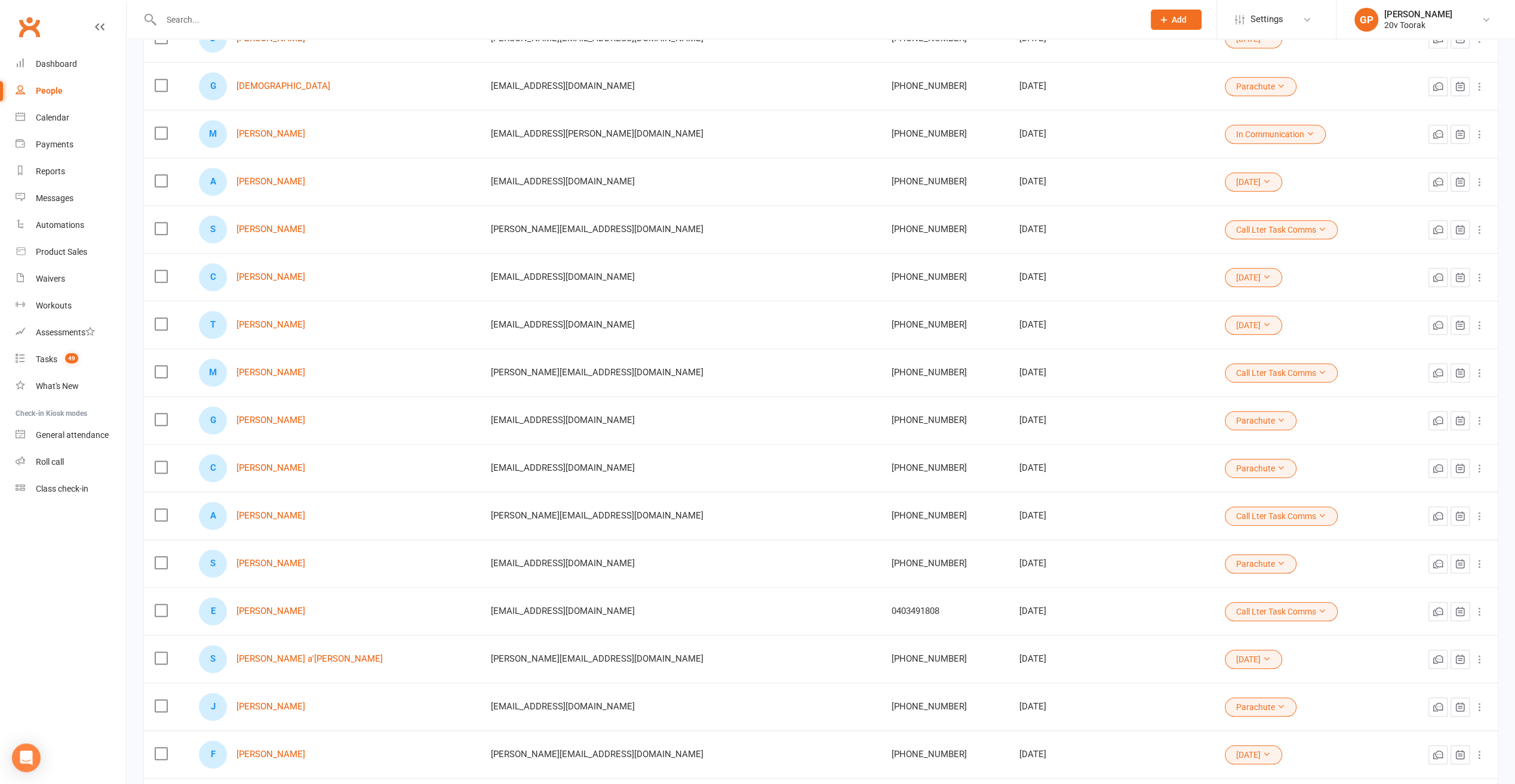
scroll to position [836, 0]
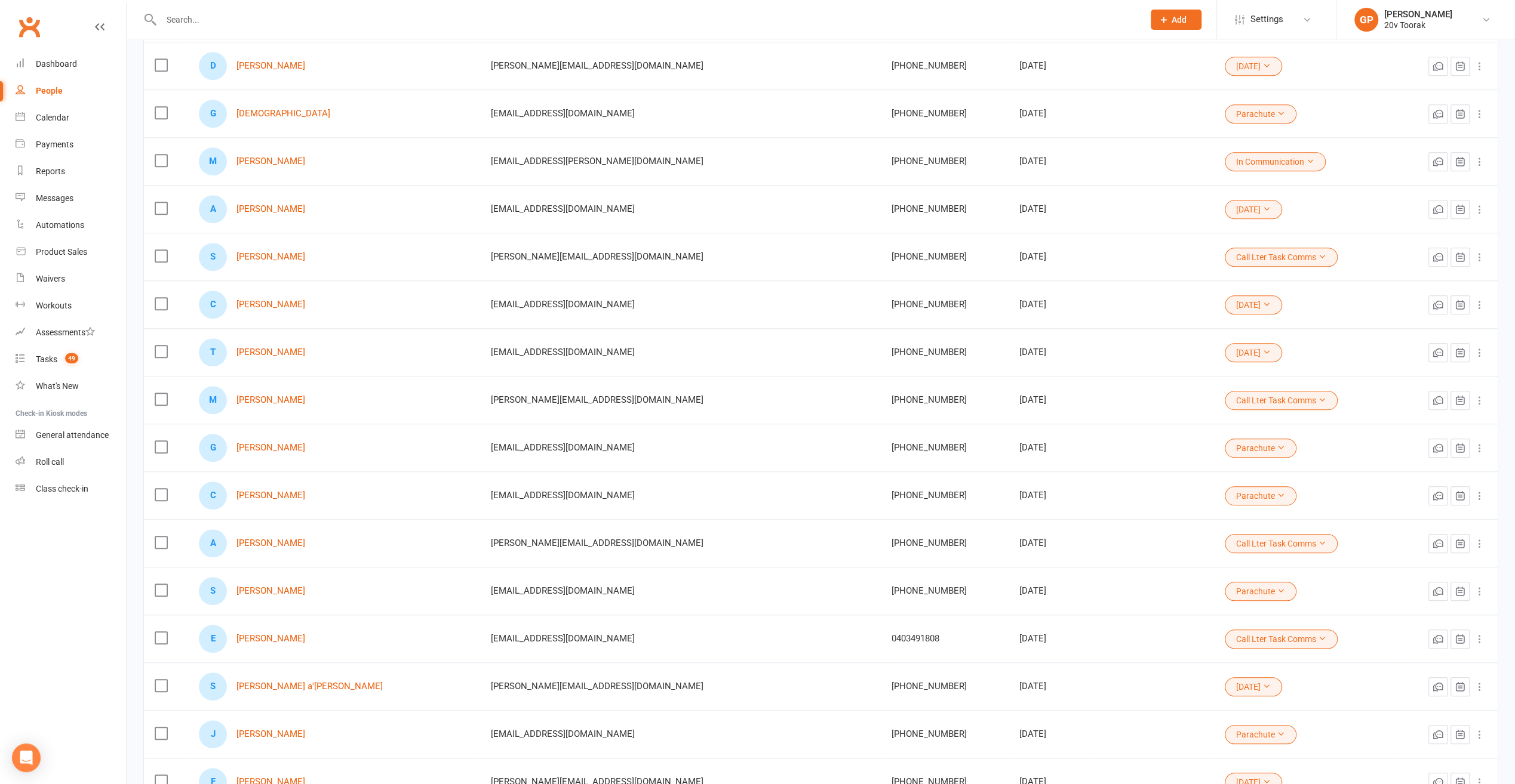
click at [174, 19] on input "text" at bounding box center [646, 19] width 978 height 16
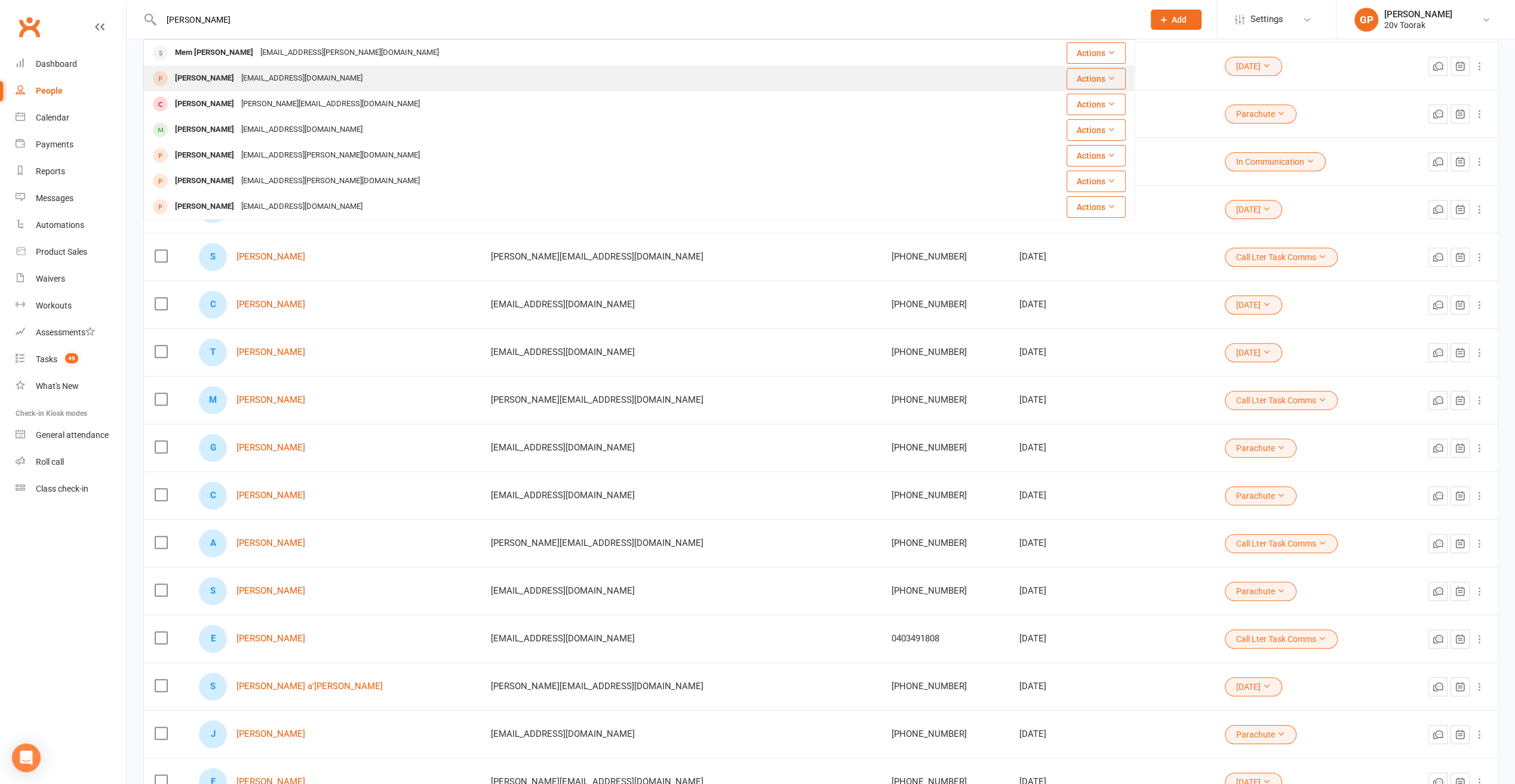
type input "[PERSON_NAME]"
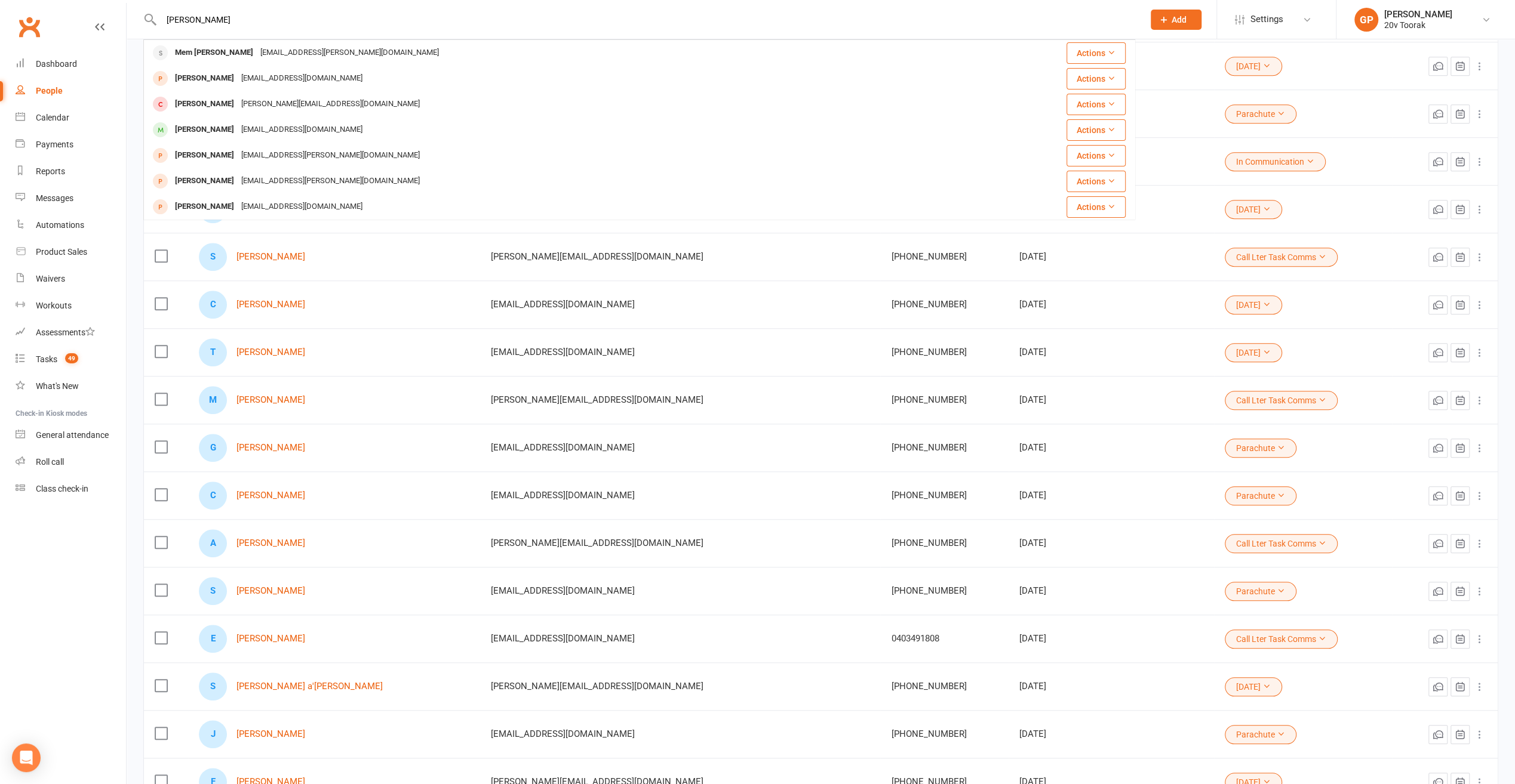
click at [199, 83] on div "[PERSON_NAME]" at bounding box center [205, 78] width 66 height 17
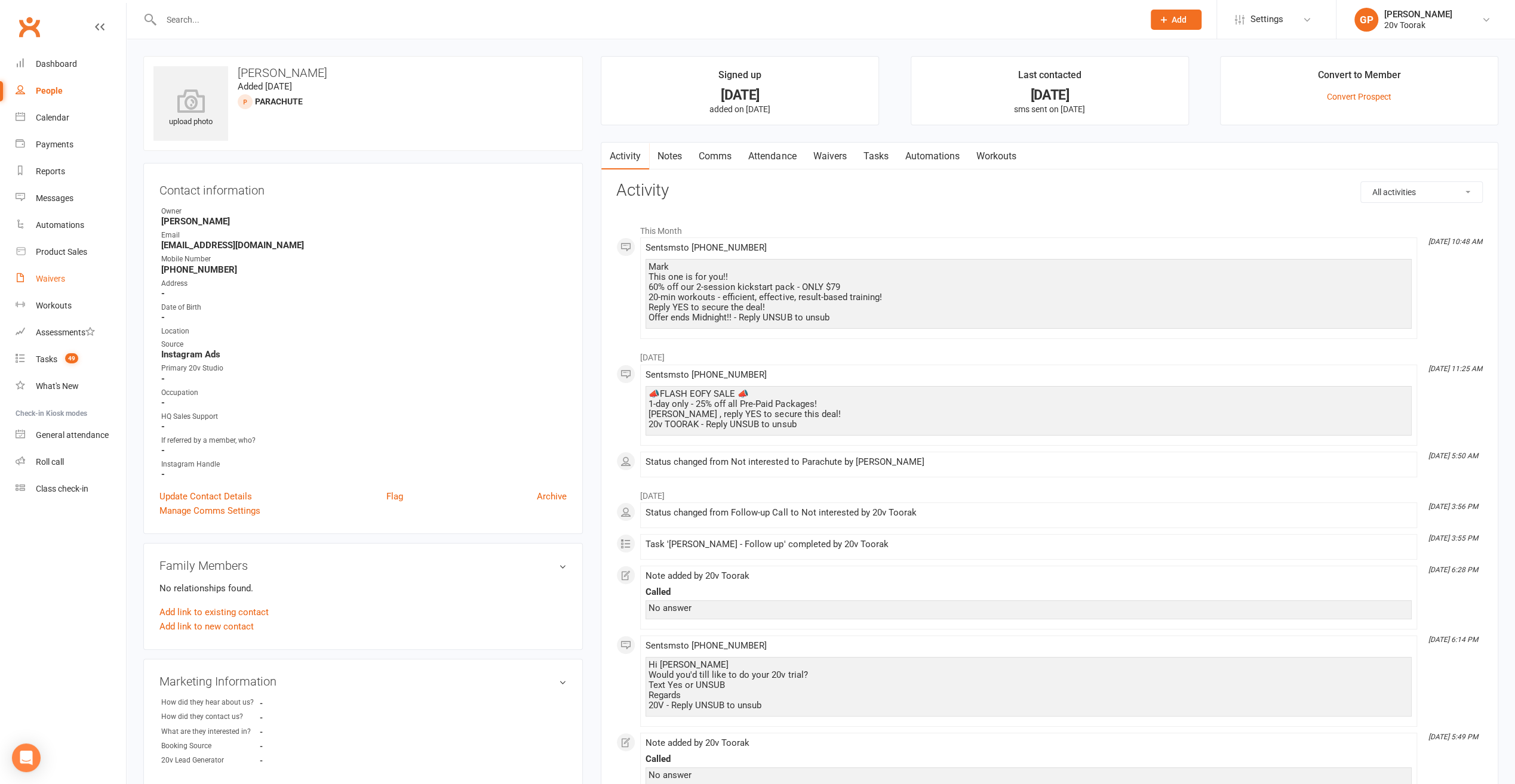
click at [40, 273] on link "Waivers" at bounding box center [70, 279] width 110 height 27
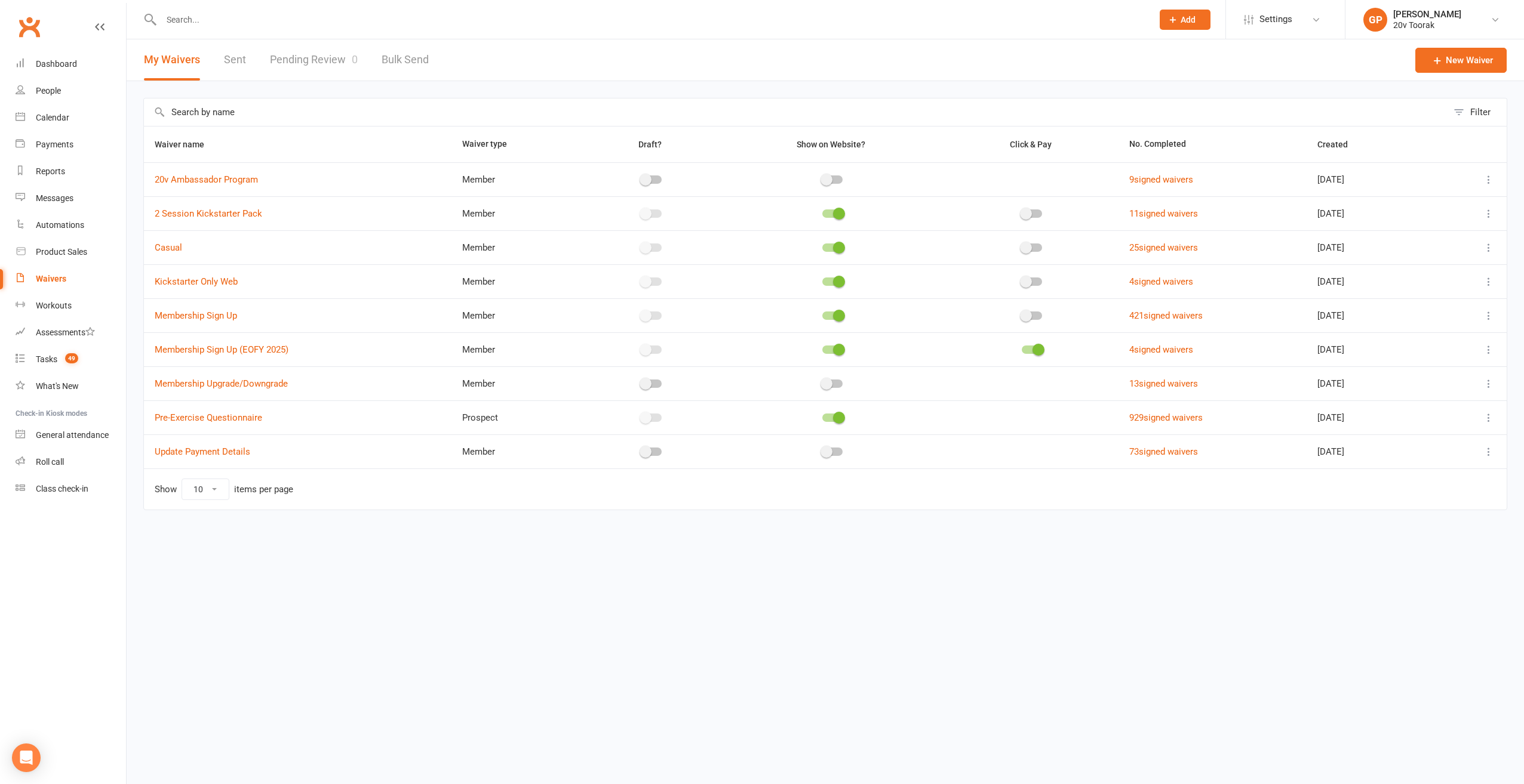
click at [232, 64] on link "Sent" at bounding box center [235, 60] width 22 height 41
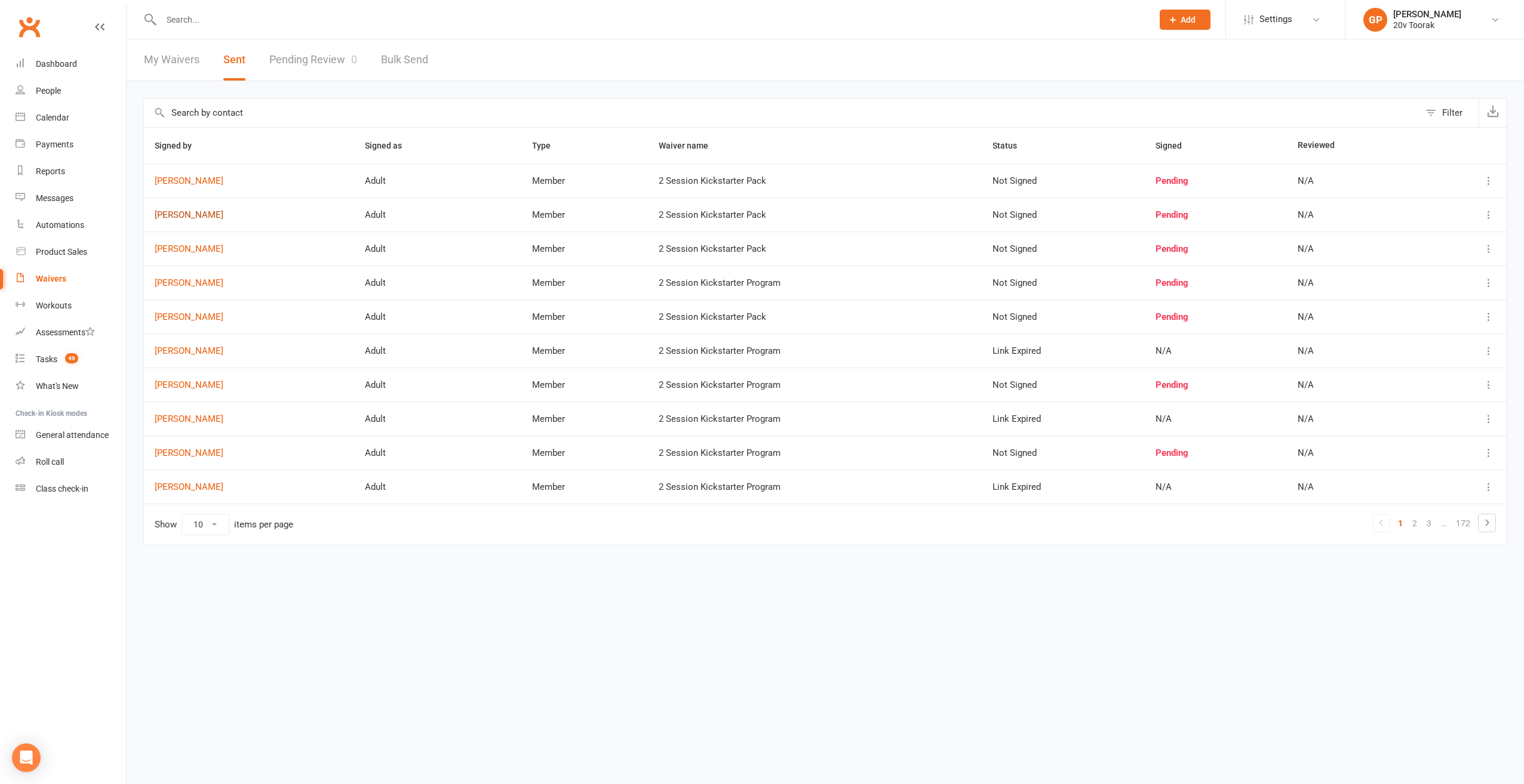
click at [178, 215] on link "[PERSON_NAME]" at bounding box center [249, 216] width 189 height 10
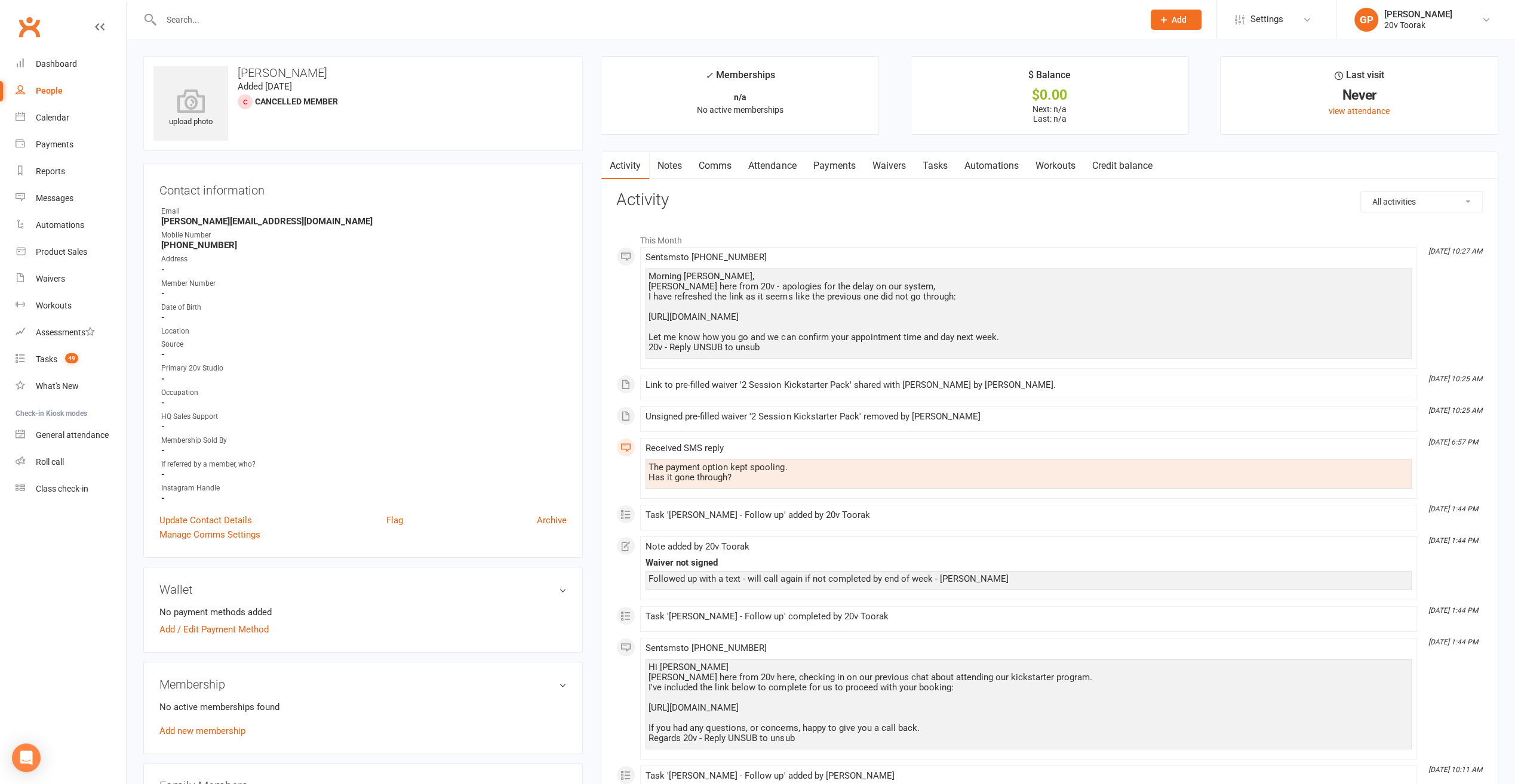
drag, startPoint x: 1185, startPoint y: 314, endPoint x: 647, endPoint y: 317, distance: 538.0
click at [647, 317] on div "Morning [PERSON_NAME] here from 20v - apologies for the delay on our system, I …" at bounding box center [1029, 314] width 766 height 90
copy div "[URL][DOMAIN_NAME]"
click at [1037, 319] on div "Morning [PERSON_NAME] here from 20v - apologies for the delay on our system, I …" at bounding box center [1029, 312] width 760 height 81
click at [958, 346] on div "Morning [PERSON_NAME] here from 20v - apologies for the delay on our system, I …" at bounding box center [1029, 312] width 760 height 81
